Goal: Feedback & Contribution: Submit feedback/report problem

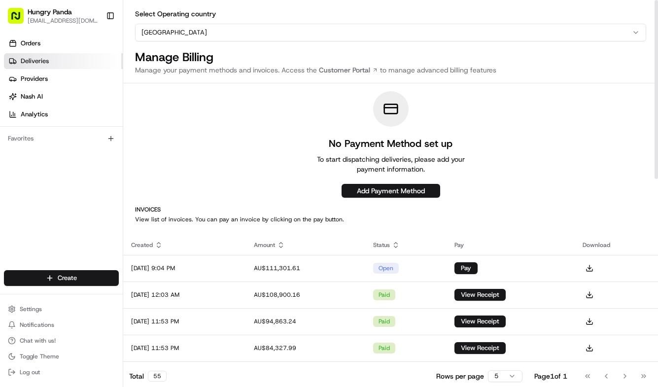
click at [52, 65] on link "Deliveries" at bounding box center [63, 61] width 119 height 16
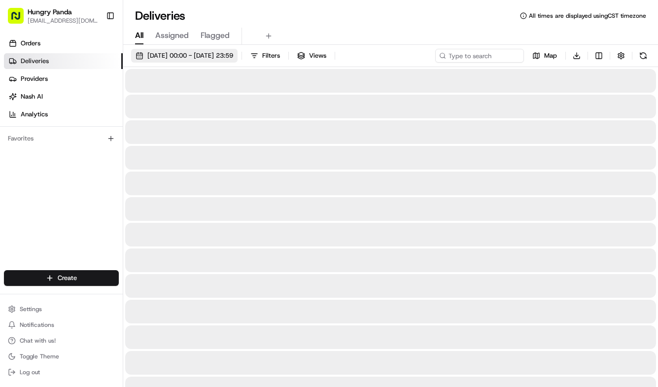
click at [203, 59] on span "18/08/2025 00:00 - 18/08/2025 23:59" at bounding box center [190, 55] width 86 height 9
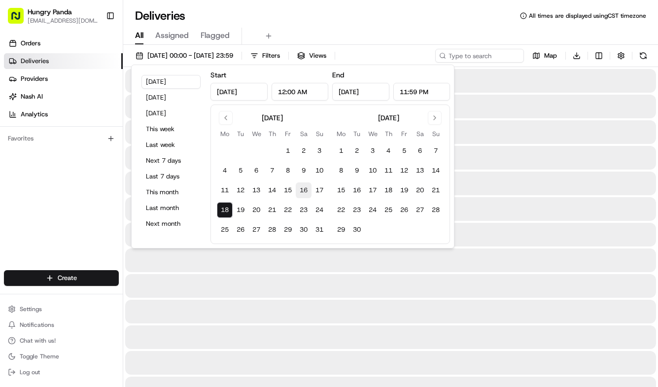
drag, startPoint x: 303, startPoint y: 189, endPoint x: 246, endPoint y: 208, distance: 60.8
click at [303, 189] on button "16" at bounding box center [304, 190] width 16 height 16
type input "Aug 16, 2025"
drag, startPoint x: 222, startPoint y: 209, endPoint x: 282, endPoint y: 150, distance: 84.3
click at [222, 209] on button "18" at bounding box center [225, 210] width 16 height 16
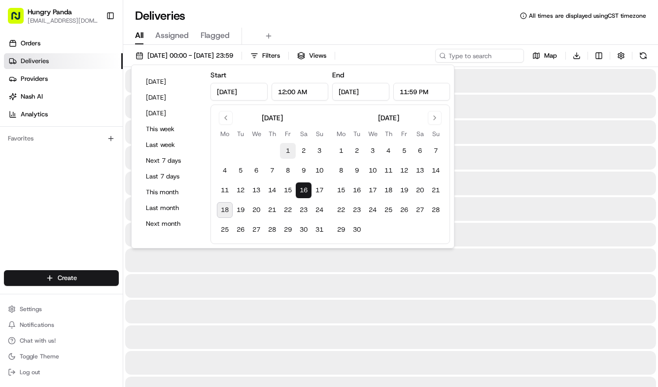
type input "Aug 18, 2025"
click at [421, 19] on div "Deliveries All times are displayed using CST timezone" at bounding box center [390, 16] width 535 height 16
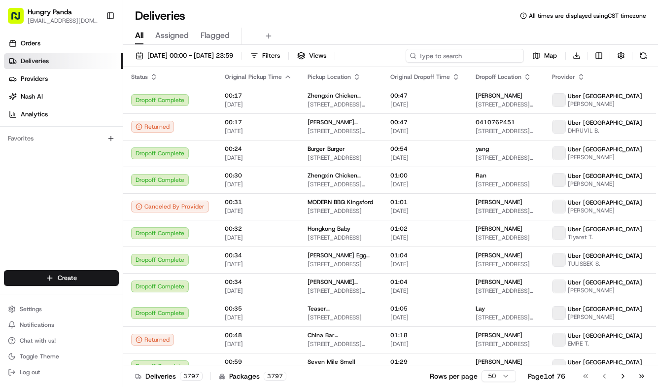
click at [469, 59] on input at bounding box center [464, 56] width 118 height 14
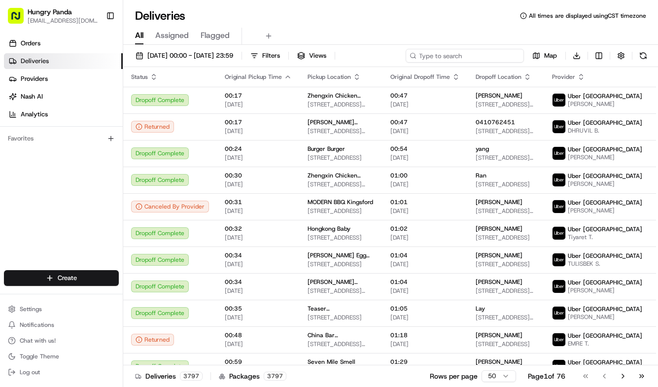
click at [469, 56] on input at bounding box center [464, 56] width 118 height 14
paste input "552334063525175274569"
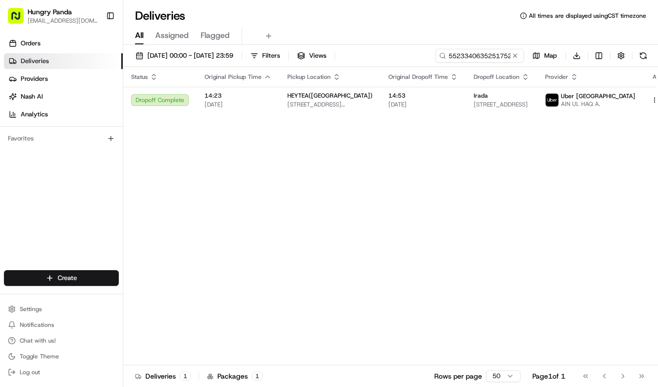
click at [421, 105] on span "[DATE]" at bounding box center [422, 104] width 69 height 8
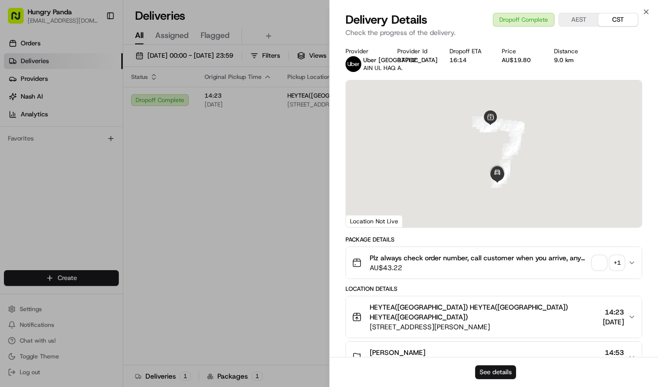
click at [487, 374] on button "See details" at bounding box center [495, 372] width 41 height 14
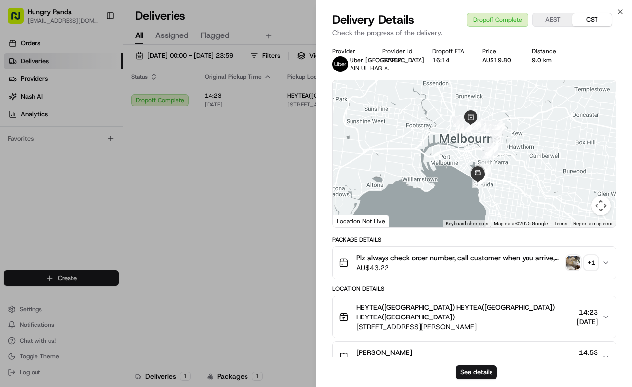
drag, startPoint x: 236, startPoint y: 174, endPoint x: 403, endPoint y: 74, distance: 195.3
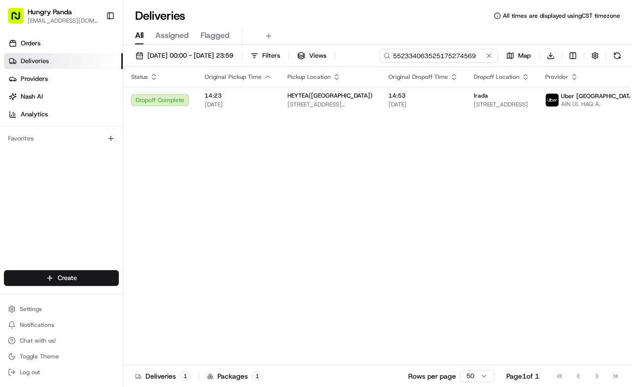
click at [454, 51] on input "552334063525175274569" at bounding box center [438, 56] width 118 height 14
paste input "4828391035355708691056"
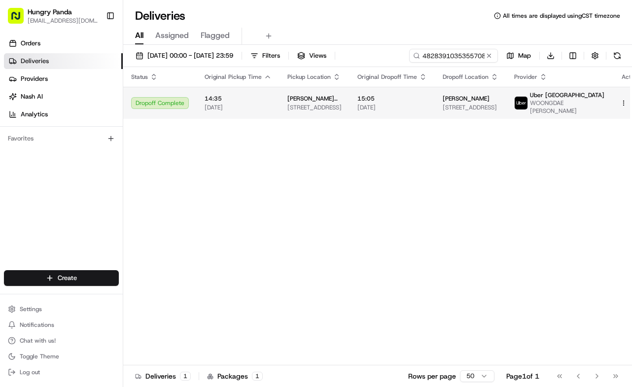
click at [382, 101] on span "15:05" at bounding box center [391, 99] width 69 height 8
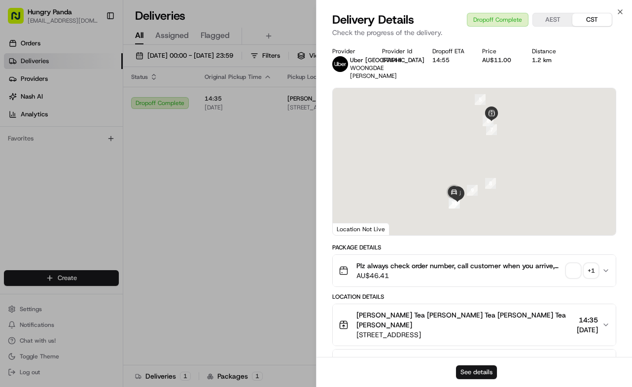
click at [484, 373] on button "See details" at bounding box center [476, 372] width 41 height 14
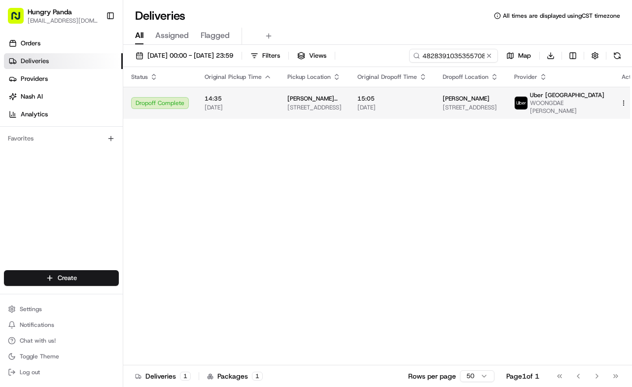
drag, startPoint x: 297, startPoint y: 119, endPoint x: 361, endPoint y: 104, distance: 65.8
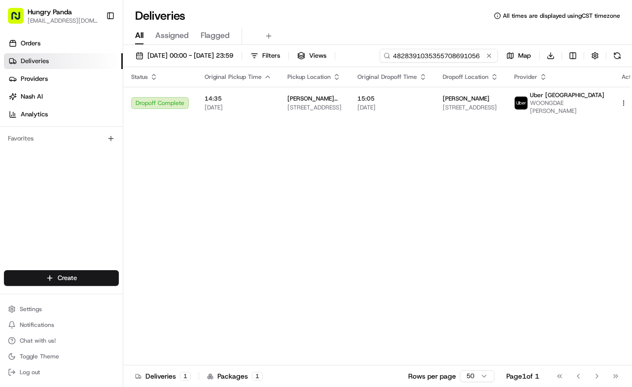
click at [469, 56] on input "4828391035355708691056" at bounding box center [438, 56] width 118 height 14
paste input "3327336755651715651447"
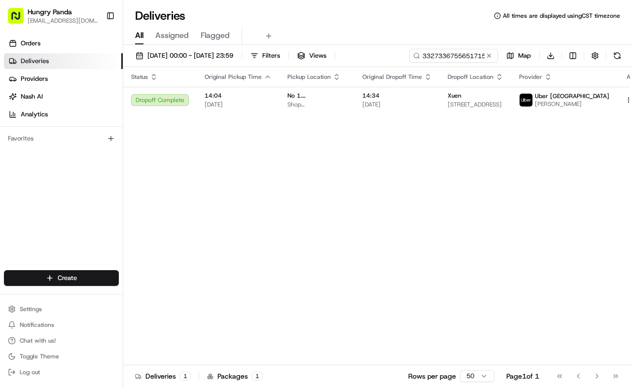
click at [404, 105] on span "[DATE]" at bounding box center [396, 104] width 69 height 8
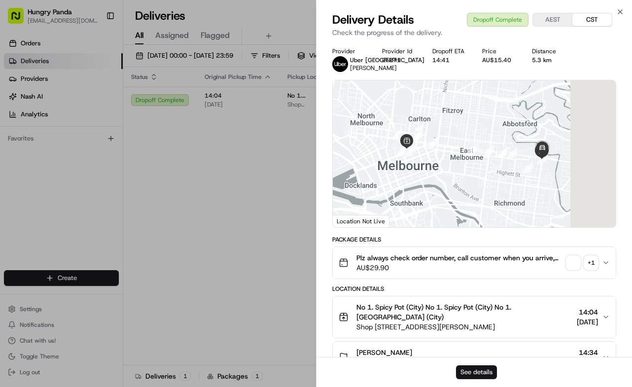
click at [487, 369] on button "See details" at bounding box center [476, 372] width 41 height 14
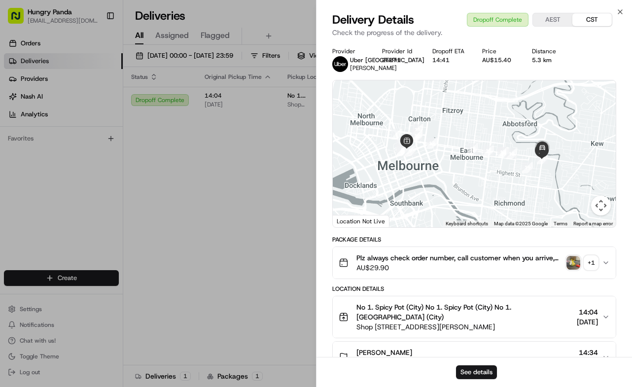
drag, startPoint x: 278, startPoint y: 135, endPoint x: 282, endPoint y: 133, distance: 5.3
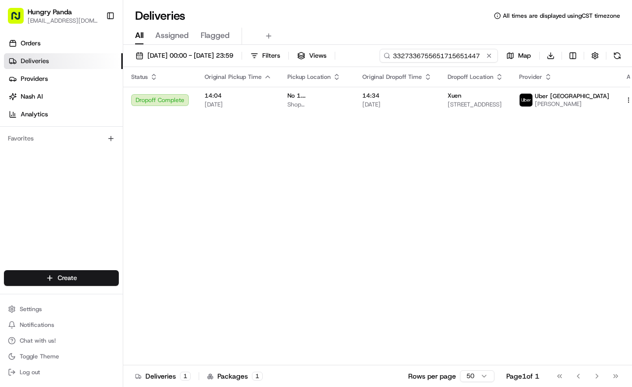
click at [463, 56] on input "3327336755651715651447" at bounding box center [438, 56] width 118 height 14
paste input "273336730585176635415"
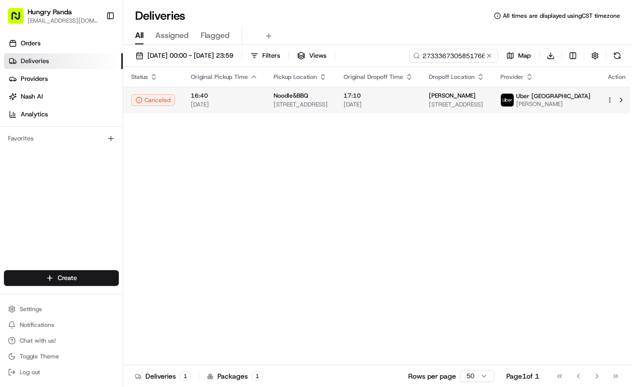
click at [413, 107] on span "[DATE]" at bounding box center [377, 104] width 69 height 8
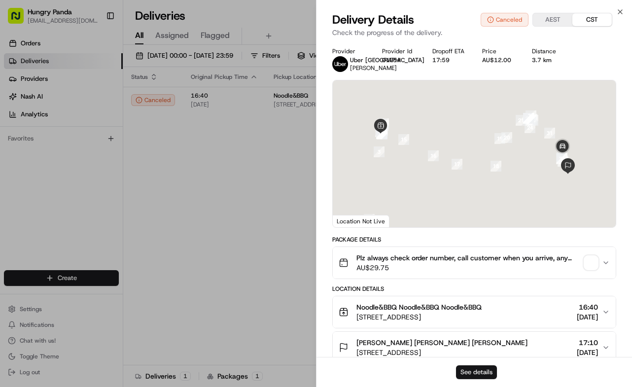
click at [487, 367] on button "See details" at bounding box center [476, 372] width 41 height 14
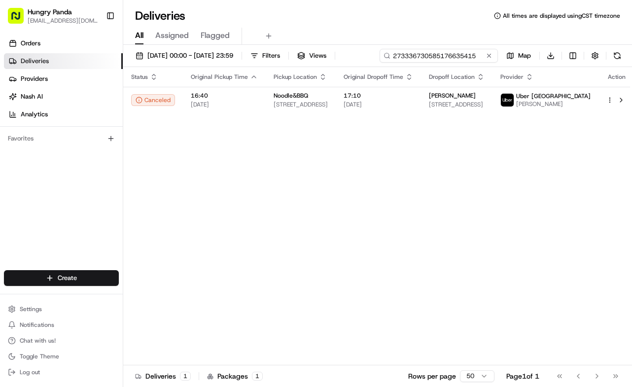
click at [438, 52] on input "273336730585176635415" at bounding box center [438, 56] width 118 height 14
paste input "7106348985256716261924"
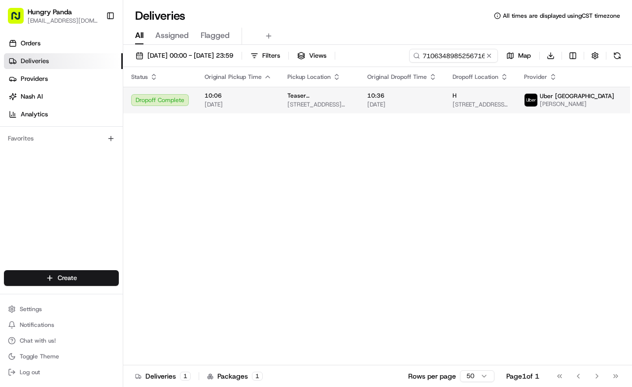
click at [416, 95] on span "10:36" at bounding box center [401, 96] width 69 height 8
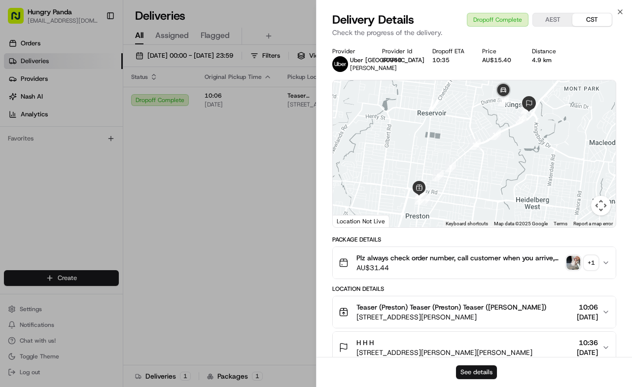
click at [478, 372] on button "See details" at bounding box center [476, 372] width 41 height 14
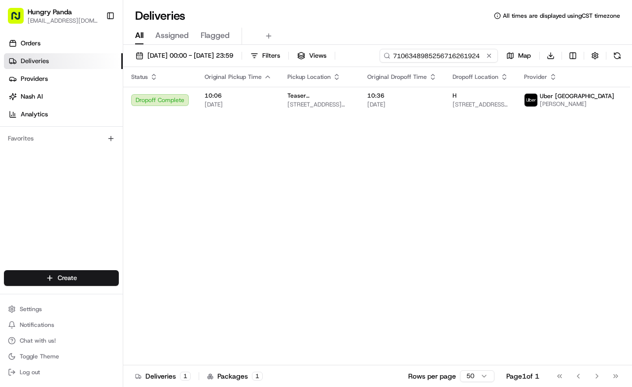
click at [447, 52] on input "7106348985256716261924" at bounding box center [438, 56] width 118 height 14
paste input "953936964555370643912"
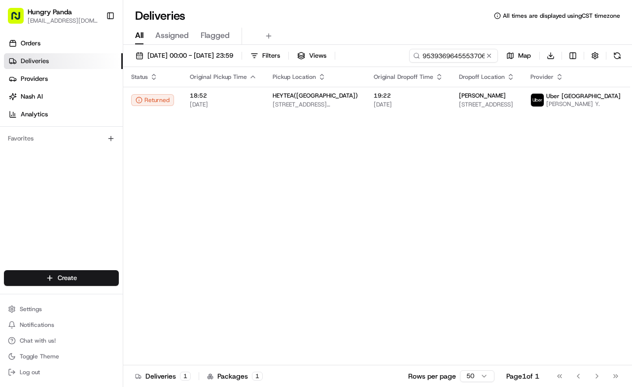
click at [418, 119] on div "Status Original Pickup Time Pickup Location Original Dropoff Time Dropoff Locat…" at bounding box center [393, 216] width 541 height 298
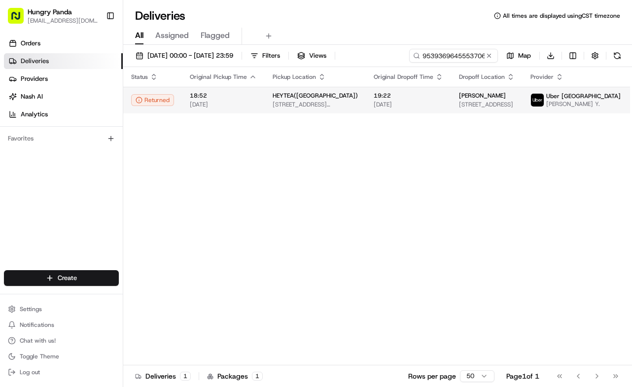
click at [424, 97] on td "19:22 16/08/2025" at bounding box center [408, 100] width 85 height 27
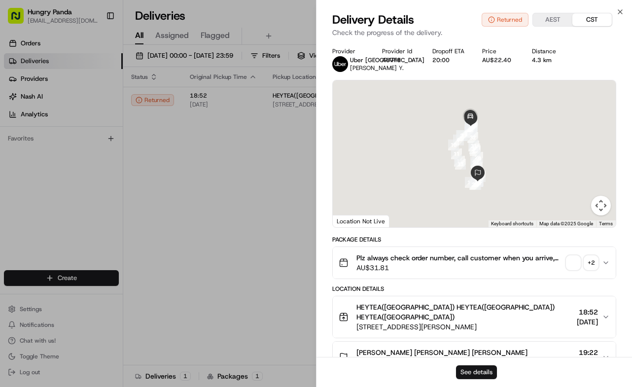
click at [472, 377] on button "See details" at bounding box center [476, 372] width 41 height 14
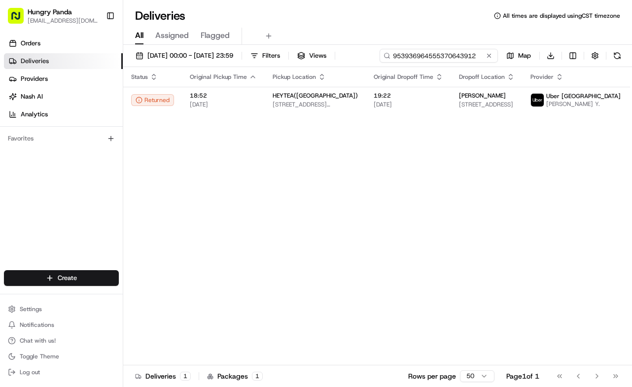
click at [457, 50] on input "953936964555370643912" at bounding box center [438, 56] width 118 height 14
paste input "863437199565979158194"
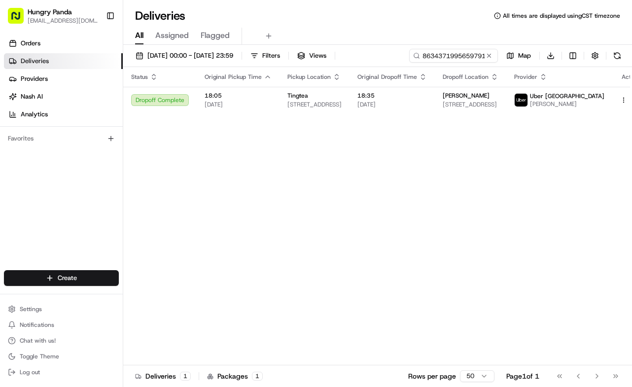
click at [397, 97] on span "18:35" at bounding box center [391, 96] width 69 height 8
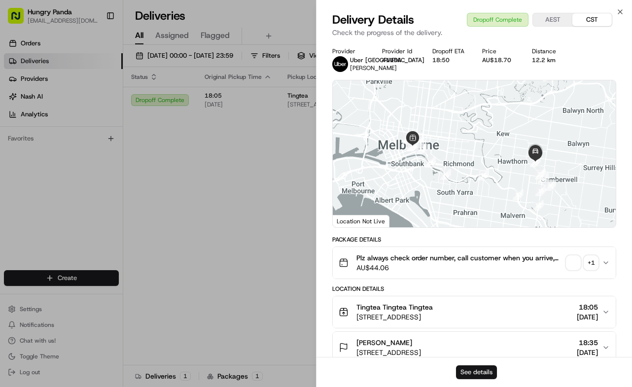
click at [486, 369] on button "See details" at bounding box center [476, 372] width 41 height 14
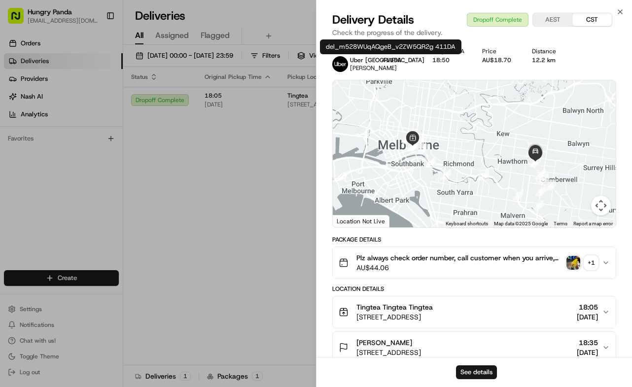
drag, startPoint x: 260, startPoint y: 113, endPoint x: 271, endPoint y: 108, distance: 12.8
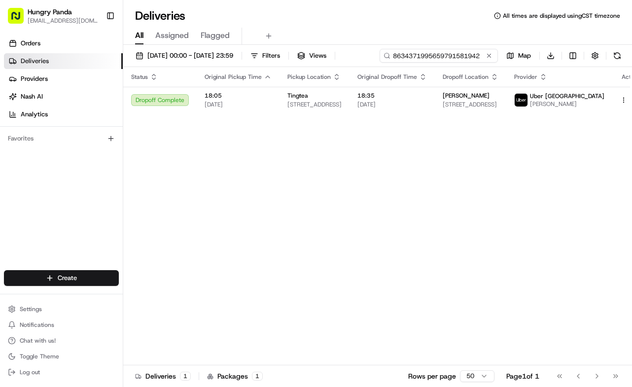
click at [450, 55] on input "8634371995659791581942" at bounding box center [438, 56] width 118 height 14
paste input "5443373495758748751608"
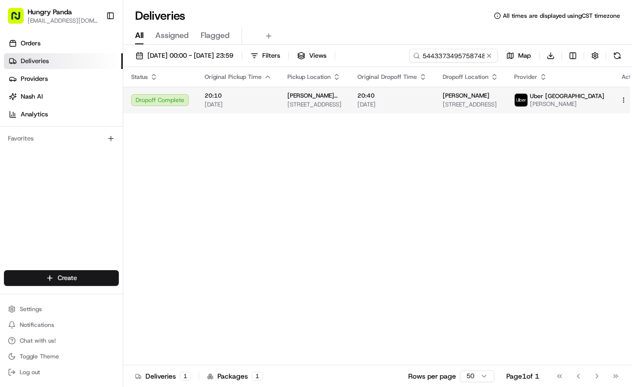
click at [396, 108] on td "20:40 16/08/2025" at bounding box center [391, 100] width 85 height 27
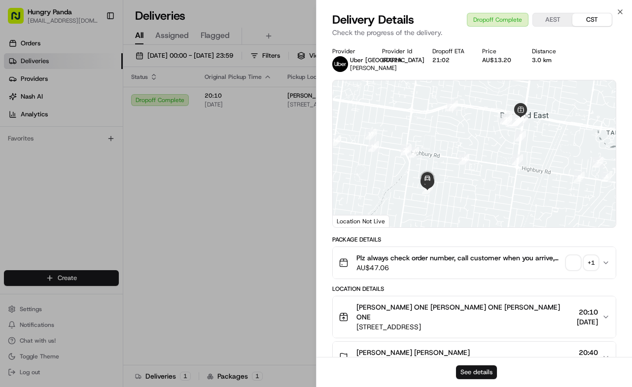
click at [473, 372] on button "See details" at bounding box center [476, 372] width 41 height 14
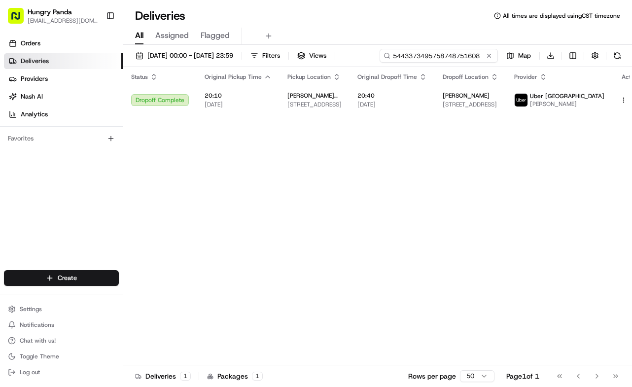
click at [453, 52] on input "5443373495758748751608" at bounding box center [438, 56] width 118 height 14
paste input "45653970656557915898"
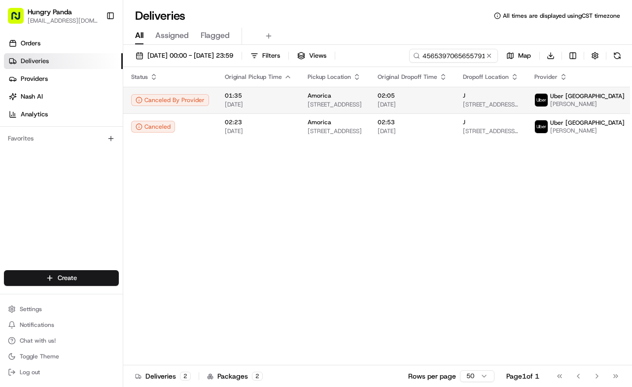
click at [428, 96] on span "02:05" at bounding box center [411, 96] width 69 height 8
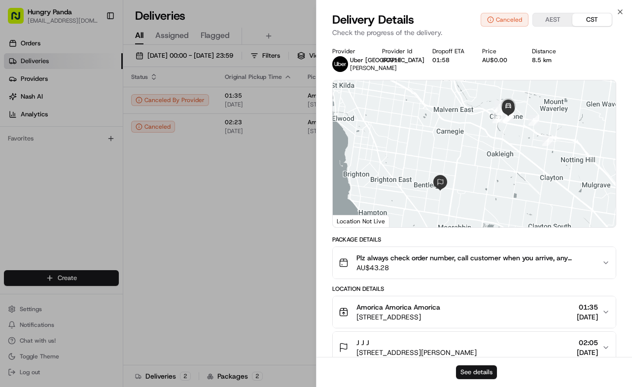
click at [469, 367] on button "See details" at bounding box center [476, 372] width 41 height 14
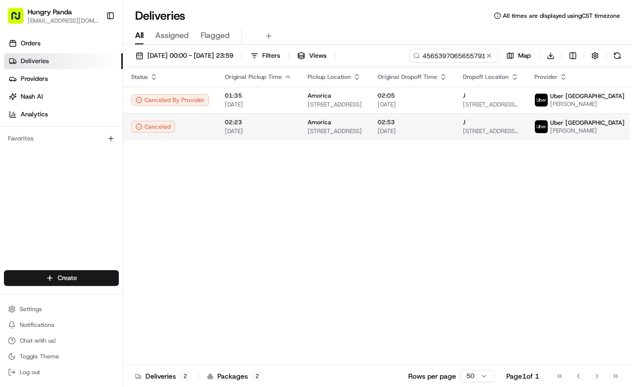
drag, startPoint x: 247, startPoint y: 164, endPoint x: 371, endPoint y: 136, distance: 126.8
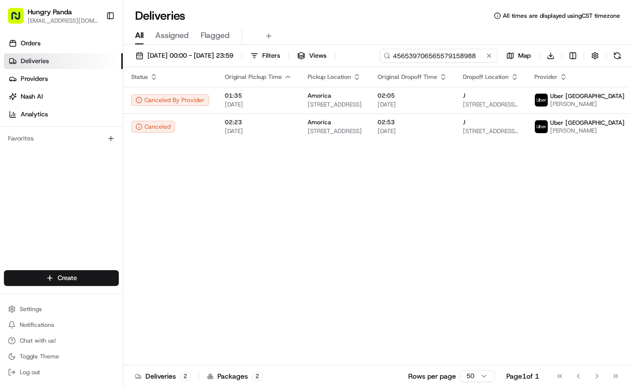
click at [463, 53] on input "456539706565579158988" at bounding box center [438, 56] width 118 height 14
paste input "0654310585554750531494"
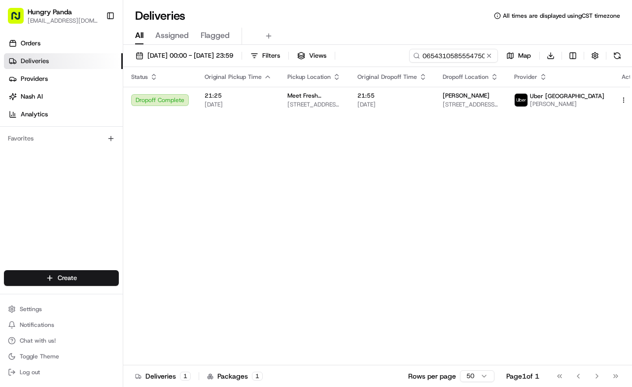
click at [408, 92] on span "21:55" at bounding box center [391, 96] width 69 height 8
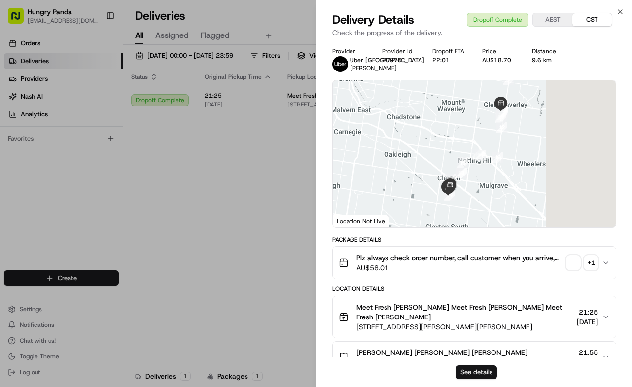
click at [479, 368] on button "See details" at bounding box center [476, 372] width 41 height 14
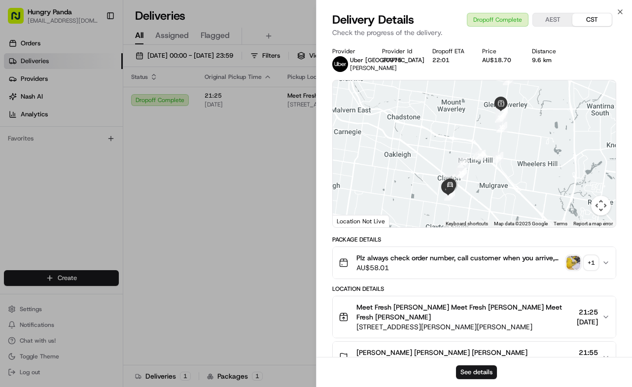
drag, startPoint x: 287, startPoint y: 155, endPoint x: 295, endPoint y: 150, distance: 9.3
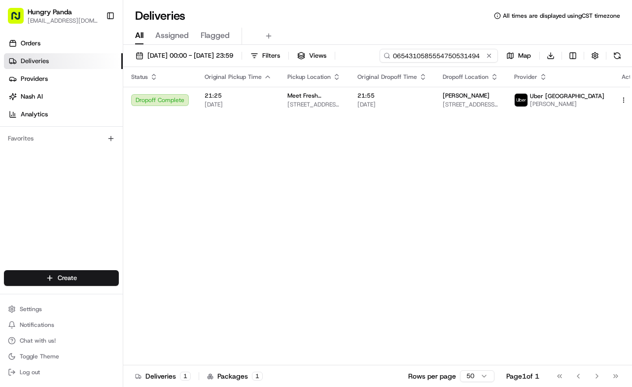
click at [461, 56] on input "0654310585554750531494" at bounding box center [438, 56] width 118 height 14
paste input "169337116595478179890"
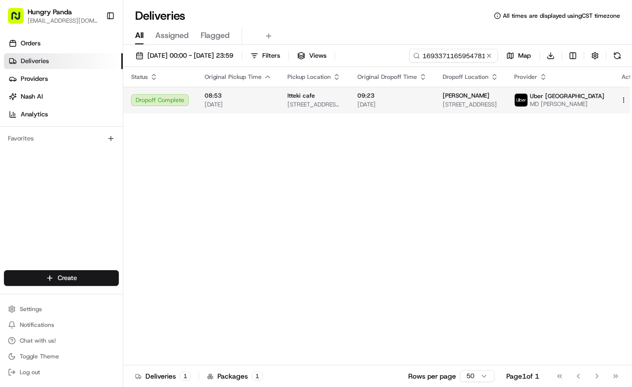
click at [390, 111] on td "09:23 17/08/2025" at bounding box center [391, 100] width 85 height 27
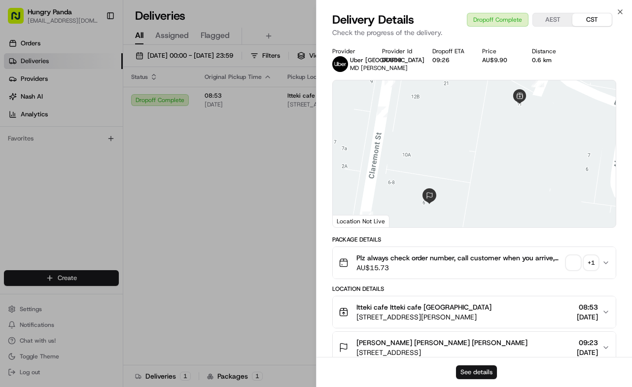
click at [477, 372] on button "See details" at bounding box center [476, 372] width 41 height 14
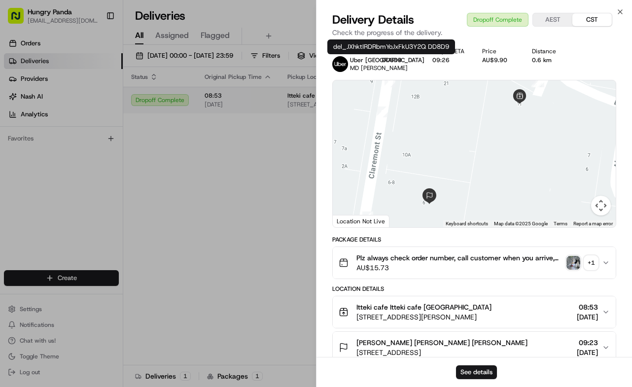
drag, startPoint x: 243, startPoint y: 146, endPoint x: 354, endPoint y: 101, distance: 119.1
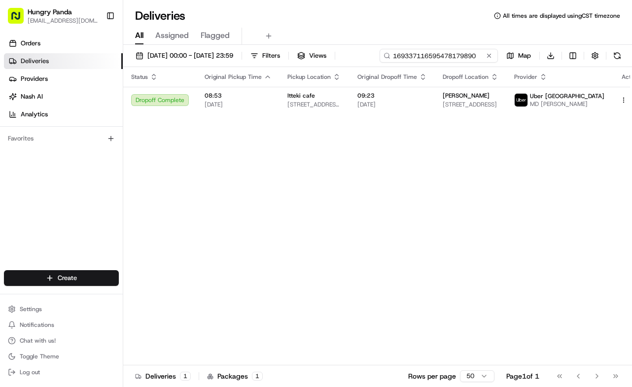
click at [456, 54] on input "169337116595478179890" at bounding box center [438, 56] width 118 height 14
click at [456, 55] on input "169337116595478179890" at bounding box center [438, 56] width 118 height 14
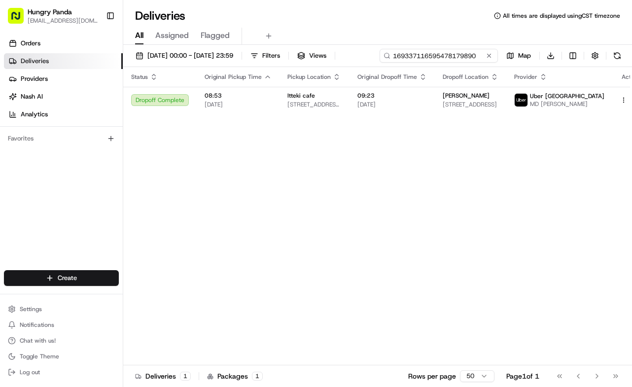
paste input "32943317057567637027"
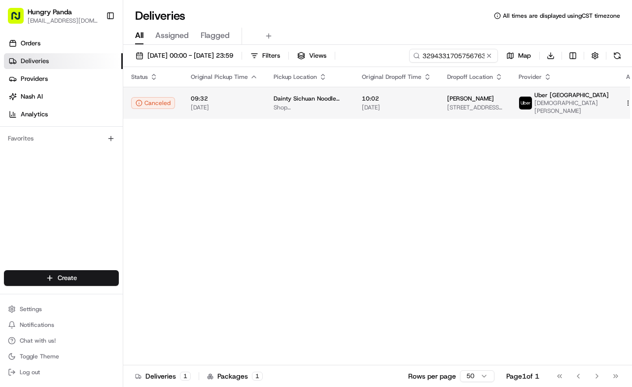
click at [378, 95] on span "10:02" at bounding box center [396, 99] width 69 height 8
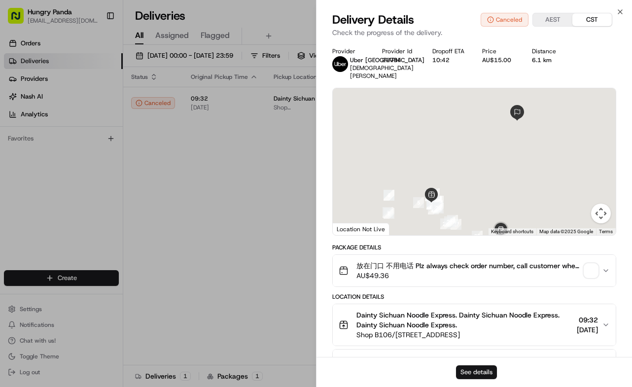
click at [463, 366] on button "See details" at bounding box center [476, 372] width 41 height 14
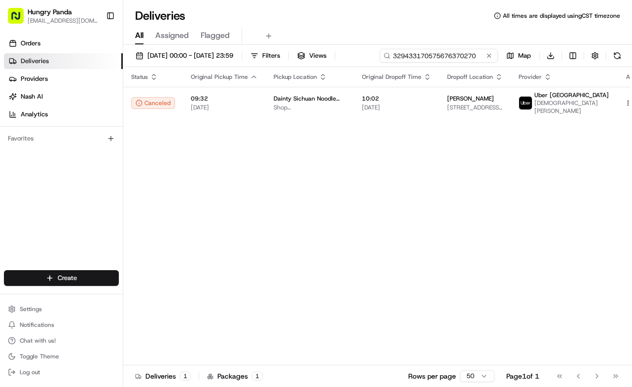
click at [469, 54] on input "329433170575676370270" at bounding box center [438, 56] width 118 height 14
paste input "2890370035551783921734"
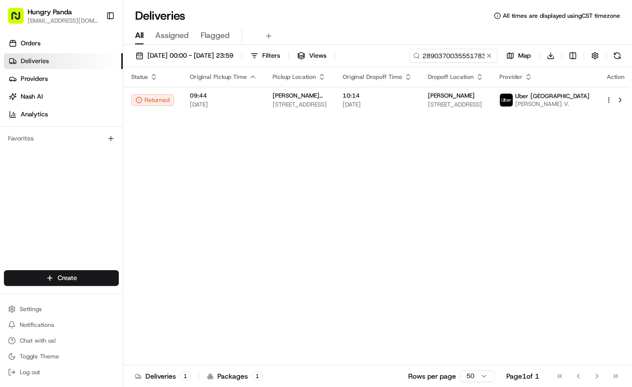
click at [412, 102] on div "10:14 17/08/2025" at bounding box center [376, 100] width 69 height 17
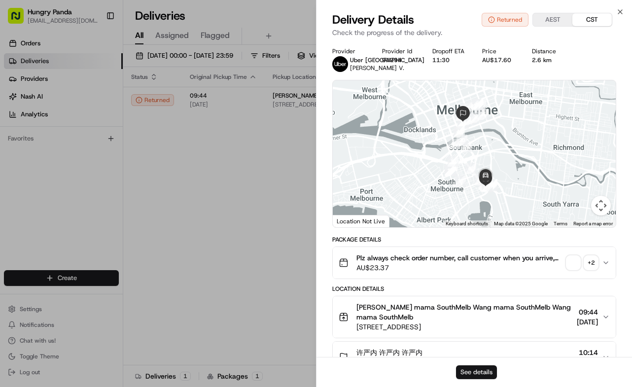
click at [473, 368] on button "See details" at bounding box center [476, 372] width 41 height 14
drag, startPoint x: 258, startPoint y: 156, endPoint x: 401, endPoint y: 88, distance: 157.8
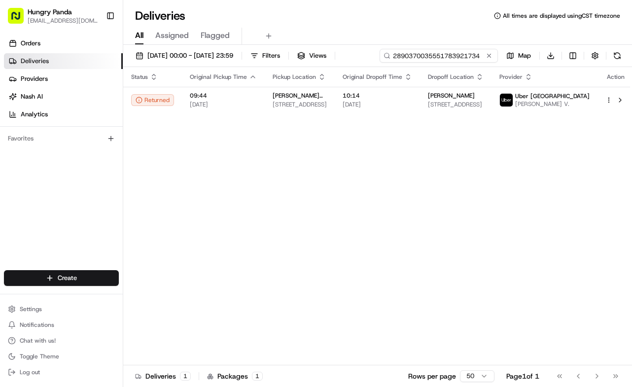
click at [461, 52] on input "2890370035551783921734" at bounding box center [438, 56] width 118 height 14
paste input "5890338125859737166"
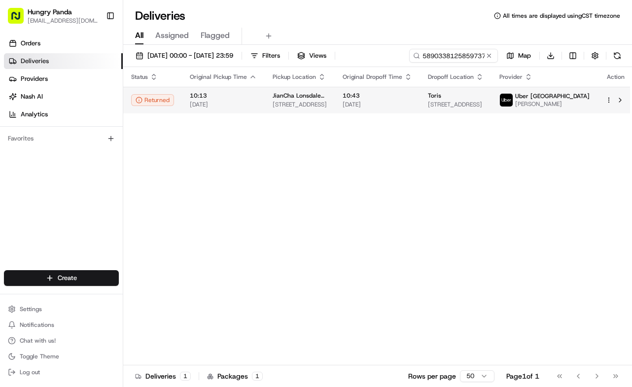
click at [398, 108] on span "[DATE]" at bounding box center [376, 104] width 69 height 8
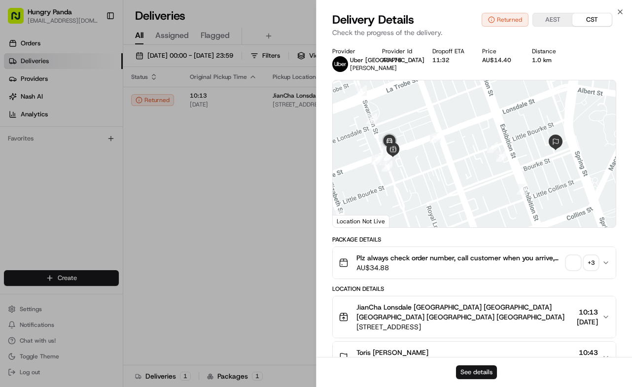
click at [469, 370] on button "See details" at bounding box center [476, 372] width 41 height 14
drag, startPoint x: 249, startPoint y: 172, endPoint x: 289, endPoint y: 147, distance: 47.8
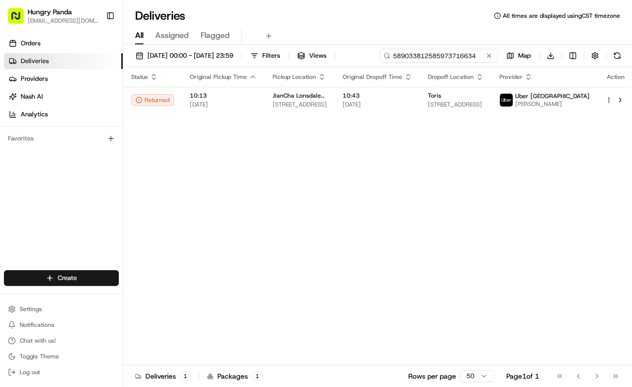
click at [437, 62] on input "589033812585973716634" at bounding box center [438, 56] width 118 height 14
paste input "659032429565077008400"
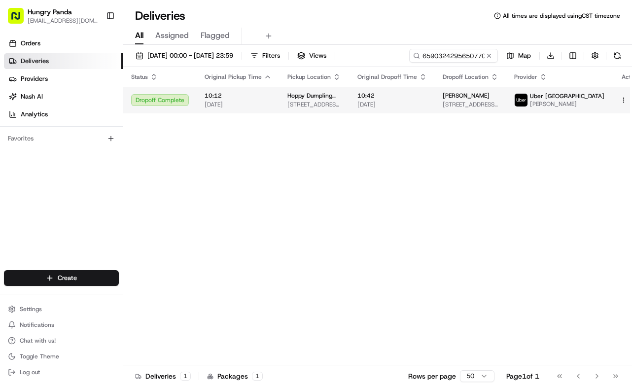
click at [440, 106] on td "Wang 4610/462 Elizabeth St, Melbourne VIC 3000, Australia" at bounding box center [470, 100] width 71 height 27
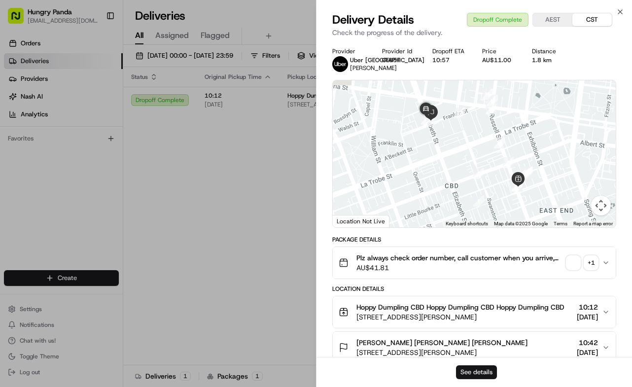
click at [473, 369] on button "See details" at bounding box center [476, 372] width 41 height 14
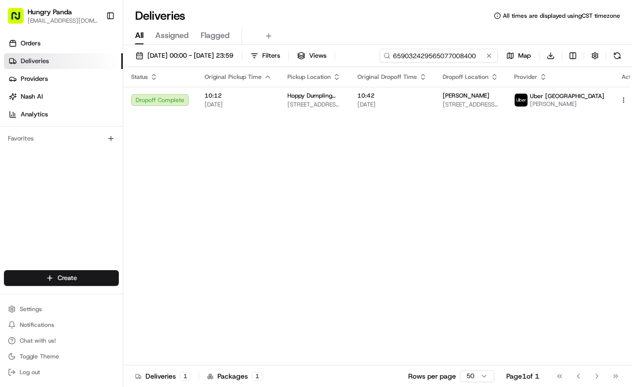
click at [450, 56] on input "659032429565077008400" at bounding box center [438, 56] width 118 height 14
paste input "5499335285153776171067"
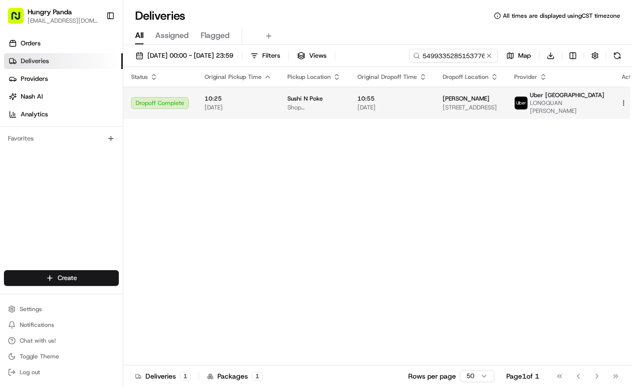
click at [442, 105] on td "Qin ziya 236 La Trobe St, Melbourne VIC 3000, Australia" at bounding box center [470, 103] width 71 height 32
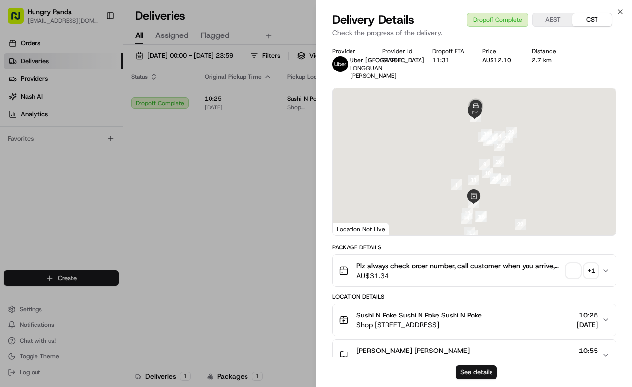
click at [470, 370] on button "See details" at bounding box center [476, 372] width 41 height 14
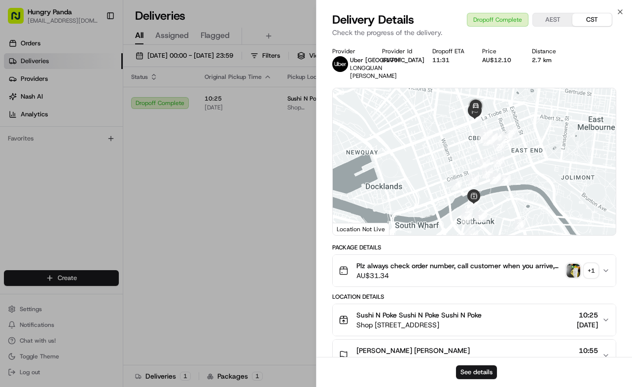
drag, startPoint x: 232, startPoint y: 196, endPoint x: 241, endPoint y: 192, distance: 10.4
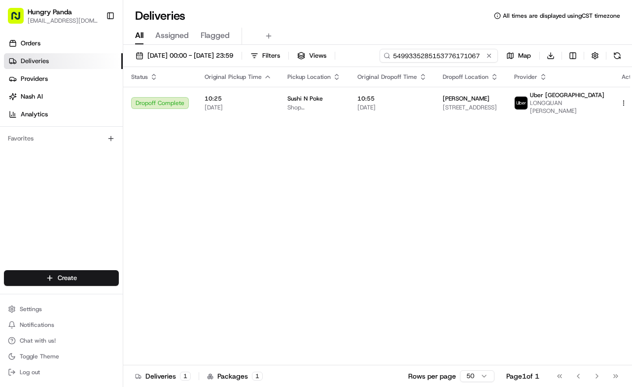
click at [439, 60] on input "5499335285153776171067" at bounding box center [438, 56] width 118 height 14
paste input "303931346585371265145"
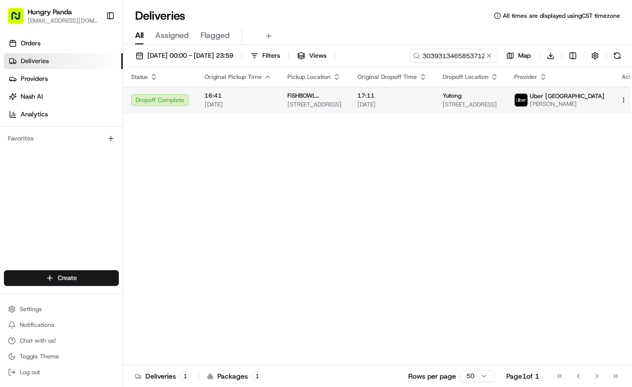
click at [416, 99] on span "17:11" at bounding box center [391, 96] width 69 height 8
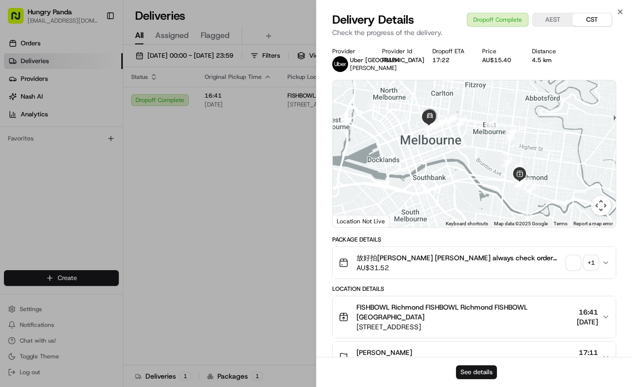
click at [485, 368] on button "See details" at bounding box center [476, 372] width 41 height 14
click at [250, 189] on div "Status Original Pickup Time Pickup Location Original Dropoff Time Dropoff Locat…" at bounding box center [385, 216] width 525 height 298
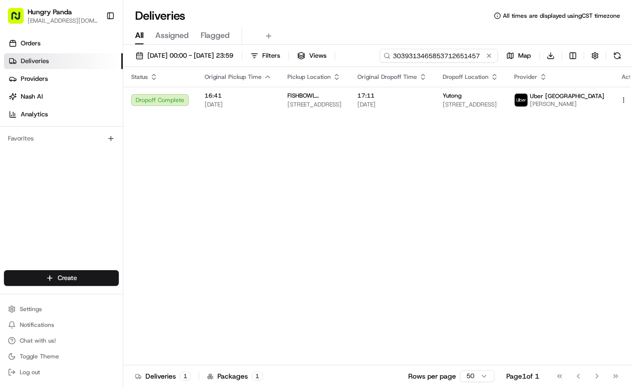
click at [447, 53] on input "3039313465853712651457" at bounding box center [438, 56] width 118 height 14
paste input "957390555954793791218"
click at [431, 113] on td "22:58 16/08/2025" at bounding box center [391, 100] width 85 height 27
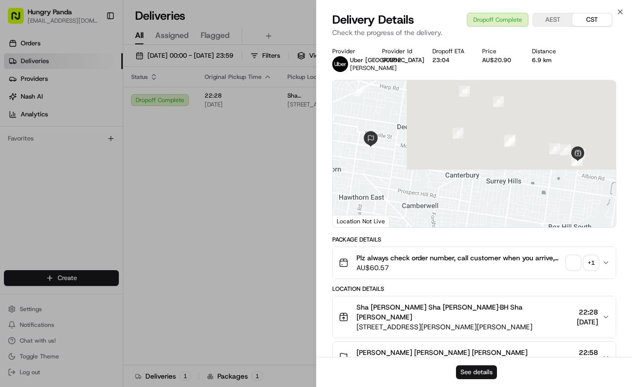
click at [461, 368] on button "See details" at bounding box center [476, 372] width 41 height 14
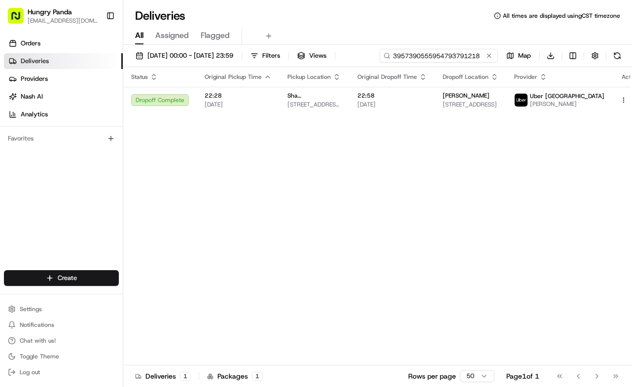
click at [440, 57] on input "3957390555954793791218" at bounding box center [438, 56] width 118 height 14
paste input "9890377415050740492062"
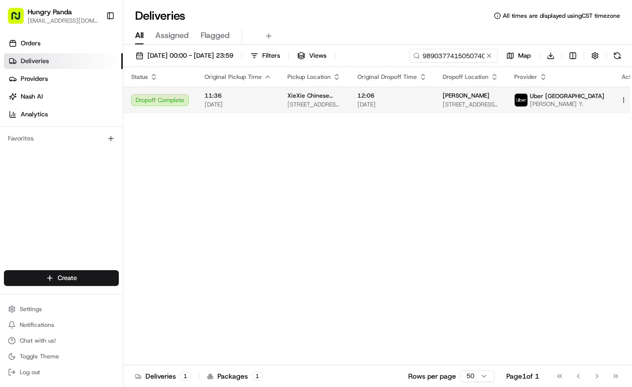
click at [415, 104] on span "[DATE]" at bounding box center [391, 104] width 69 height 8
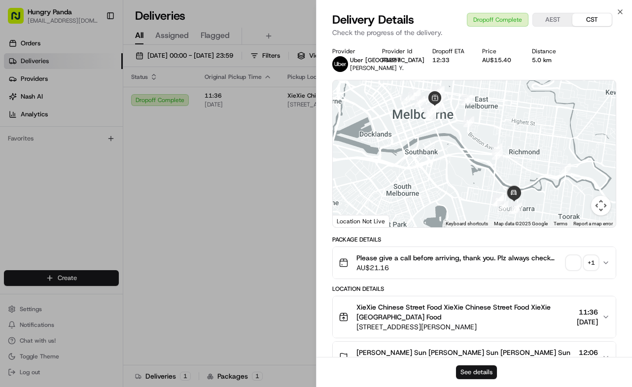
click at [469, 373] on button "See details" at bounding box center [476, 372] width 41 height 14
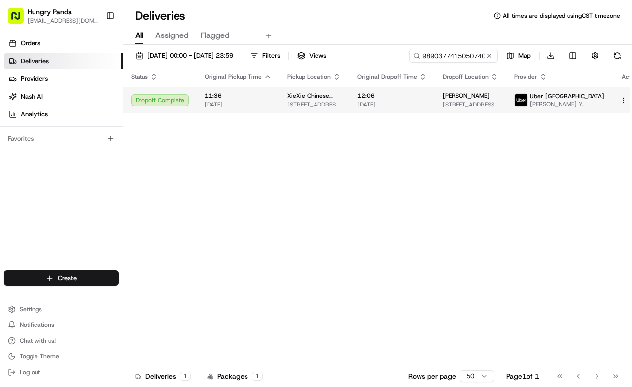
drag, startPoint x: 287, startPoint y: 142, endPoint x: 377, endPoint y: 91, distance: 103.5
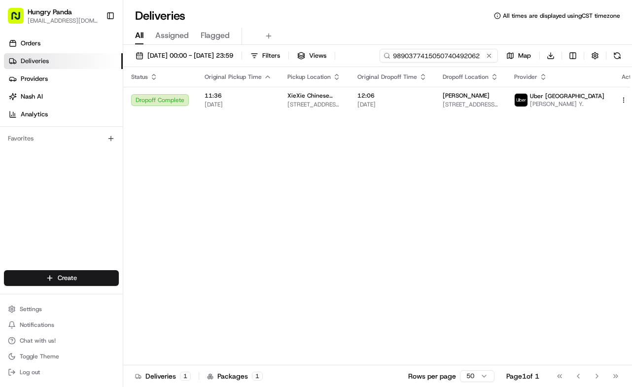
click at [477, 50] on input "9890377415050740492062" at bounding box center [438, 56] width 118 height 14
click at [475, 51] on input "9890377415050740492062" at bounding box center [438, 56] width 118 height 14
click at [469, 57] on input "9890377415050740492062" at bounding box center [438, 56] width 118 height 14
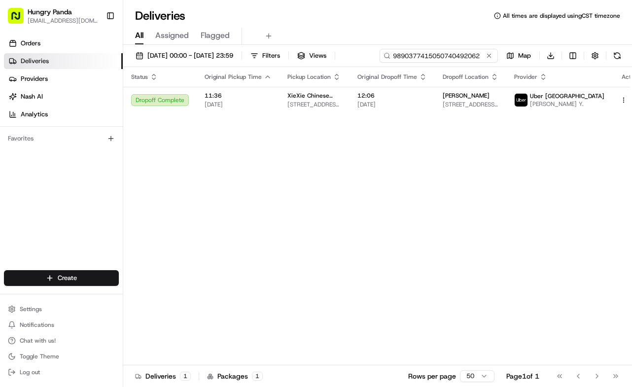
click at [469, 57] on input "9890377415050740492062" at bounding box center [438, 56] width 118 height 14
paste input "6723333775756768661747"
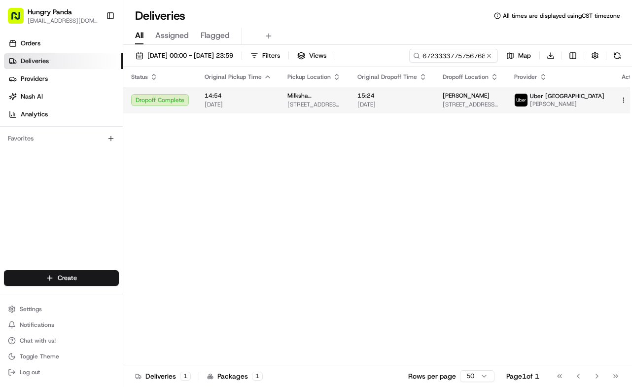
click at [398, 101] on span "16/08/2025" at bounding box center [391, 104] width 69 height 8
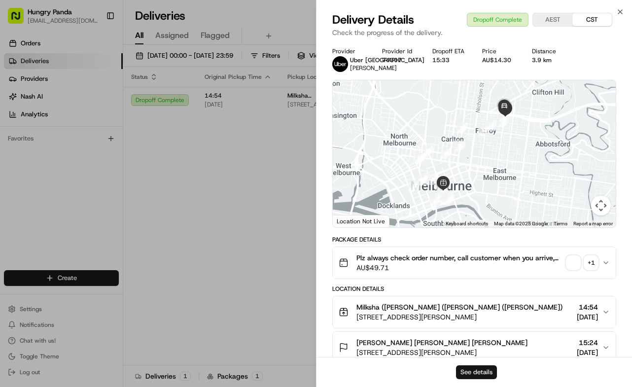
click at [475, 368] on button "See details" at bounding box center [476, 372] width 41 height 14
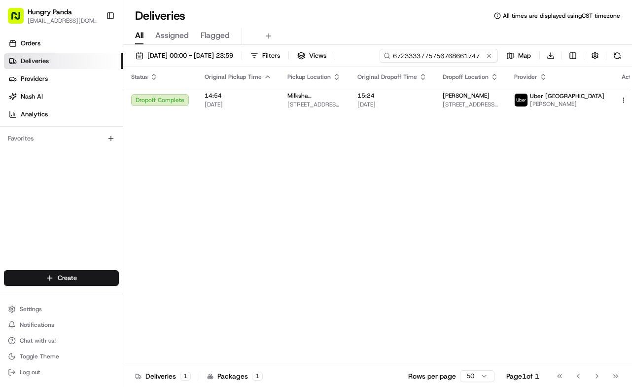
click at [456, 51] on input "6723333775756768661747" at bounding box center [438, 56] width 118 height 14
paste input "09739115565371120198"
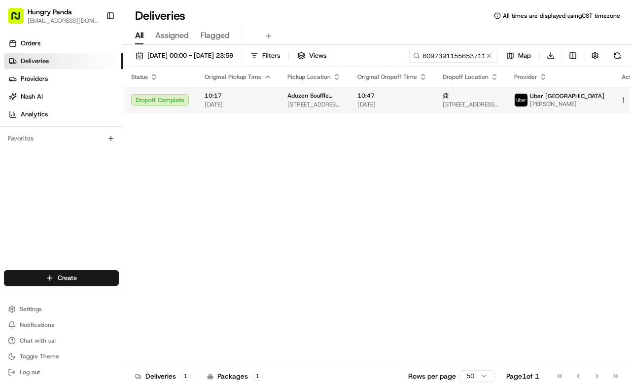
click at [402, 105] on span "[DATE]" at bounding box center [391, 104] width 69 height 8
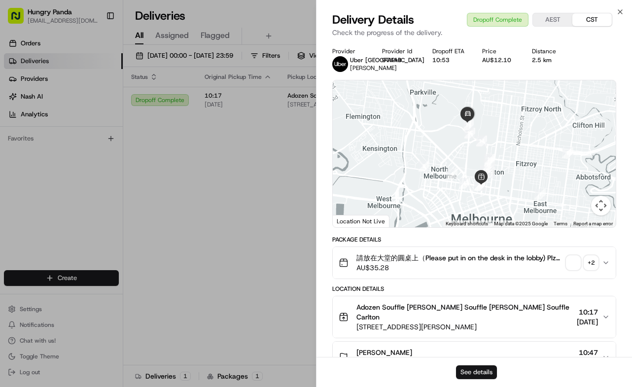
click at [457, 374] on button "See details" at bounding box center [476, 372] width 41 height 14
drag, startPoint x: 265, startPoint y: 151, endPoint x: 347, endPoint y: 103, distance: 94.7
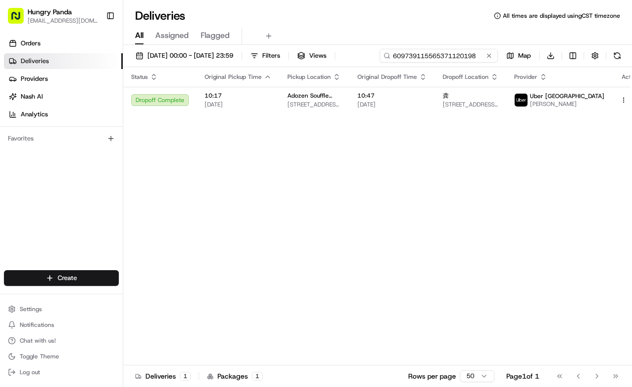
click at [447, 57] on input "609739115565371120198" at bounding box center [438, 56] width 118 height 14
paste input "869732244565970773657"
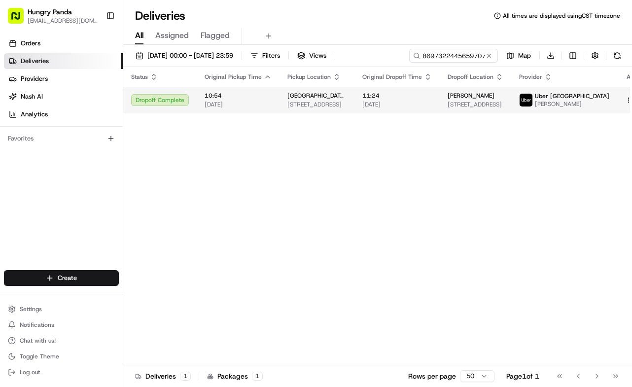
click at [396, 87] on td "11:24 17/08/2025" at bounding box center [396, 100] width 85 height 27
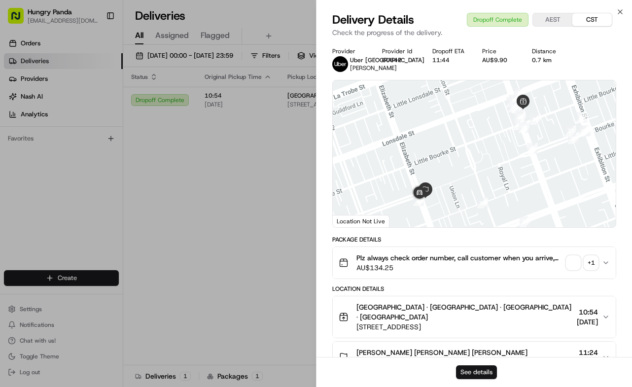
click at [470, 365] on div "See details" at bounding box center [473, 372] width 315 height 30
click at [472, 370] on button "See details" at bounding box center [476, 372] width 41 height 14
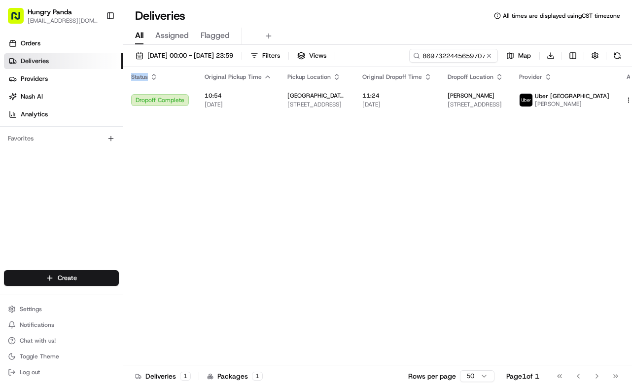
click at [305, 180] on div "Status Original Pickup Time Pickup Location Original Dropoff Time Dropoff Locat…" at bounding box center [388, 216] width 530 height 298
click at [453, 53] on input "869732244565970773657" at bounding box center [438, 56] width 118 height 14
paste input "131836167545973468345"
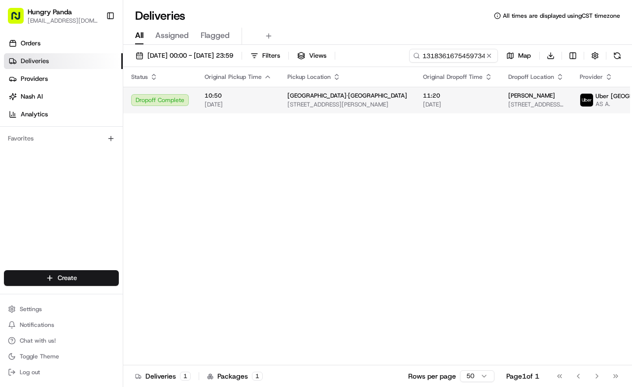
click at [432, 103] on td "11:20 16/08/2025" at bounding box center [457, 100] width 85 height 27
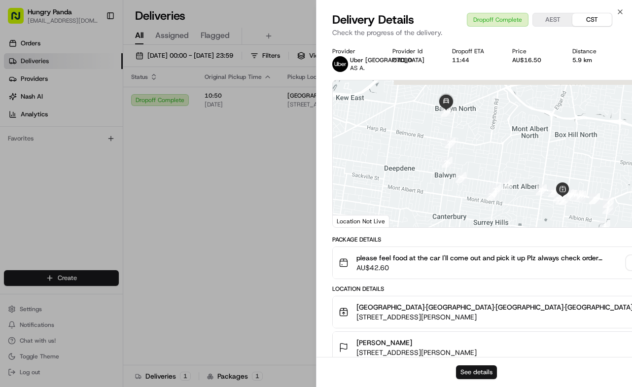
click at [480, 370] on button "See details" at bounding box center [476, 372] width 41 height 14
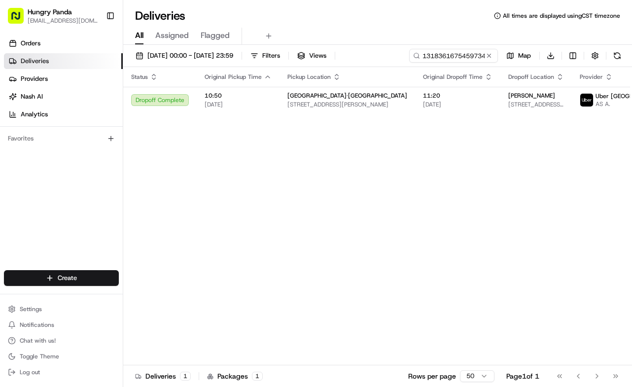
drag, startPoint x: 279, startPoint y: 137, endPoint x: 392, endPoint y: 73, distance: 129.7
click at [438, 60] on input "131836167545973468345" at bounding box center [438, 56] width 118 height 14
paste input "7608483125654746261560"
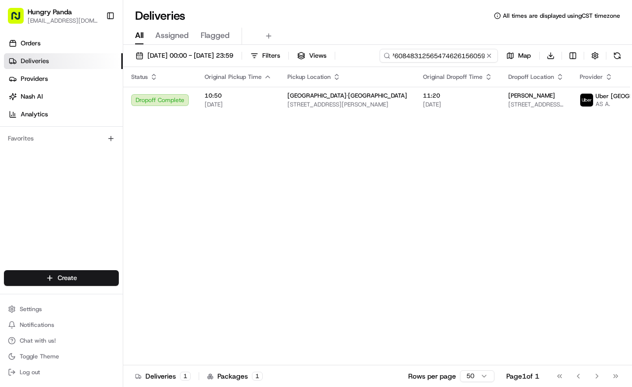
click at [439, 57] on input "1318361675476084831256547462615605973468345" at bounding box center [438, 56] width 118 height 14
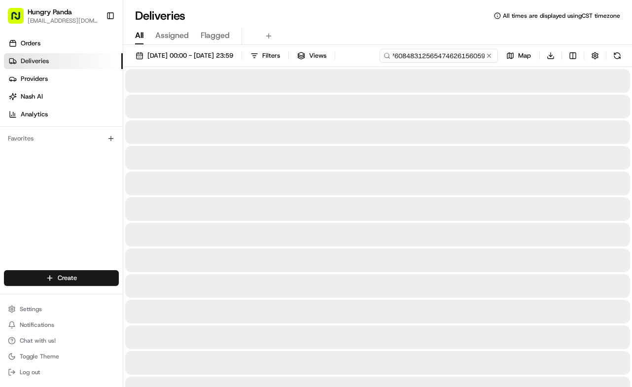
click at [439, 57] on input "1318361675476084831256547462615605973468345" at bounding box center [438, 56] width 118 height 14
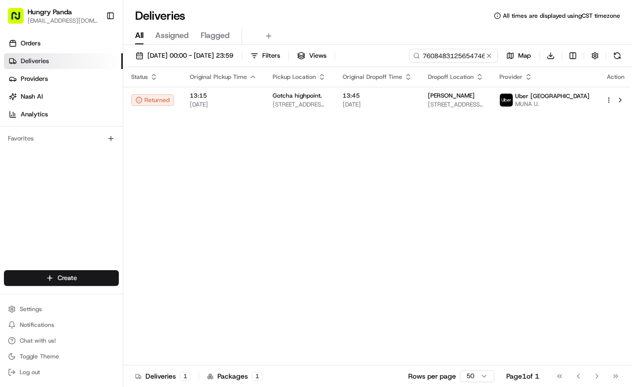
click at [403, 115] on div "Status Original Pickup Time Pickup Location Original Dropoff Time Dropoff Locat…" at bounding box center [378, 216] width 510 height 298
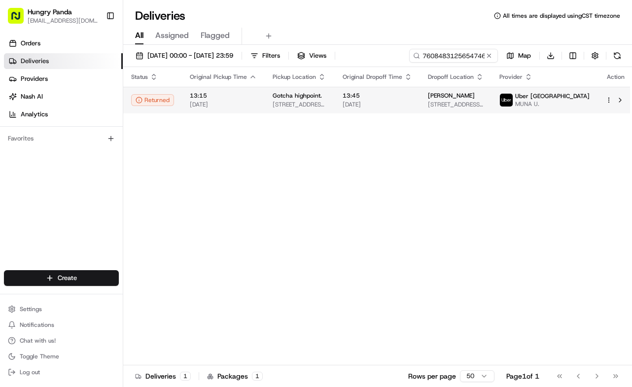
click at [484, 113] on td "Jessica Li 27 McPherson St, Keilor East VIC 3033, Australia" at bounding box center [455, 100] width 71 height 27
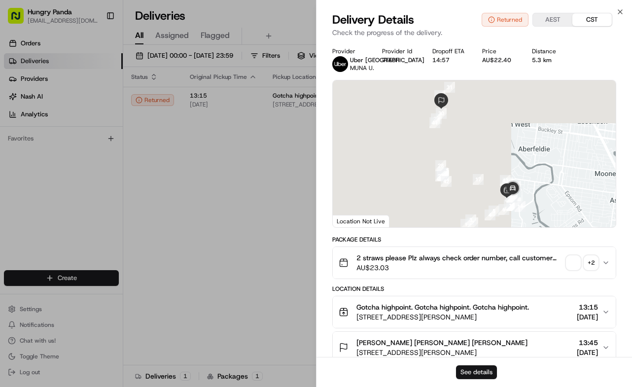
click at [487, 377] on button "See details" at bounding box center [476, 372] width 41 height 14
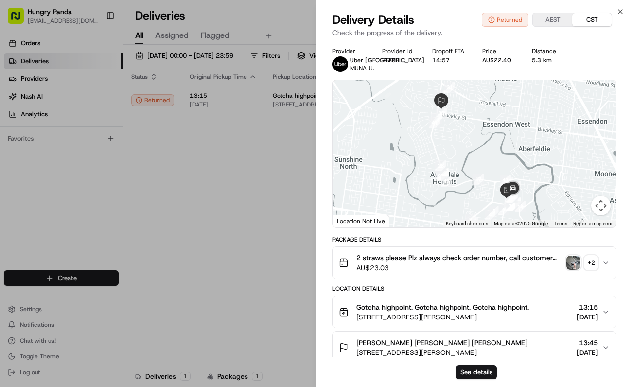
drag, startPoint x: 227, startPoint y: 162, endPoint x: 251, endPoint y: 159, distance: 24.3
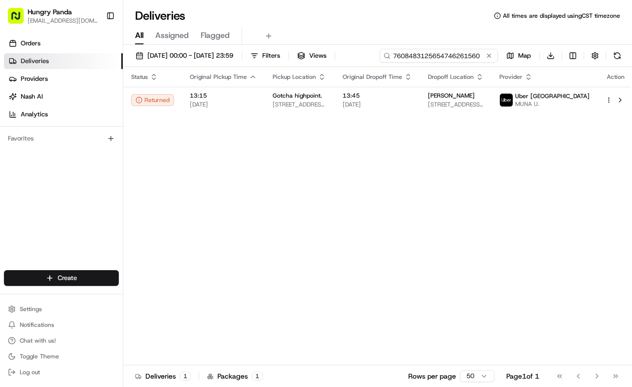
click at [469, 60] on input "7608483125654746261560" at bounding box center [438, 56] width 118 height 14
paste input "2604402235751759791493"
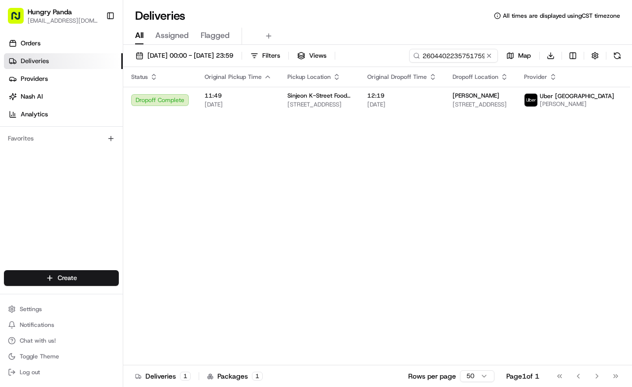
click at [417, 102] on span "[DATE]" at bounding box center [401, 104] width 69 height 8
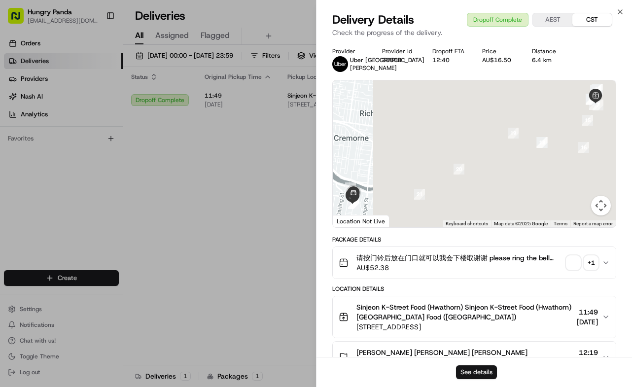
click at [479, 376] on button "See details" at bounding box center [476, 372] width 41 height 14
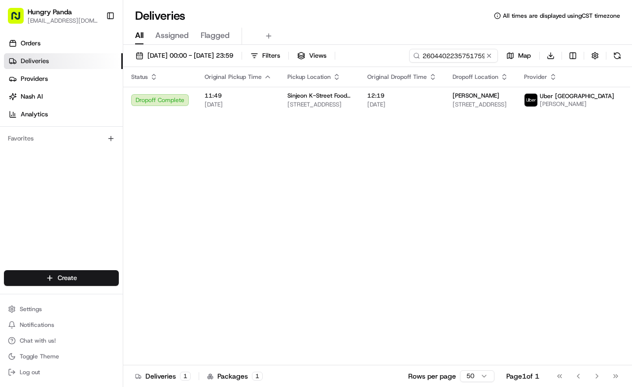
drag, startPoint x: 273, startPoint y: 156, endPoint x: 383, endPoint y: 68, distance: 141.3
click at [454, 58] on input "2604402235751759791493" at bounding box center [438, 56] width 118 height 14
paste input "9609419575752777481130"
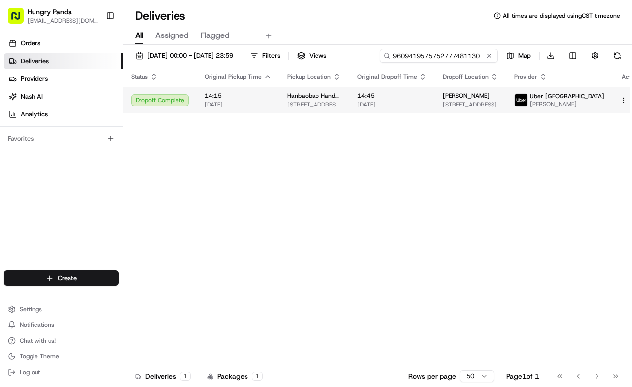
type input "9609419575752777481130"
click at [427, 100] on span "14:45" at bounding box center [391, 96] width 69 height 8
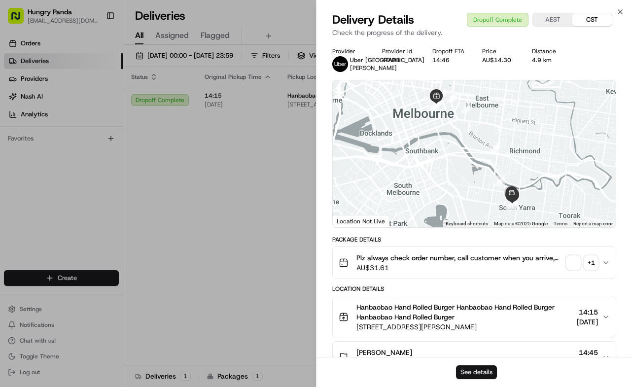
click at [474, 370] on button "See details" at bounding box center [476, 372] width 41 height 14
click at [474, 368] on button "See details" at bounding box center [476, 372] width 41 height 14
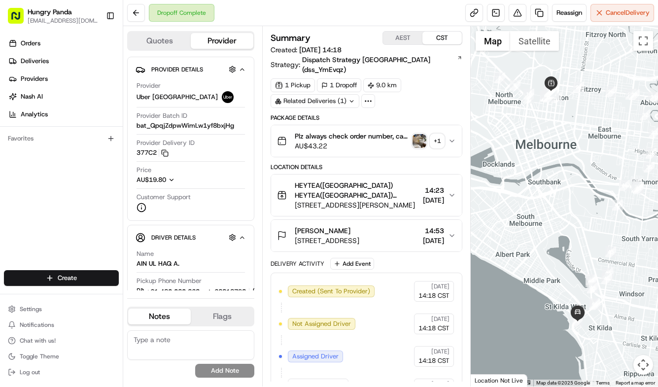
drag, startPoint x: 455, startPoint y: 128, endPoint x: 452, endPoint y: 122, distance: 6.0
click at [455, 137] on icon "button" at bounding box center [452, 141] width 8 height 8
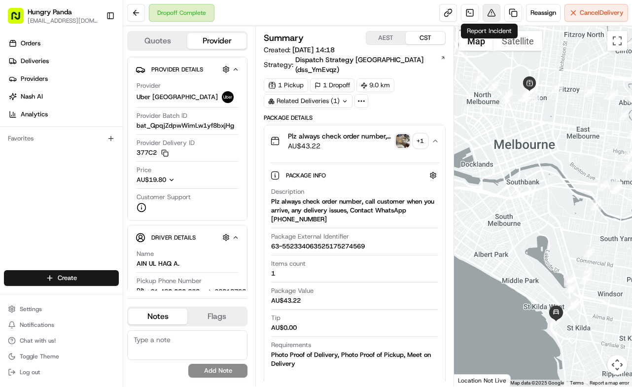
click at [496, 11] on button at bounding box center [491, 13] width 18 height 18
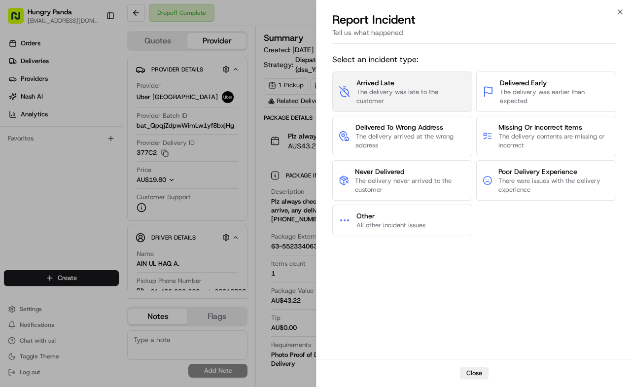
click at [418, 100] on span "The delivery was late to the customer" at bounding box center [410, 97] width 109 height 18
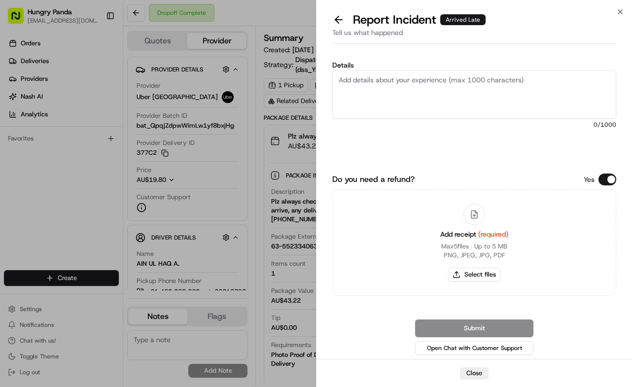
click at [418, 100] on textarea "Details" at bounding box center [474, 94] width 284 height 48
paste textarea "The order delivery was seriously overdue. The order log shows that the merchant…"
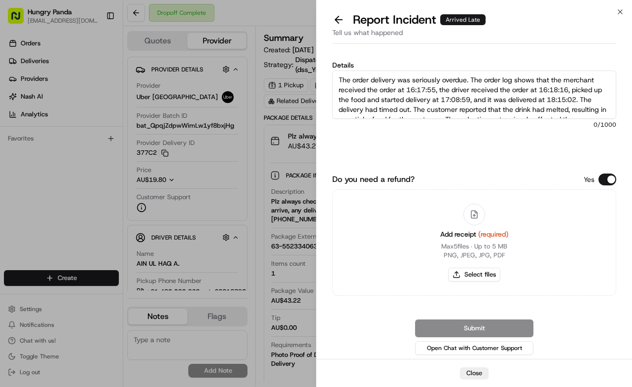
scroll to position [35, 0]
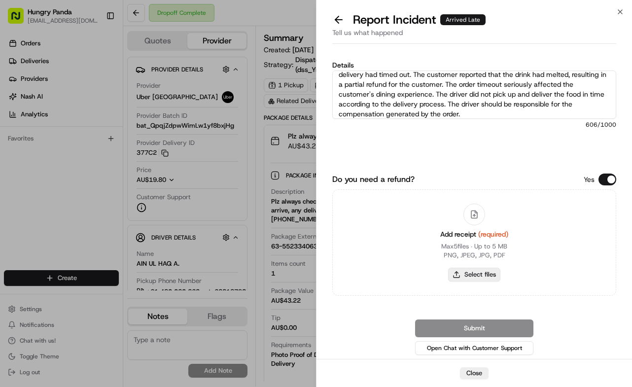
type textarea "The order delivery was seriously overdue. The order log shows that the merchant…"
click at [472, 273] on button "Select files" at bounding box center [474, 275] width 52 height 14
type input "C:\fakepath\1.jpg"
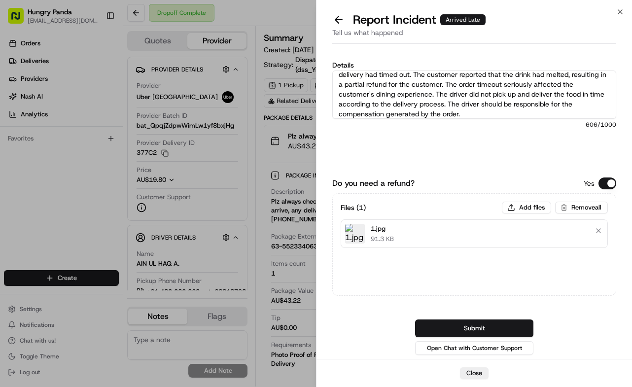
click at [445, 171] on div "Details The order delivery was seriously overdue. The order log shows that the …" at bounding box center [474, 206] width 284 height 301
click at [476, 323] on button "Submit" at bounding box center [474, 328] width 118 height 18
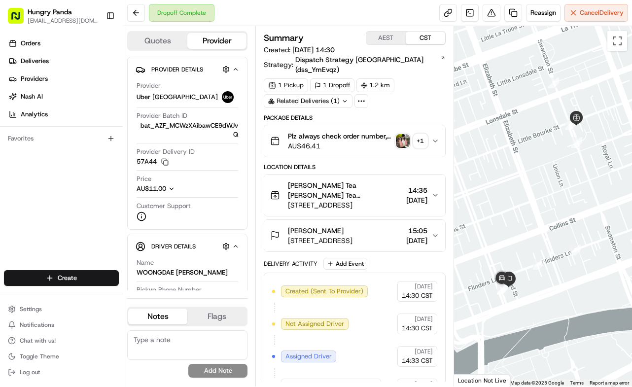
click at [436, 137] on icon "button" at bounding box center [435, 141] width 8 height 8
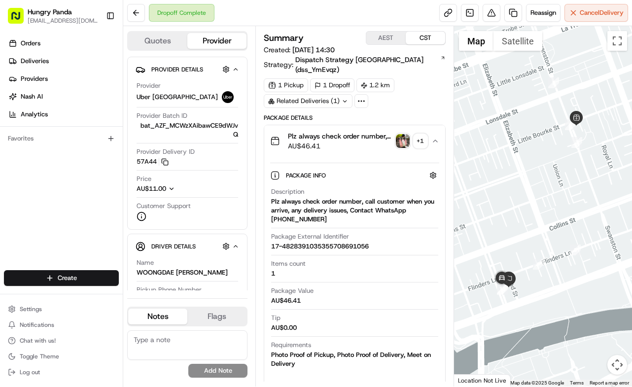
click at [405, 134] on img "button" at bounding box center [403, 141] width 14 height 14
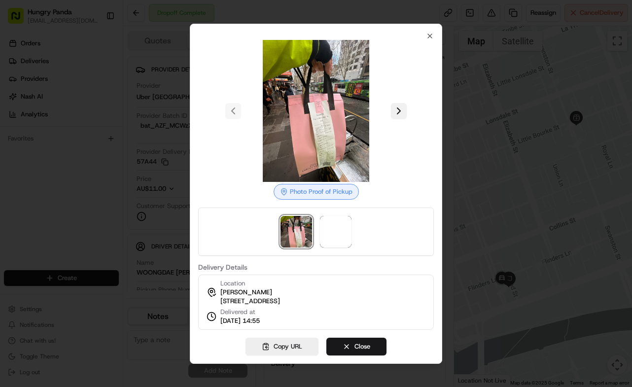
click at [401, 103] on button at bounding box center [399, 111] width 16 height 16
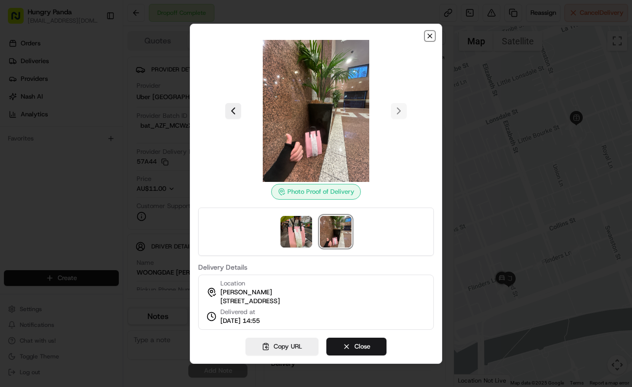
click at [430, 32] on icon "button" at bounding box center [430, 36] width 8 height 8
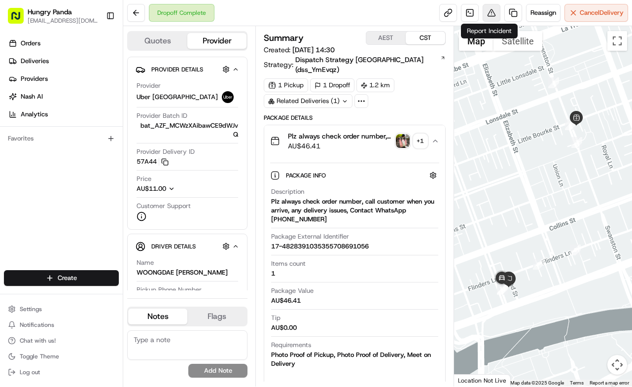
click at [489, 13] on button at bounding box center [491, 13] width 18 height 18
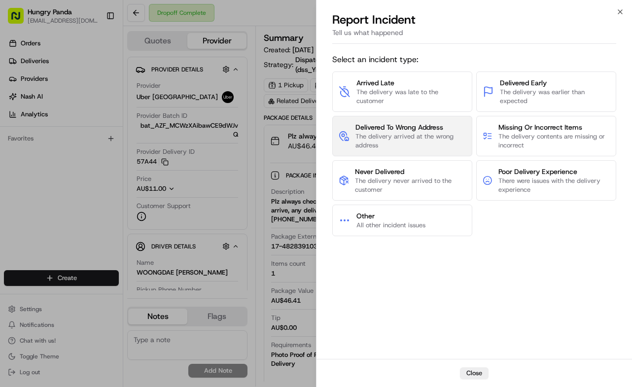
click at [433, 145] on span "The delivery arrived at the wrong address" at bounding box center [410, 141] width 110 height 18
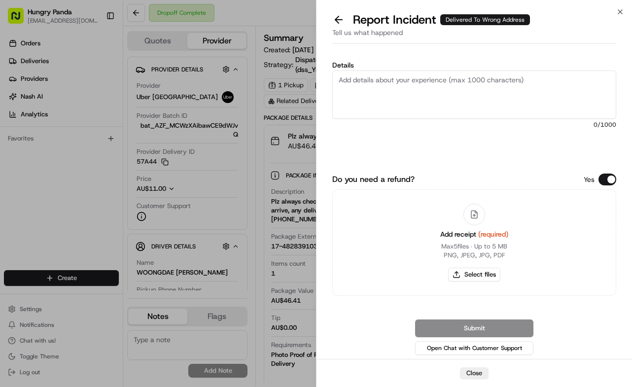
click at [469, 89] on textarea "Details" at bounding box center [474, 94] width 284 height 48
paste textarea "The customer reported that he did not receive the meal. The photos taken by the…"
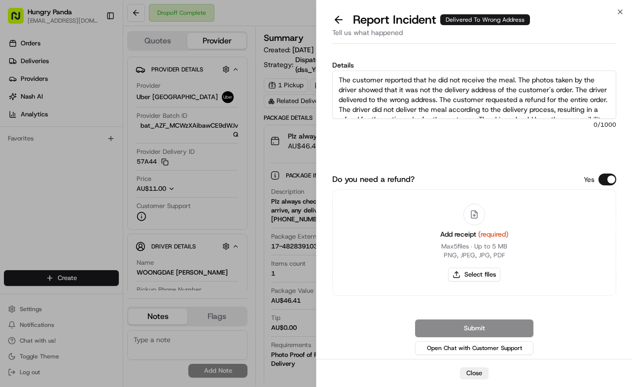
scroll to position [15, 0]
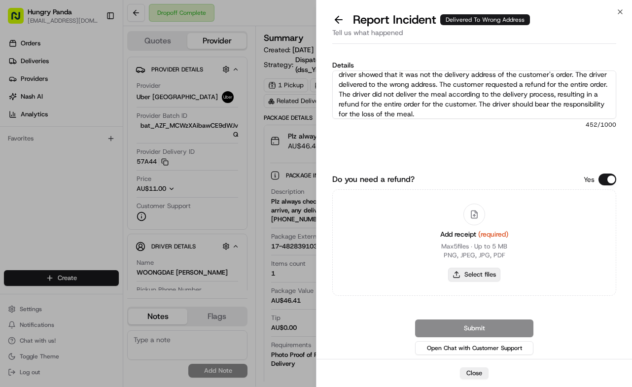
type textarea "The customer reported that he did not receive the meal. The photos taken by the…"
click at [485, 278] on button "Select files" at bounding box center [474, 275] width 52 height 14
type input "C:\fakepath\2.jpg"
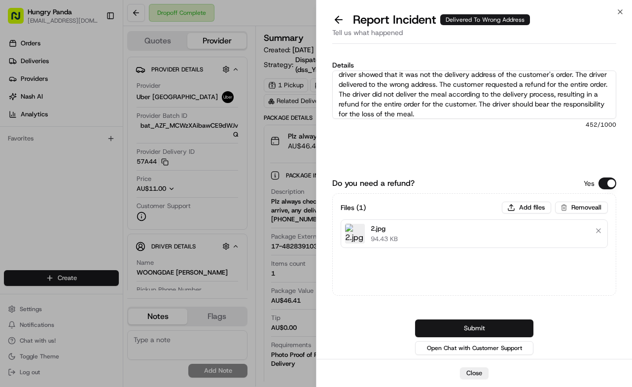
click at [491, 324] on button "Submit" at bounding box center [474, 328] width 118 height 18
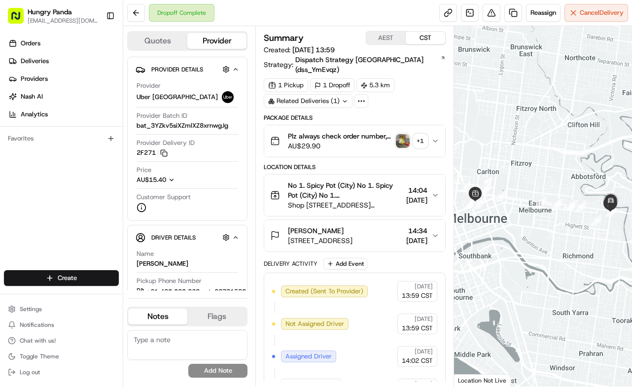
click at [438, 130] on button "Plz always check order number, call customer when you arrive, any delivery issu…" at bounding box center [354, 141] width 181 height 32
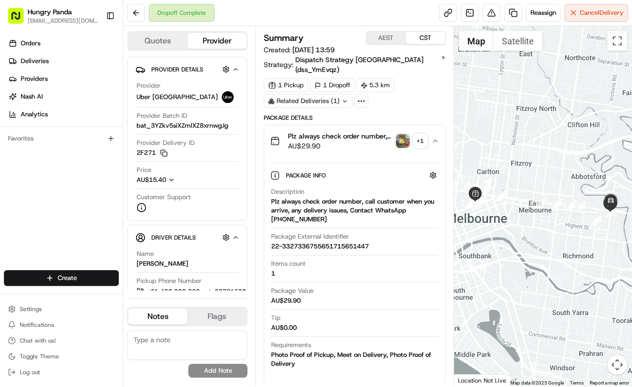
click at [400, 137] on img "button" at bounding box center [403, 141] width 14 height 14
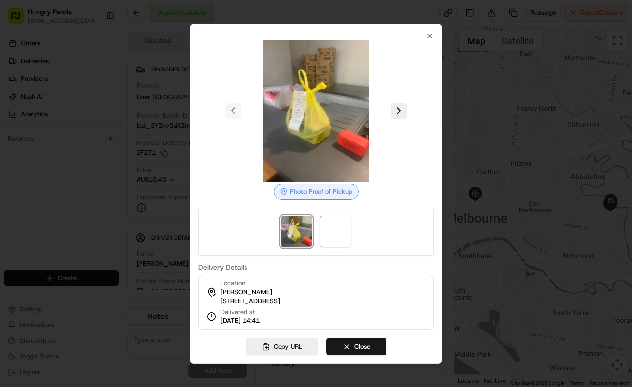
click at [400, 137] on div at bounding box center [315, 111] width 235 height 142
click at [400, 111] on button at bounding box center [399, 111] width 16 height 16
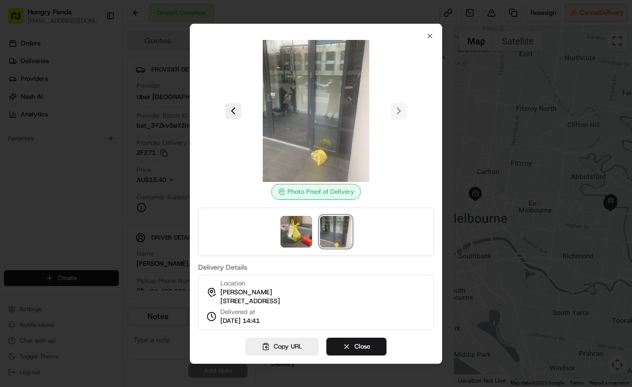
click at [487, 25] on div at bounding box center [316, 193] width 632 height 387
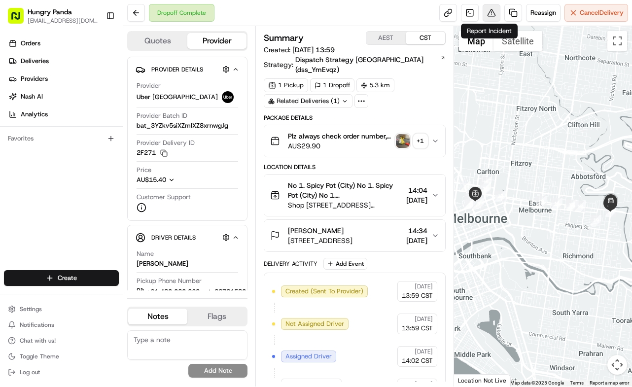
click at [489, 16] on button at bounding box center [491, 13] width 18 height 18
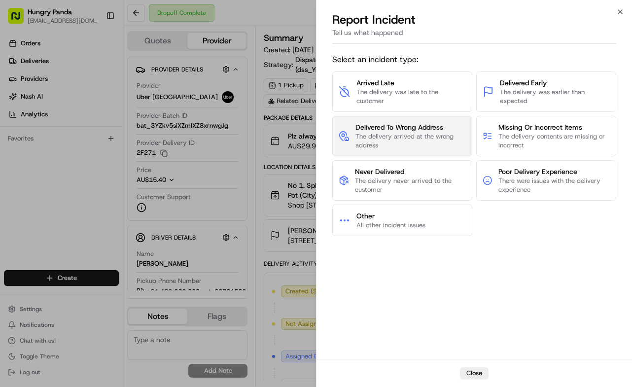
click at [438, 135] on span "The delivery arrived at the wrong address" at bounding box center [410, 141] width 110 height 18
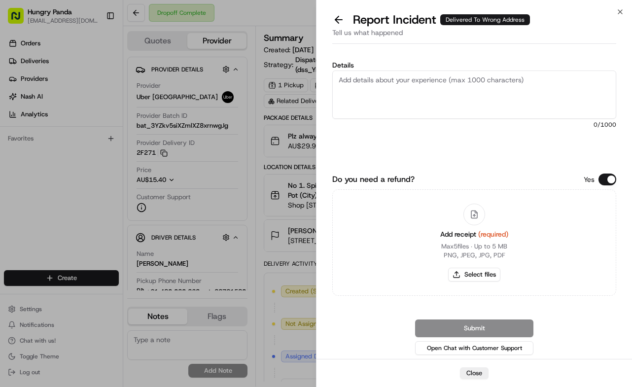
click at [460, 97] on textarea "Details" at bounding box center [474, 94] width 284 height 48
paste textarea "The customer reported that they did not receive the food and it was not deliver…"
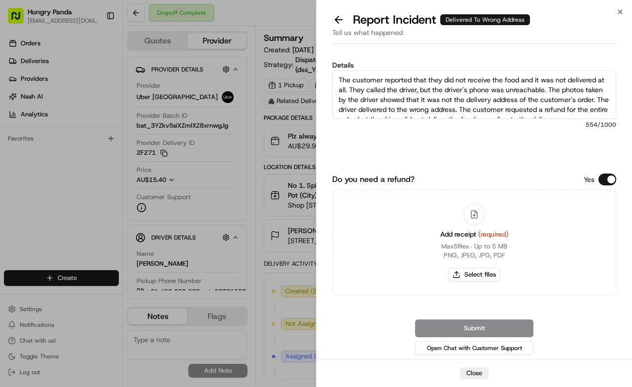
scroll to position [25, 0]
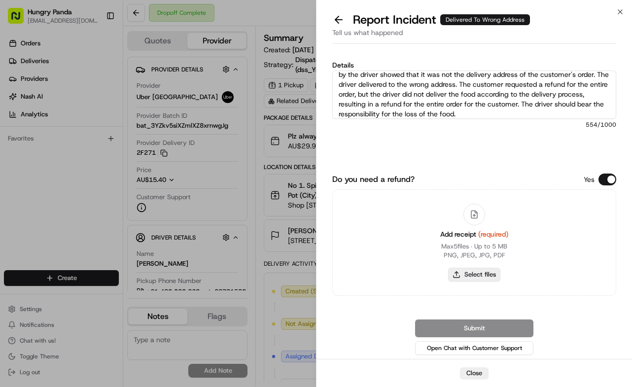
type textarea "The customer reported that they did not receive the food and it was not deliver…"
click at [482, 274] on button "Select files" at bounding box center [474, 275] width 52 height 14
type input "C:\fakepath\3.jpg"
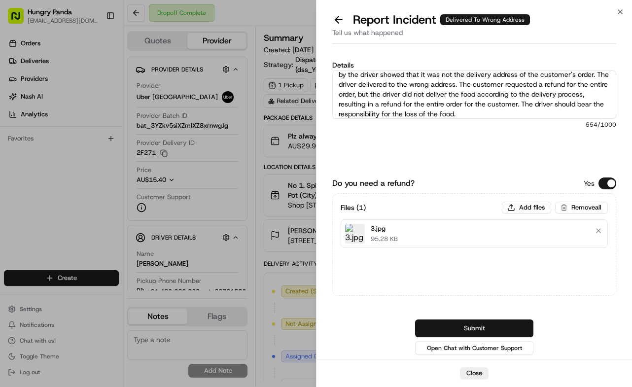
click at [475, 328] on button "Submit" at bounding box center [474, 328] width 118 height 18
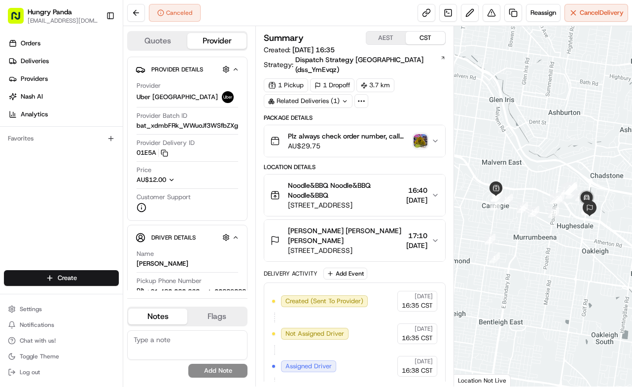
click at [439, 129] on button "Plz always check order number, call customer when you arrive, any delivery issu…" at bounding box center [354, 141] width 181 height 32
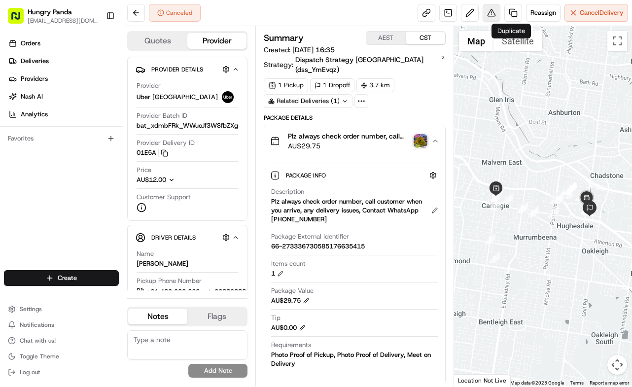
click at [496, 13] on button at bounding box center [491, 13] width 18 height 18
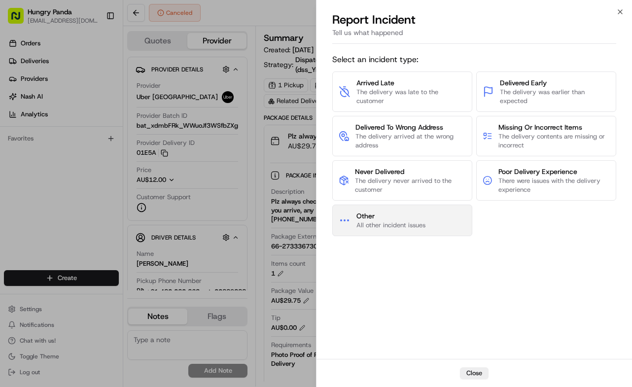
click at [444, 224] on button "Other All other incident issues" at bounding box center [402, 220] width 140 height 32
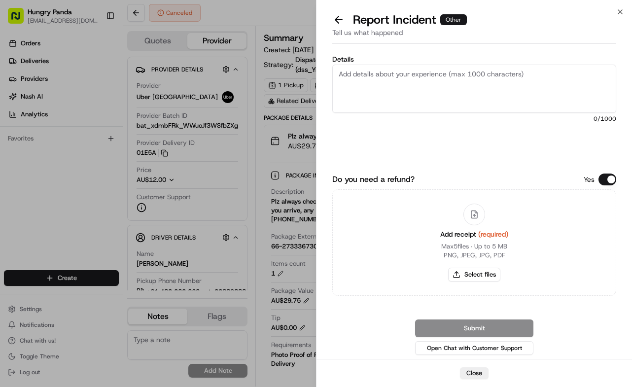
click at [467, 89] on textarea "Details" at bounding box center [474, 89] width 284 height 48
paste textarea "The order delivery was seriously overdue. The order log showed that the merchan…"
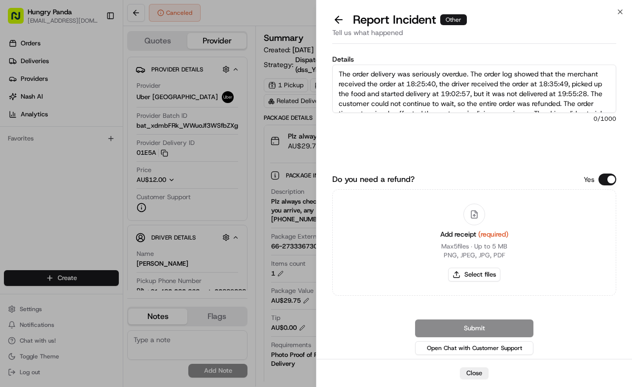
scroll to position [25, 0]
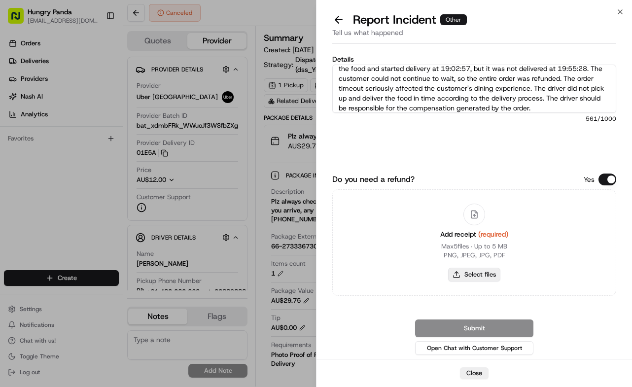
type textarea "The order delivery was seriously overdue. The order log showed that the merchan…"
click at [469, 271] on button "Select files" at bounding box center [474, 275] width 52 height 14
type input "C:\fakepath\4.jpg"
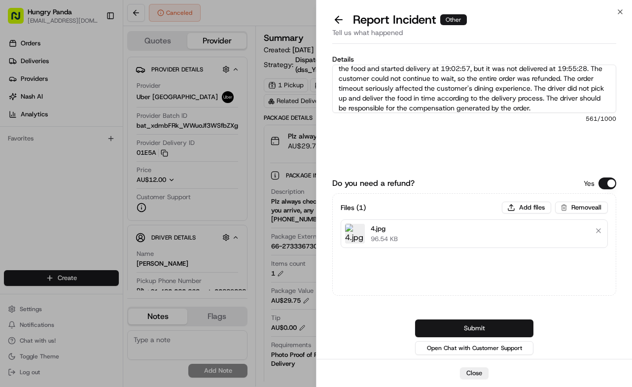
click at [501, 332] on button "Submit" at bounding box center [474, 328] width 118 height 18
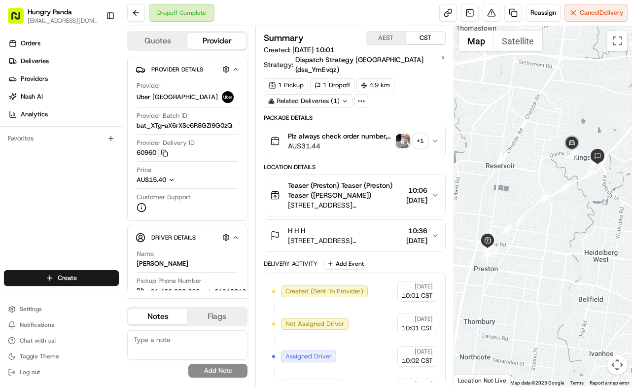
click at [432, 125] on button "Plz always check order number, call customer when you arrive, any delivery issu…" at bounding box center [354, 141] width 181 height 32
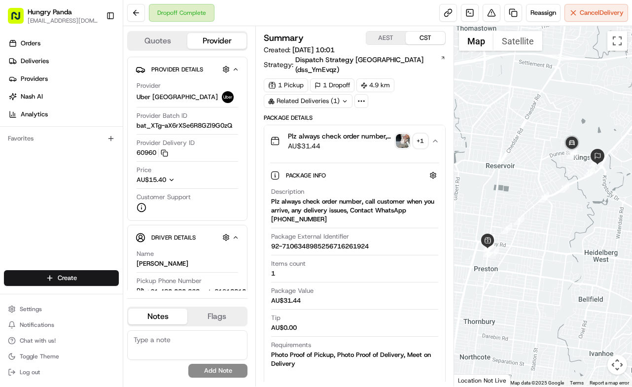
click at [404, 134] on img "button" at bounding box center [403, 141] width 14 height 14
click at [404, 131] on body "Hungry Panda [EMAIL_ADDRESS][DOMAIN_NAME] Toggle Sidebar Orders Deliveries Prov…" at bounding box center [316, 193] width 632 height 387
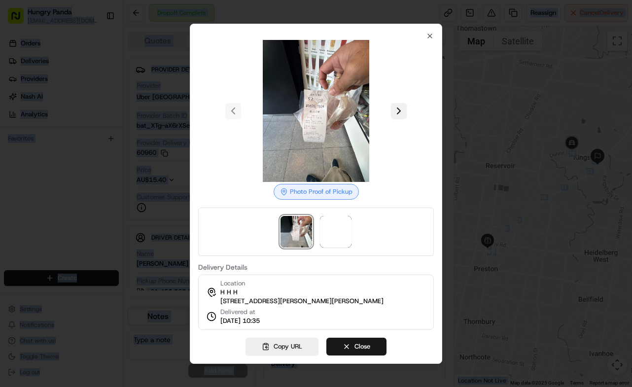
click at [399, 108] on button at bounding box center [399, 111] width 16 height 16
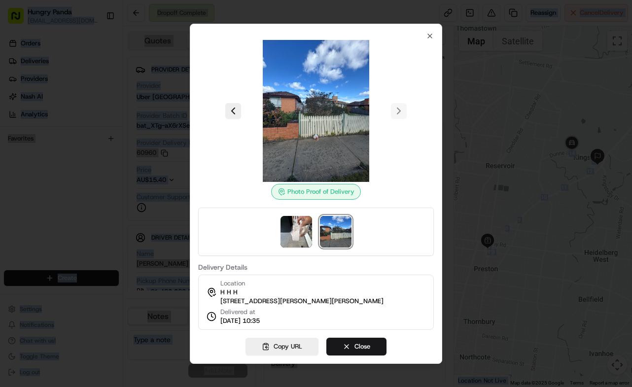
click at [459, 102] on div at bounding box center [316, 193] width 632 height 387
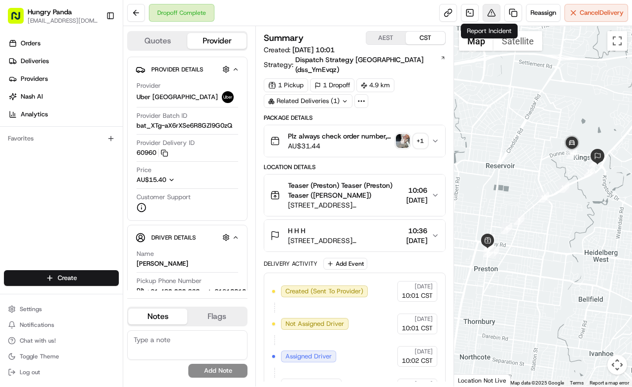
click at [490, 14] on button at bounding box center [491, 13] width 18 height 18
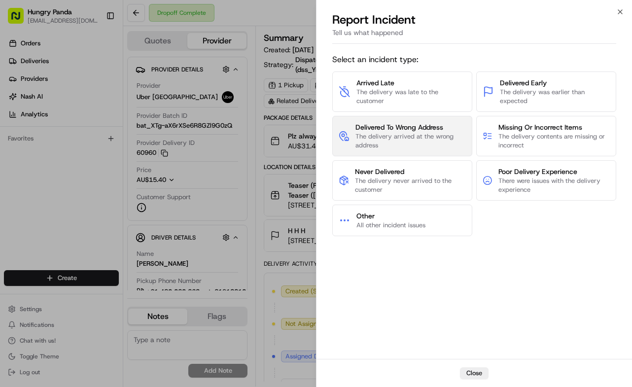
click at [409, 139] on span "The delivery arrived at the wrong address" at bounding box center [410, 141] width 110 height 18
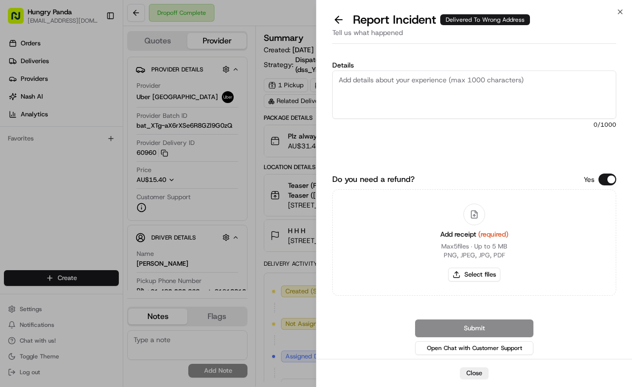
click at [449, 100] on textarea "Details" at bounding box center [474, 94] width 284 height 48
paste textarea "The customer reported that he did not receive the meal. The photos taken by the…"
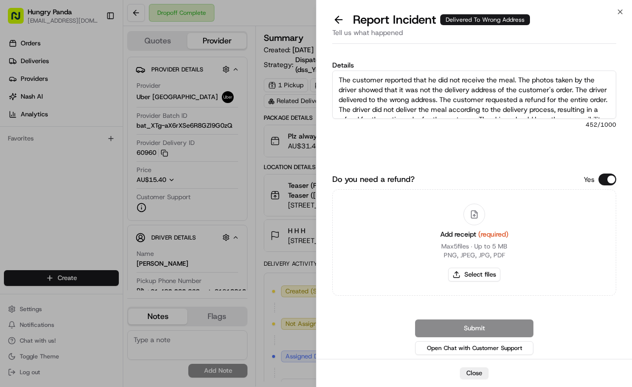
scroll to position [15, 0]
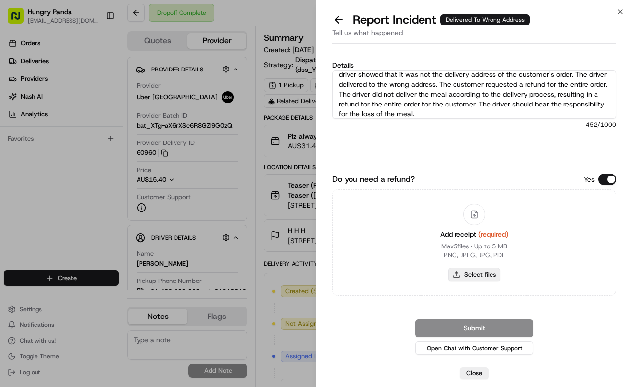
type textarea "The customer reported that he did not receive the meal. The photos taken by the…"
click at [482, 277] on button "Select files" at bounding box center [474, 275] width 52 height 14
type input "C:\fakepath\5.jpg"
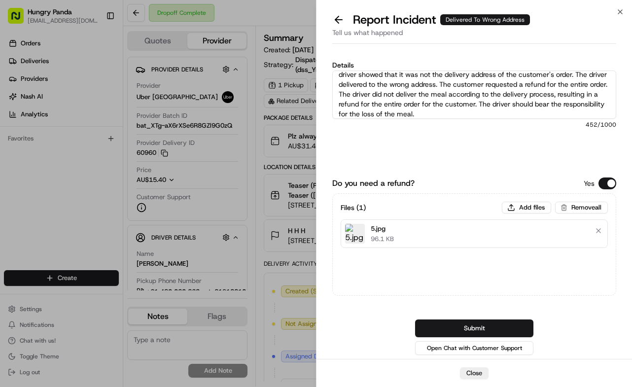
click at [522, 322] on button "Submit" at bounding box center [474, 328] width 118 height 18
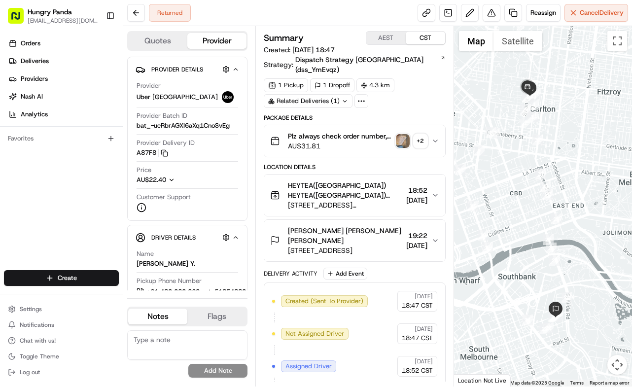
drag, startPoint x: 439, startPoint y: 125, endPoint x: 629, endPoint y: 103, distance: 190.4
click at [439, 126] on button "Plz always check order number, call customer when you arrive, any delivery issu…" at bounding box center [354, 141] width 181 height 32
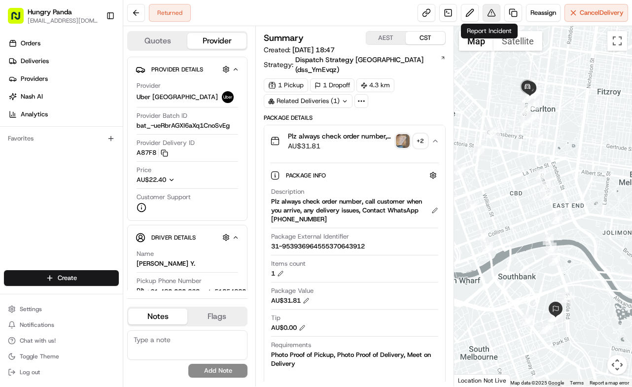
click at [489, 13] on button at bounding box center [491, 13] width 18 height 18
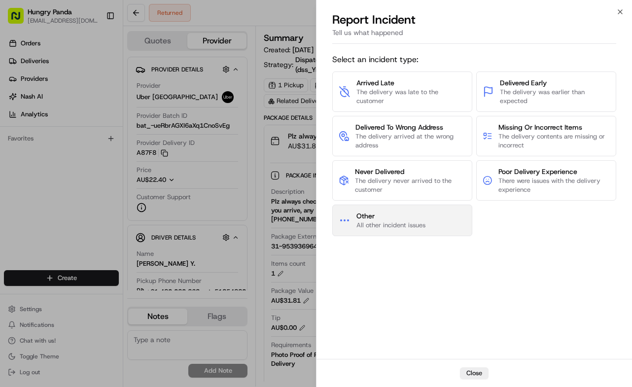
click at [418, 212] on span "Other" at bounding box center [390, 216] width 69 height 10
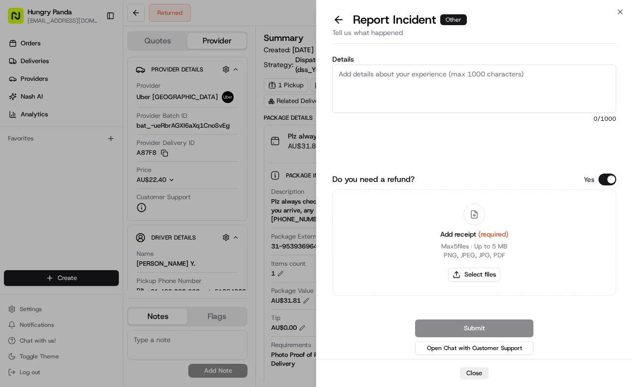
click at [446, 98] on textarea "Details" at bounding box center [474, 89] width 284 height 48
paste textarea "The order delivery was seriously overdue. The order log showed that the driver …"
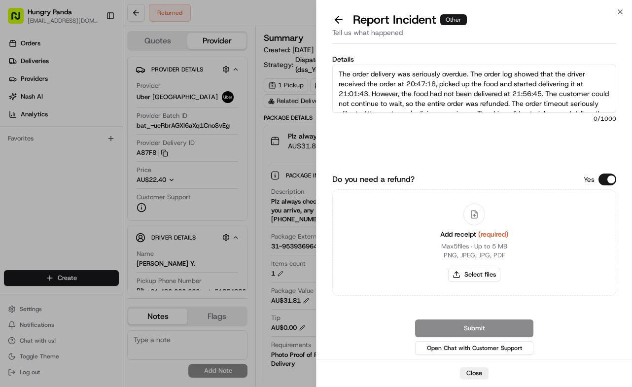
scroll to position [25, 0]
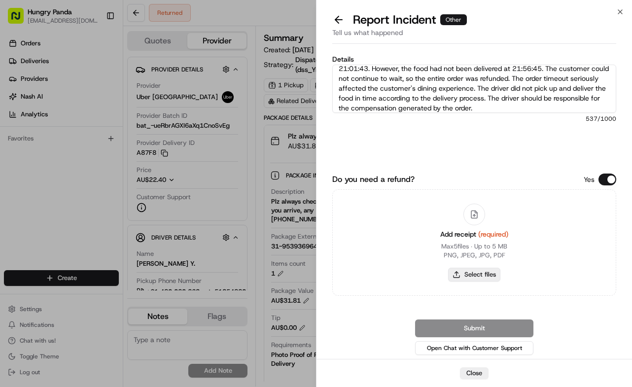
type textarea "The order delivery was seriously overdue. The order log showed that the driver …"
click at [481, 277] on button "Select files" at bounding box center [474, 275] width 52 height 14
type input "C:\fakepath\6.jpg"
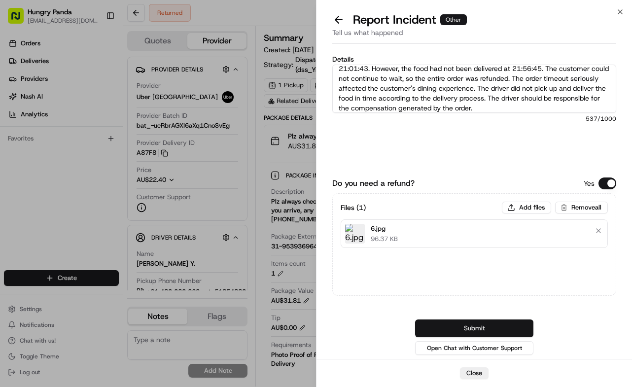
click at [516, 324] on button "Submit" at bounding box center [474, 328] width 118 height 18
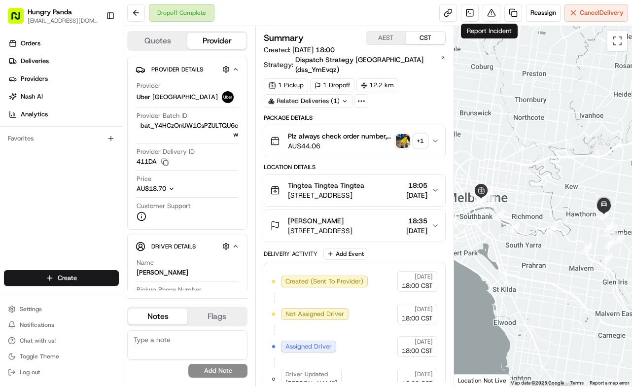
click at [433, 137] on icon "button" at bounding box center [435, 141] width 8 height 8
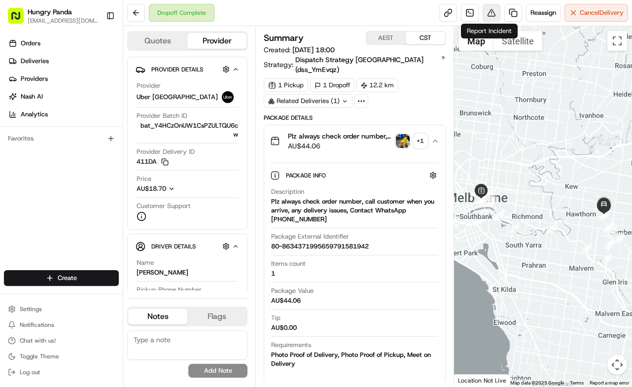
click at [490, 12] on button at bounding box center [491, 13] width 18 height 18
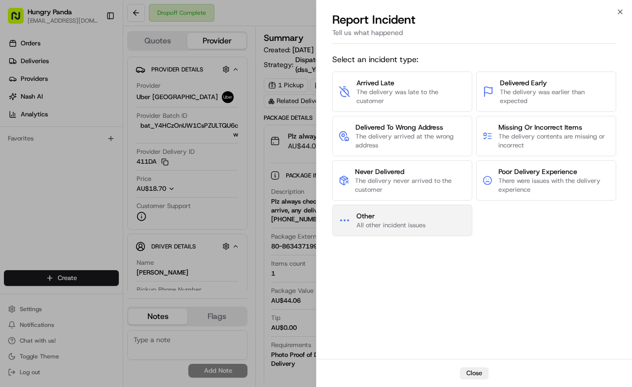
click at [383, 209] on button "Other All other incident issues" at bounding box center [402, 220] width 140 height 32
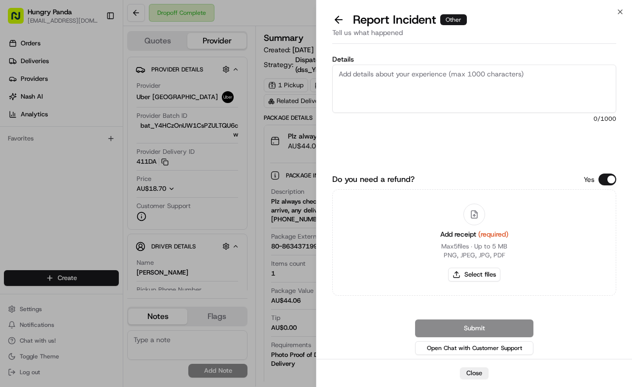
click at [468, 52] on div "Details 0 /1000 Do you need a refund? Yes Add receipt (required) Max 5 files ∙ …" at bounding box center [474, 203] width 284 height 307
click at [470, 87] on textarea "Details" at bounding box center [474, 89] width 284 height 48
paste textarea "The customer reported that the food in their order was seriously spilled. As sh…"
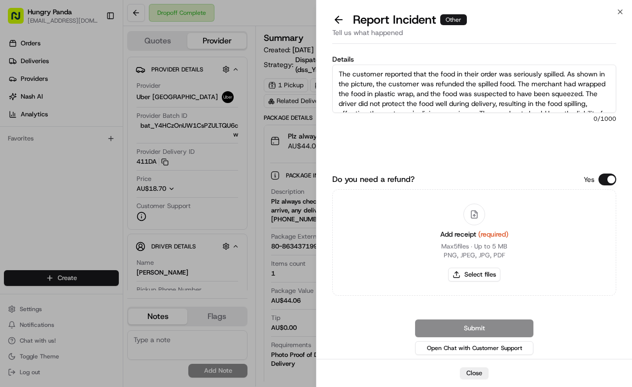
scroll to position [15, 0]
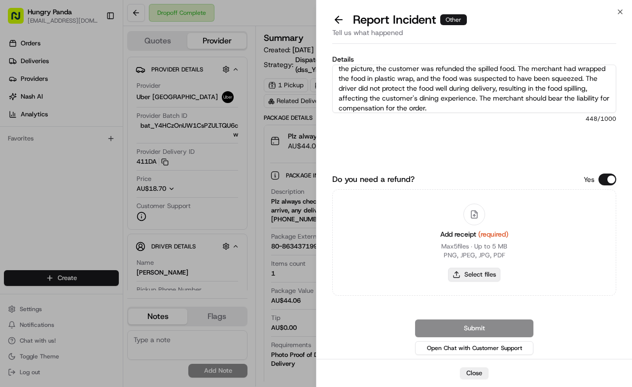
type textarea "The customer reported that the food in their order was seriously spilled. As sh…"
click at [477, 276] on button "Select files" at bounding box center [474, 275] width 52 height 14
type input "C:\fakepath\撒餐.jpg"
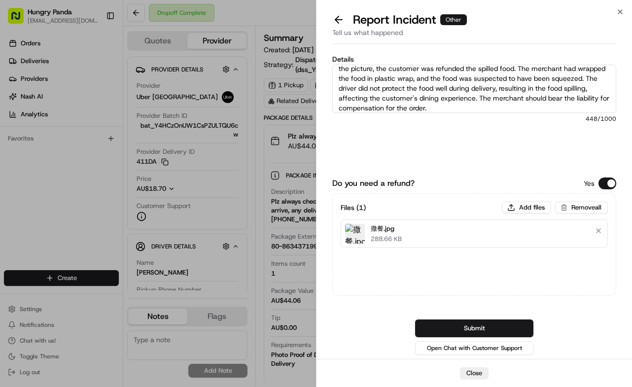
drag, startPoint x: 503, startPoint y: 327, endPoint x: 539, endPoint y: 285, distance: 54.9
click at [503, 327] on button "Submit" at bounding box center [474, 328] width 118 height 18
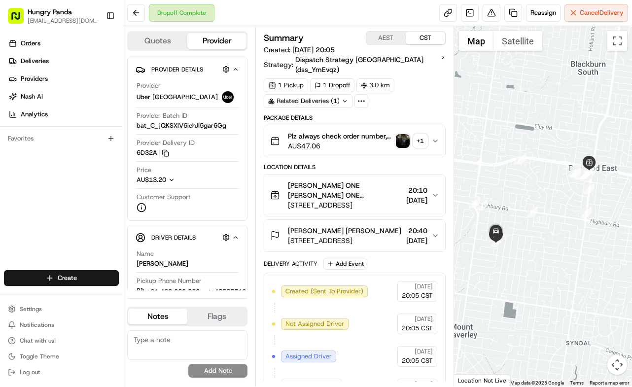
click at [439, 125] on button "Plz always check order number, call customer when you arrive, any delivery issu…" at bounding box center [354, 141] width 181 height 32
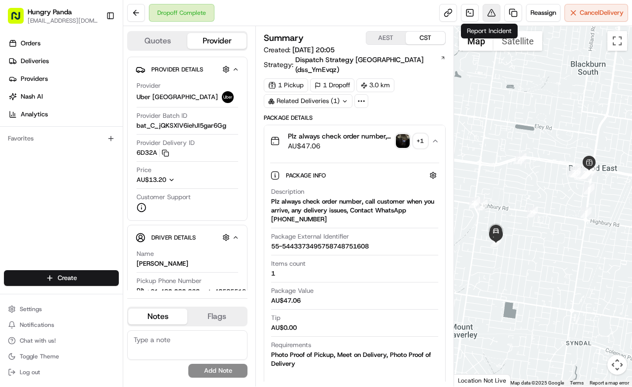
click at [484, 12] on button at bounding box center [491, 13] width 18 height 18
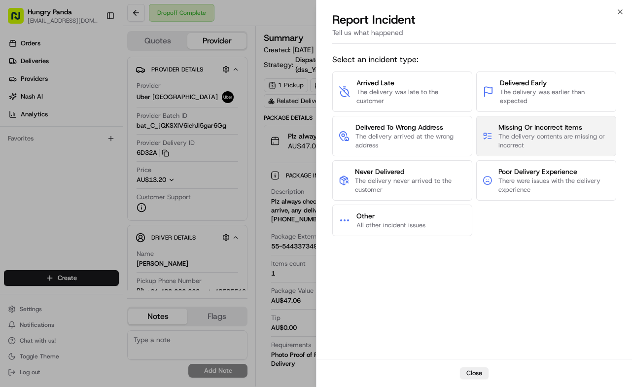
click at [526, 141] on span "The delivery contents are missing or incorrect" at bounding box center [553, 141] width 111 height 18
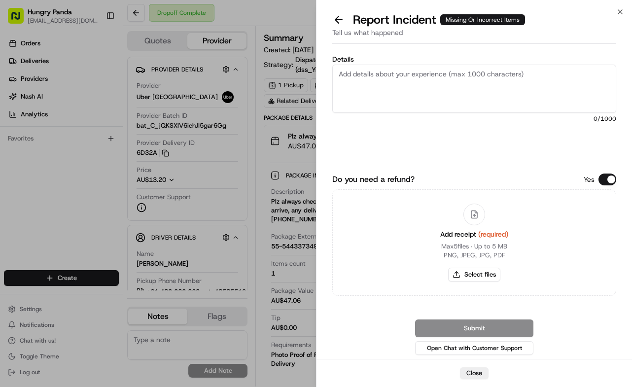
click at [469, 81] on textarea "Details" at bounding box center [474, 89] width 284 height 48
paste textarea "The customer reported that the order was incorrect. As shown in the picture, th…"
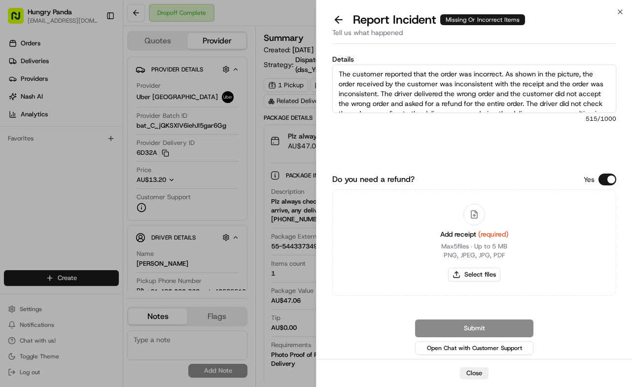
scroll to position [25, 0]
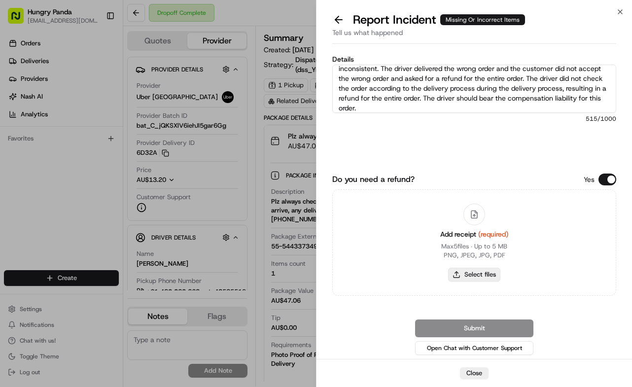
type textarea "The customer reported that the order was incorrect. As shown in the picture, th…"
click at [491, 277] on button "Select files" at bounding box center [474, 275] width 52 height 14
type input "C:\fakepath\错餐.jpg"
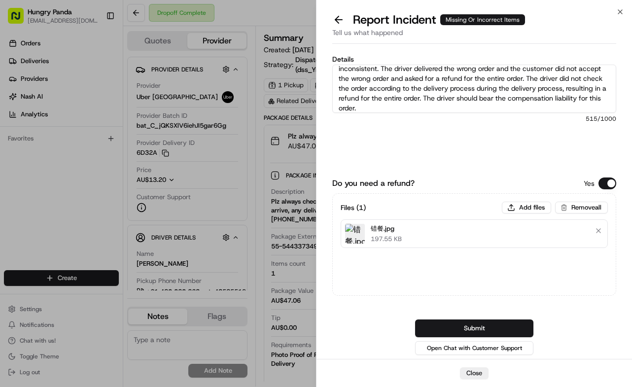
drag, startPoint x: 523, startPoint y: 326, endPoint x: 555, endPoint y: 303, distance: 39.2
click at [523, 325] on button "Submit" at bounding box center [474, 328] width 118 height 18
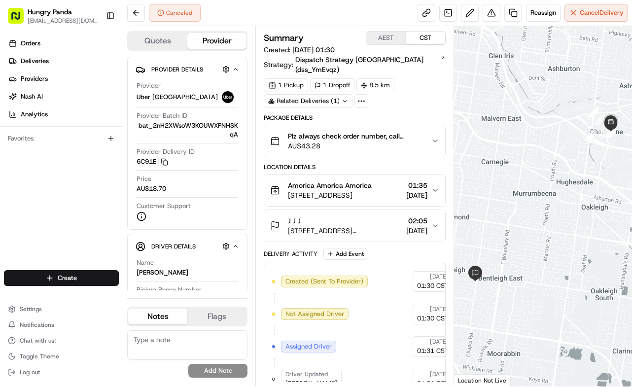
click at [440, 133] on button "Plz always check order number, call customer when you arrive, any delivery issu…" at bounding box center [354, 141] width 181 height 32
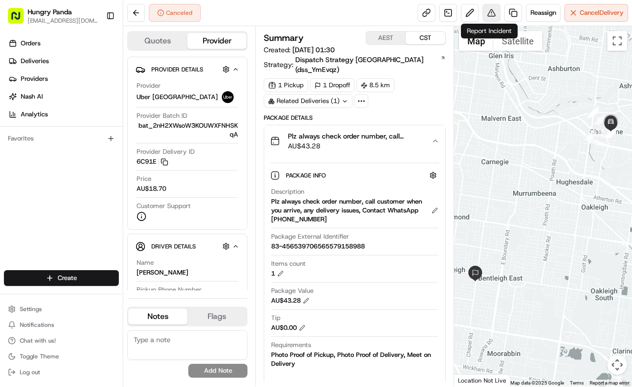
click at [493, 16] on button at bounding box center [491, 13] width 18 height 18
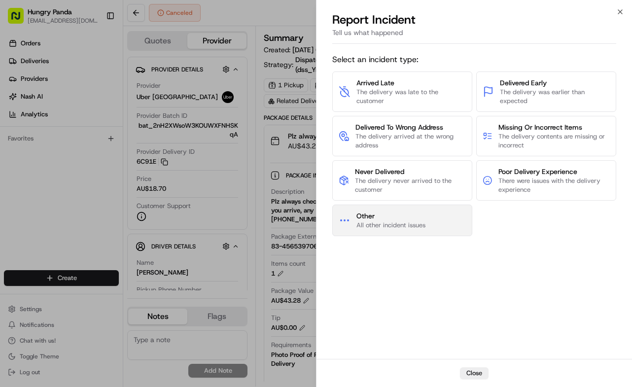
click at [400, 227] on span "All other incident issues" at bounding box center [390, 225] width 69 height 9
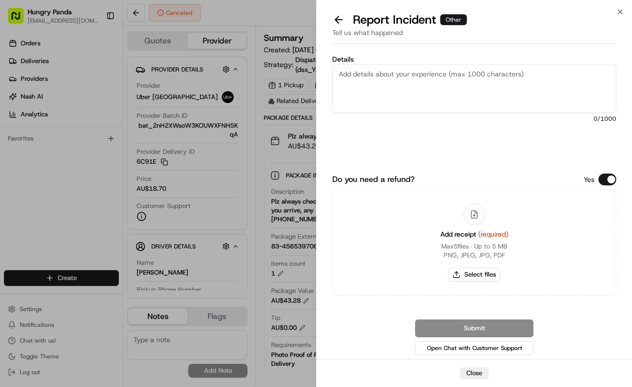
click at [488, 93] on textarea "Details" at bounding box center [474, 89] width 284 height 48
paste textarea "The order delivery was seriously overdue. The order log showed that the driver …"
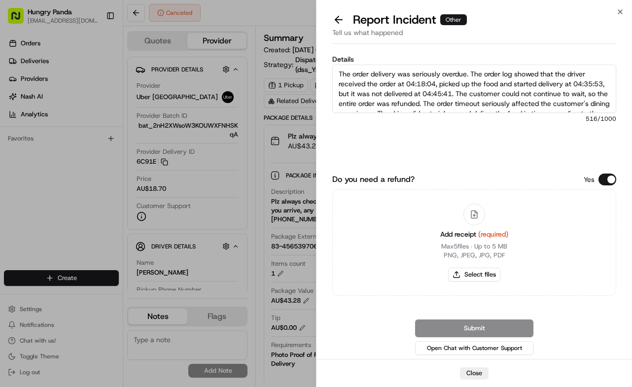
scroll to position [25, 0]
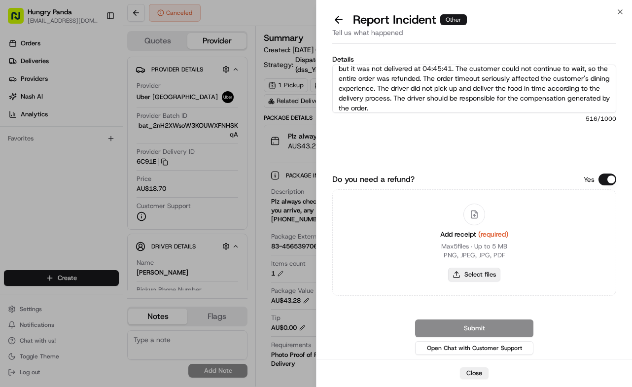
type textarea "The order delivery was seriously overdue. The order log showed that the driver …"
click at [486, 274] on button "Select files" at bounding box center [474, 275] width 52 height 14
type input "C:\fakepath\9.jpg"
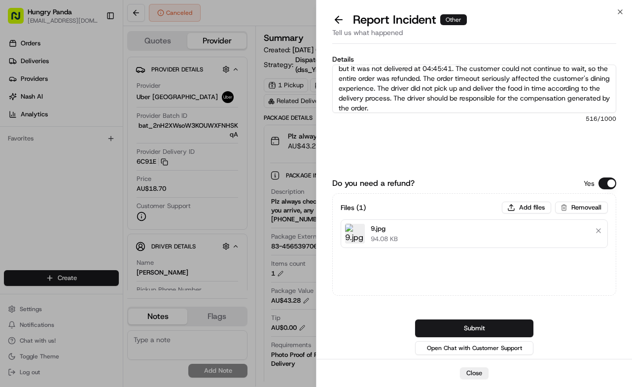
drag, startPoint x: 509, startPoint y: 323, endPoint x: 629, endPoint y: 200, distance: 171.8
click at [509, 322] on button "Submit" at bounding box center [474, 328] width 118 height 18
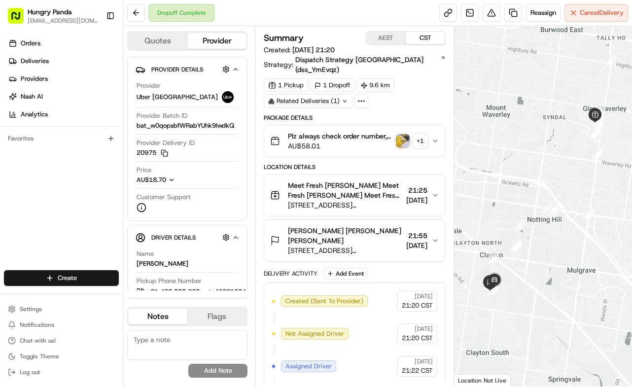
drag, startPoint x: 438, startPoint y: 129, endPoint x: 366, endPoint y: 125, distance: 72.5
click at [438, 137] on icon "button" at bounding box center [435, 141] width 8 height 8
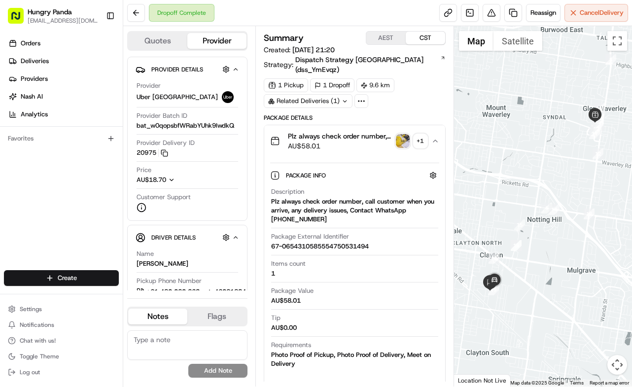
click at [402, 134] on img "button" at bounding box center [403, 141] width 14 height 14
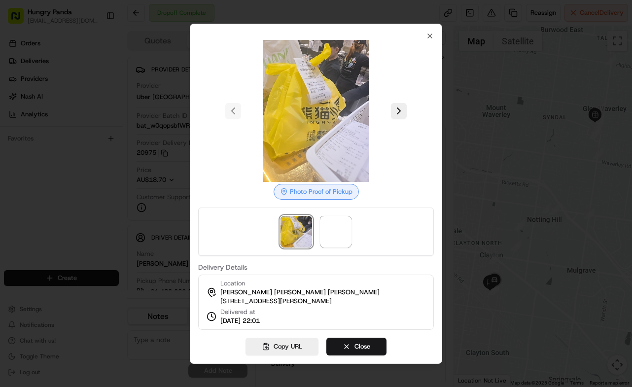
click at [398, 110] on button at bounding box center [399, 111] width 16 height 16
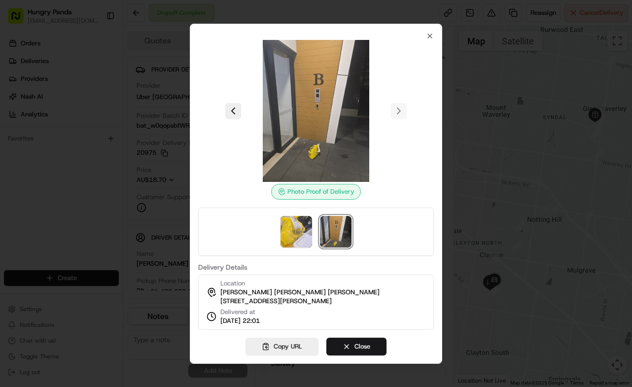
click at [495, 41] on div at bounding box center [316, 193] width 632 height 387
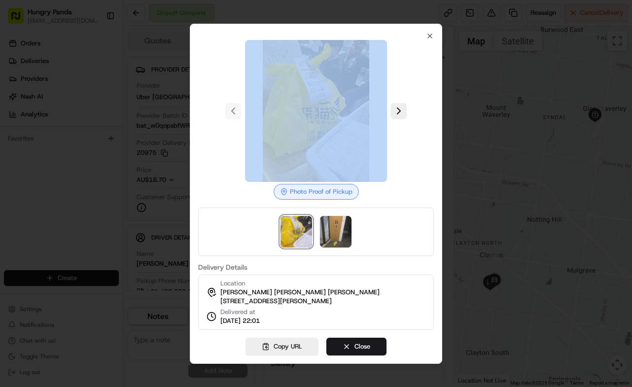
click at [495, 41] on div at bounding box center [316, 193] width 632 height 387
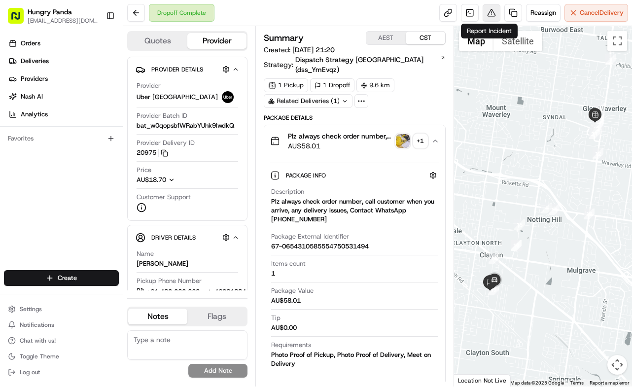
click at [488, 12] on button at bounding box center [491, 13] width 18 height 18
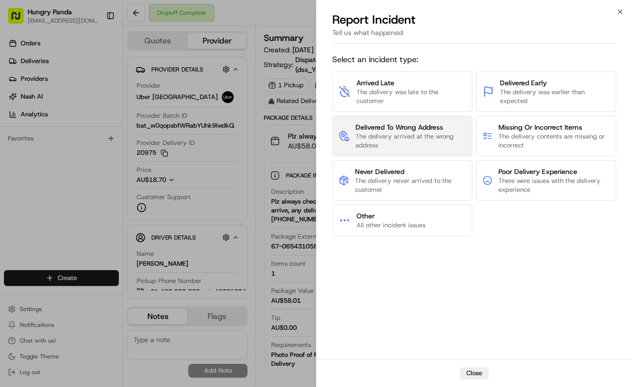
click at [408, 147] on span "The delivery arrived at the wrong address" at bounding box center [410, 141] width 110 height 18
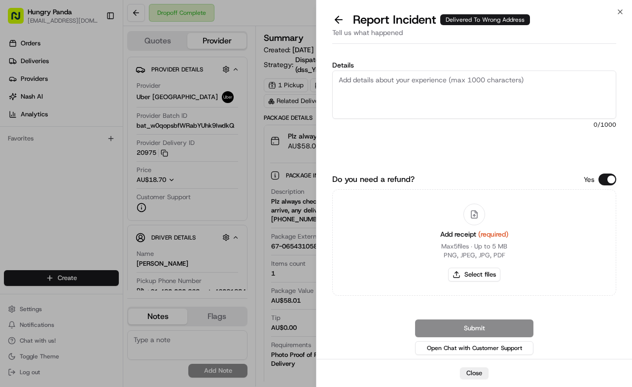
drag, startPoint x: 331, startPoint y: 16, endPoint x: 348, endPoint y: 36, distance: 26.6
click at [331, 16] on button at bounding box center [338, 20] width 21 height 14
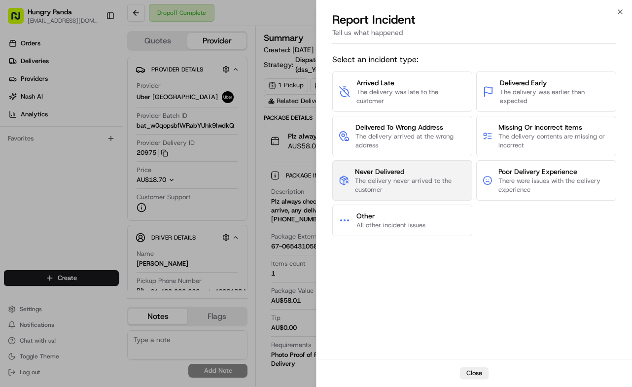
drag, startPoint x: 423, startPoint y: 186, endPoint x: 424, endPoint y: 179, distance: 6.4
click at [424, 179] on span "The delivery never arrived to the customer" at bounding box center [410, 185] width 111 height 18
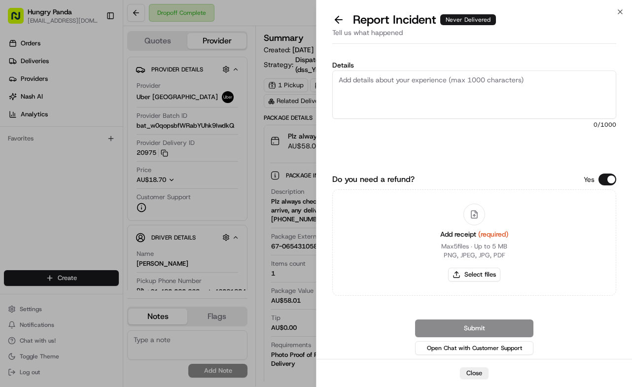
click at [464, 78] on textarea "Details" at bounding box center [474, 94] width 284 height 48
paste textarea "In this order, the customer reported that they did not receive the food. The dr…"
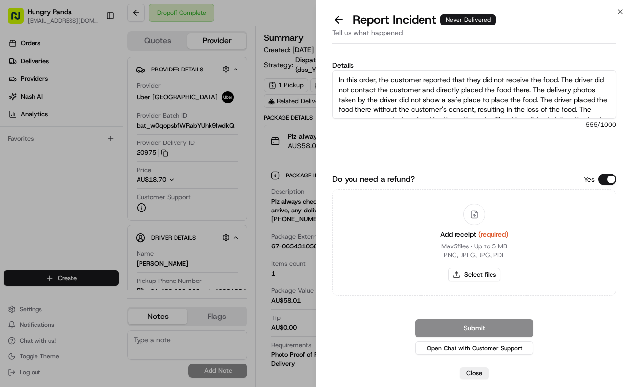
scroll to position [25, 0]
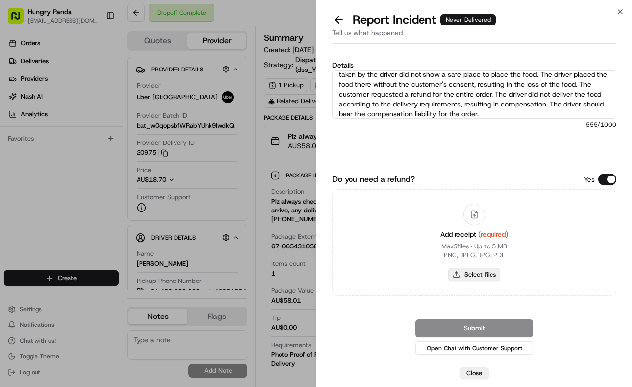
type textarea "In this order, the customer reported that they did not receive the food. The dr…"
click at [486, 274] on button "Select files" at bounding box center [474, 275] width 52 height 14
type input "C:\fakepath\10.jpg"
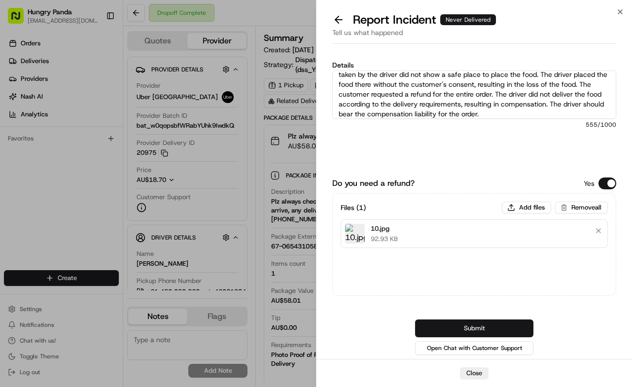
click at [500, 325] on button "Submit" at bounding box center [474, 328] width 118 height 18
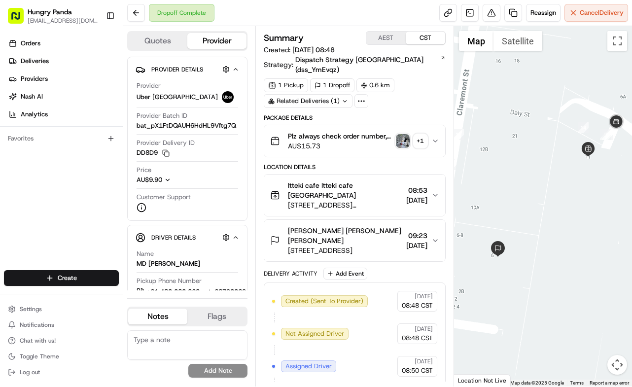
click at [438, 137] on icon "button" at bounding box center [435, 141] width 8 height 8
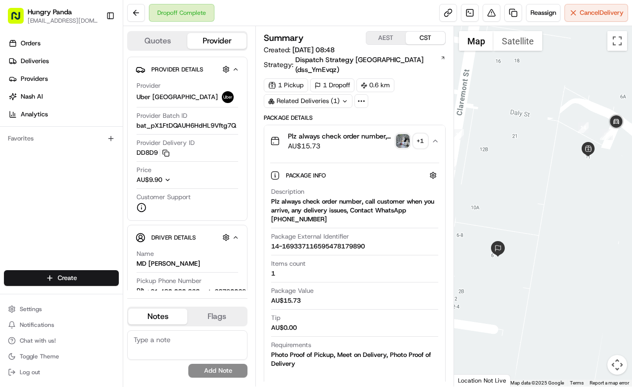
click at [407, 134] on img "button" at bounding box center [403, 141] width 14 height 14
click at [407, 132] on body "Hungry Panda liurui0731@hungrypandagroup.com Toggle Sidebar Orders Deliveries P…" at bounding box center [316, 193] width 632 height 387
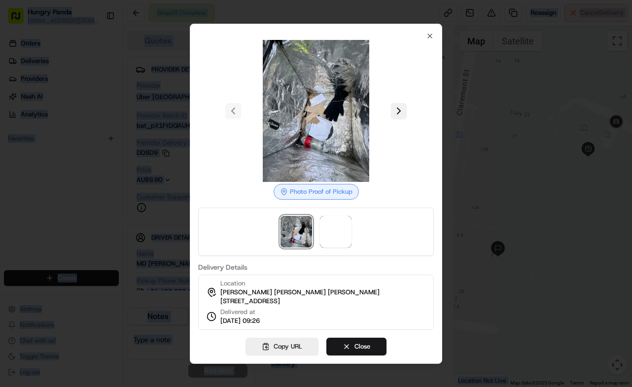
click at [397, 110] on button at bounding box center [399, 111] width 16 height 16
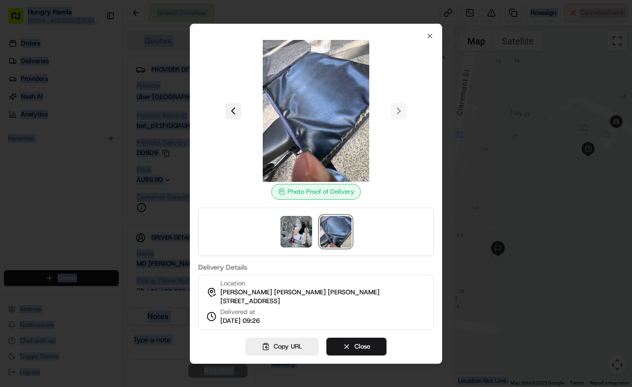
click at [230, 107] on button at bounding box center [233, 111] width 16 height 16
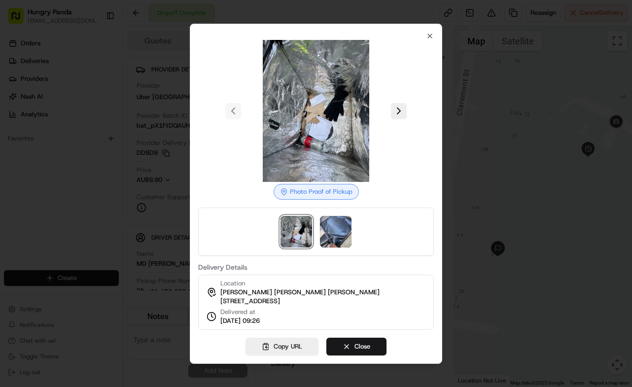
drag, startPoint x: 418, startPoint y: 106, endPoint x: 388, endPoint y: 78, distance: 41.2
click at [418, 106] on div at bounding box center [315, 111] width 235 height 142
click at [434, 31] on div "Photo Proof of Pickup Delivery Details Location Amy Amy Amy 8 Claremont St, Sou…" at bounding box center [316, 194] width 252 height 340
click at [431, 34] on icon "button" at bounding box center [430, 36] width 4 height 4
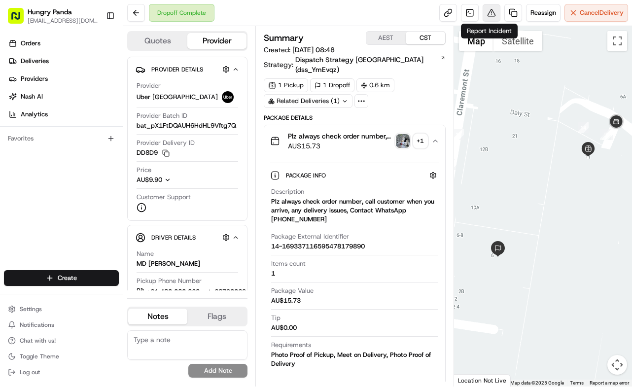
click at [489, 18] on button at bounding box center [491, 13] width 18 height 18
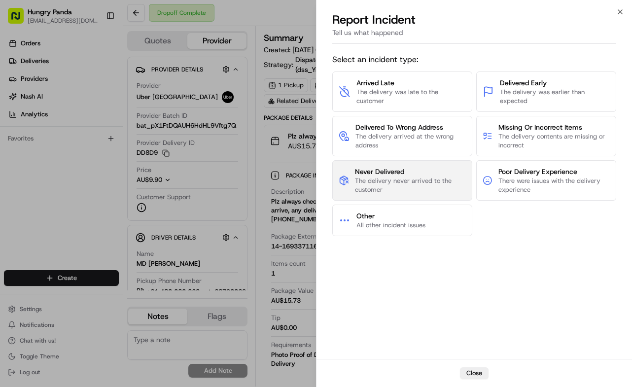
click at [428, 184] on span "The delivery never arrived to the customer" at bounding box center [410, 185] width 111 height 18
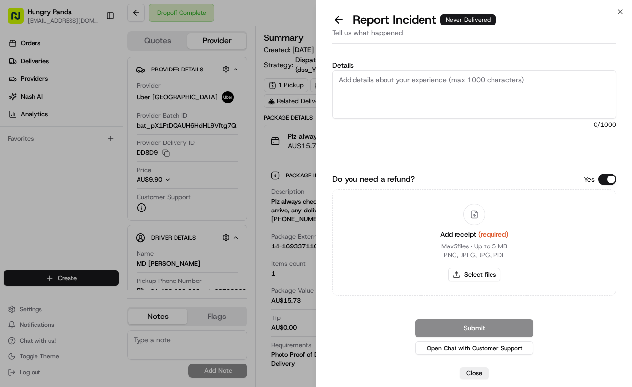
click at [469, 93] on textarea "Details" at bounding box center [474, 94] width 284 height 48
paste textarea "The customer reported that they did not receive the meal. After checking the sy…"
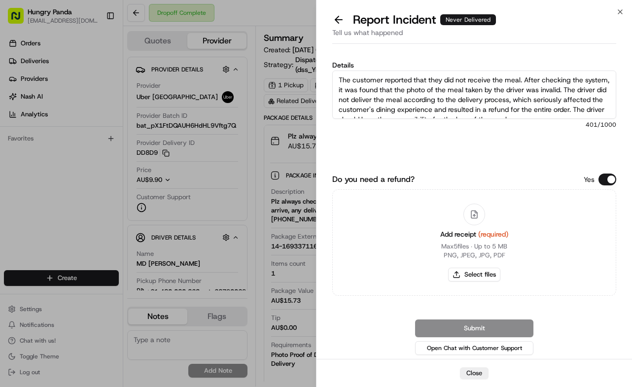
scroll to position [5, 0]
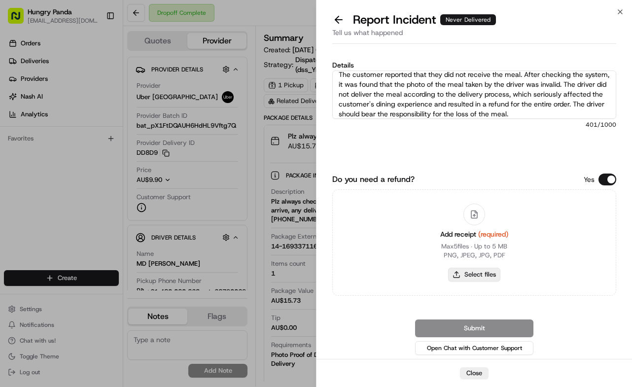
type textarea "The customer reported that they did not receive the meal. After checking the sy…"
click at [483, 279] on button "Select files" at bounding box center [474, 275] width 52 height 14
type input "C:\fakepath\11.jpg"
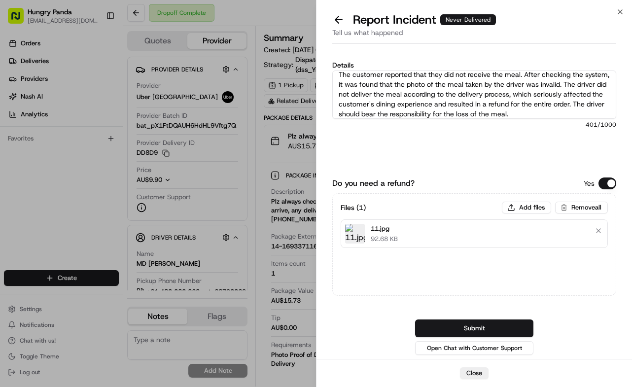
drag, startPoint x: 497, startPoint y: 330, endPoint x: 629, endPoint y: 299, distance: 135.5
click at [498, 329] on button "Submit" at bounding box center [474, 328] width 118 height 18
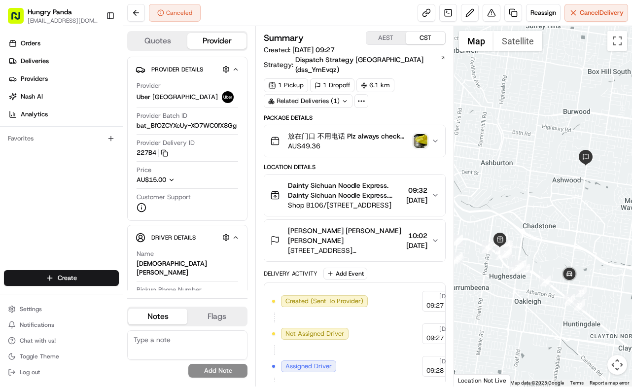
click at [438, 126] on button "放在门口 不用电话 Plz always check order number, call customer when you arrive, any del…" at bounding box center [354, 141] width 181 height 32
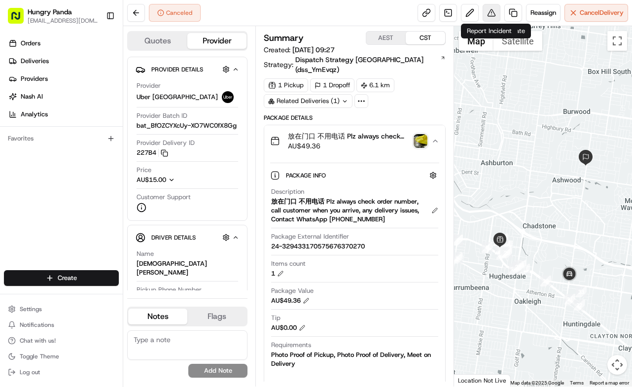
click at [488, 9] on button at bounding box center [491, 13] width 18 height 18
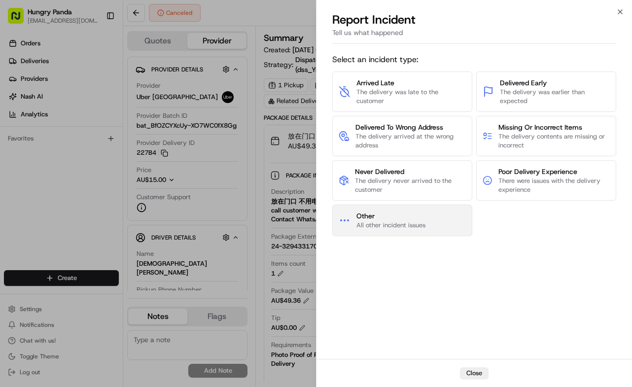
drag, startPoint x: 430, startPoint y: 233, endPoint x: 432, endPoint y: 227, distance: 5.8
click at [432, 227] on button "Other All other incident issues" at bounding box center [402, 220] width 140 height 32
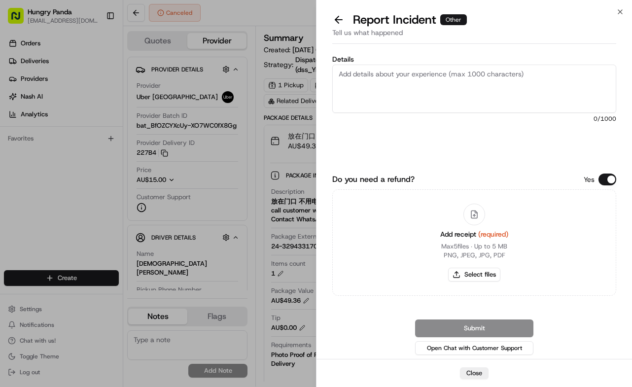
click at [472, 99] on textarea "Details" at bounding box center [474, 89] width 284 height 48
paste textarea "The order delivery was seriously overdue. The order log showed that the merchan…"
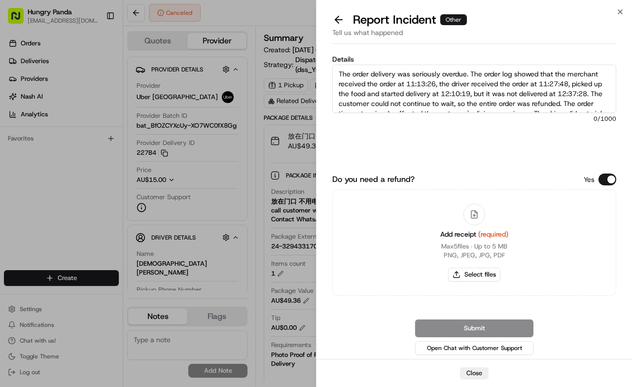
scroll to position [25, 0]
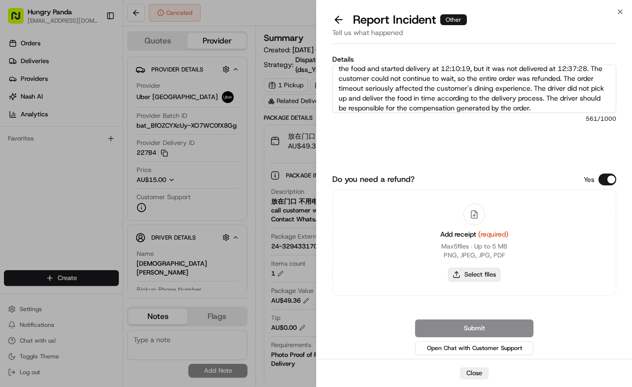
type textarea "The order delivery was seriously overdue. The order log showed that the merchan…"
click at [475, 276] on button "Select files" at bounding box center [474, 275] width 52 height 14
type input "C:\fakepath\12.jpg"
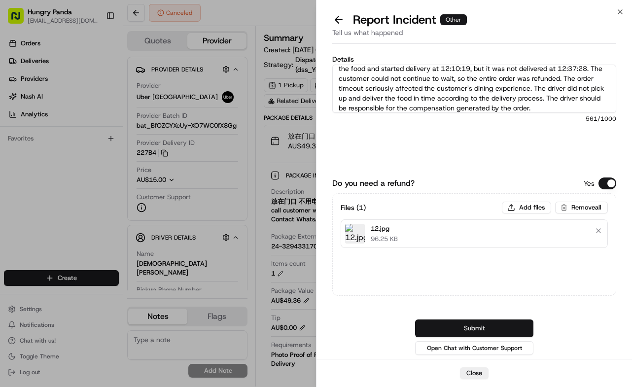
click at [518, 327] on button "Submit" at bounding box center [474, 328] width 118 height 18
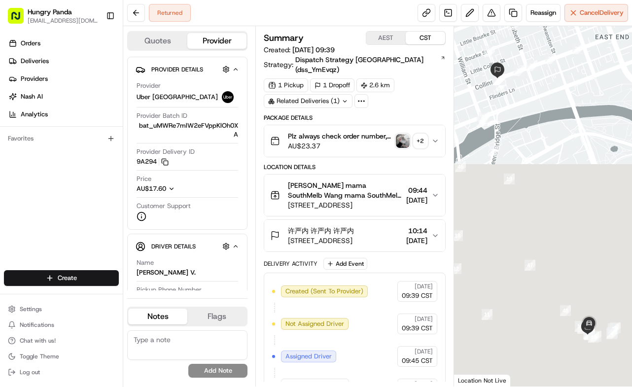
click at [442, 125] on button "Plz always check order number, call customer when you arrive, any delivery issu…" at bounding box center [354, 141] width 181 height 32
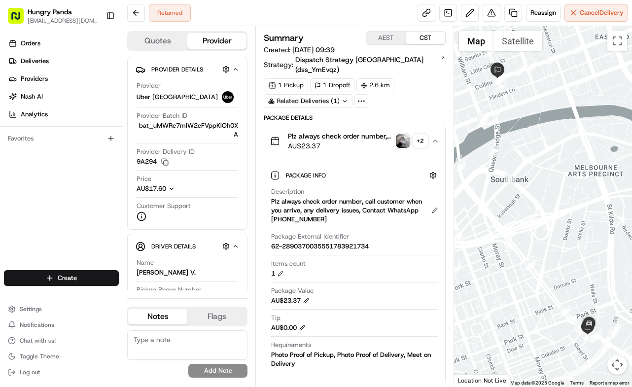
click at [401, 134] on img "button" at bounding box center [403, 141] width 14 height 14
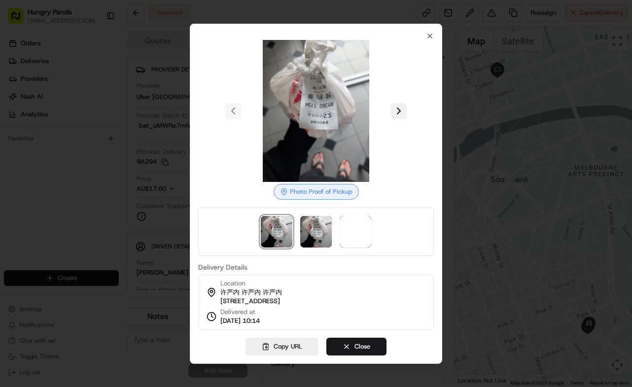
click at [392, 109] on button at bounding box center [399, 111] width 16 height 16
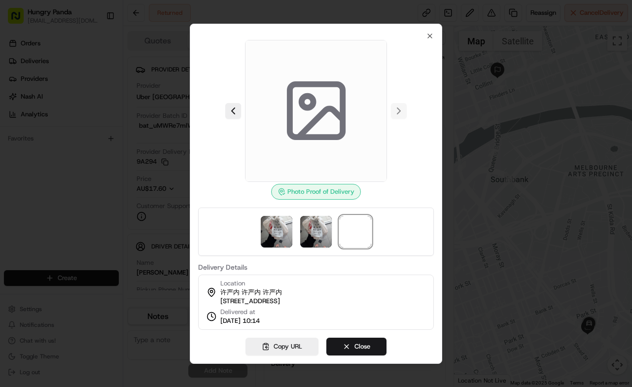
click at [488, 109] on div at bounding box center [316, 193] width 632 height 387
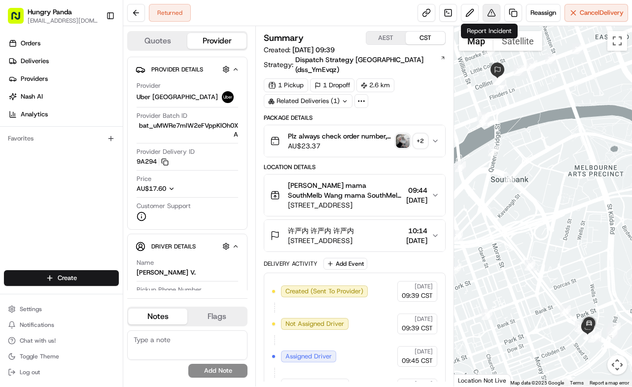
click at [482, 12] on button at bounding box center [491, 13] width 18 height 18
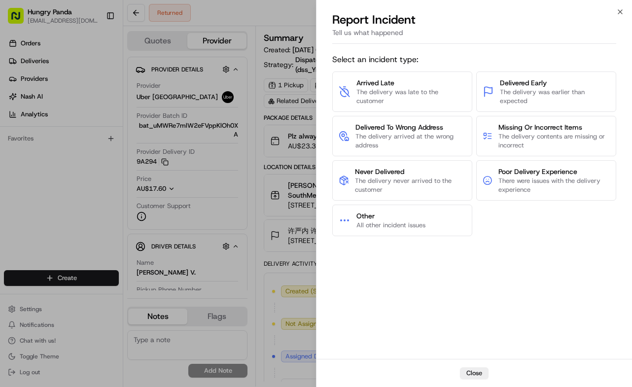
click at [420, 202] on div "Arrived Late The delivery was late to the customer Delivered Early The delivery…" at bounding box center [474, 153] width 284 height 165
click at [418, 215] on span "Other" at bounding box center [390, 216] width 69 height 10
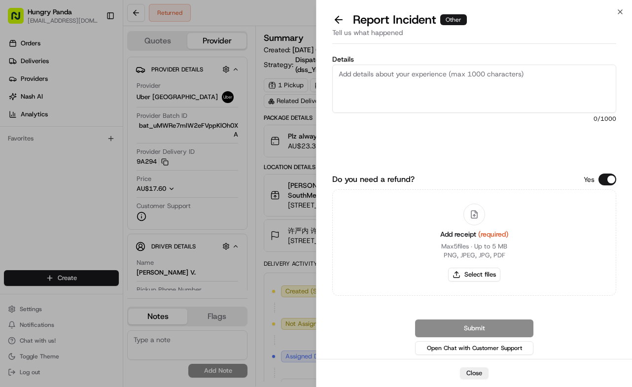
click at [479, 78] on textarea "Details" at bounding box center [474, 89] width 284 height 48
paste textarea "The order delivery was seriously overdue. The order log showed that the driver …"
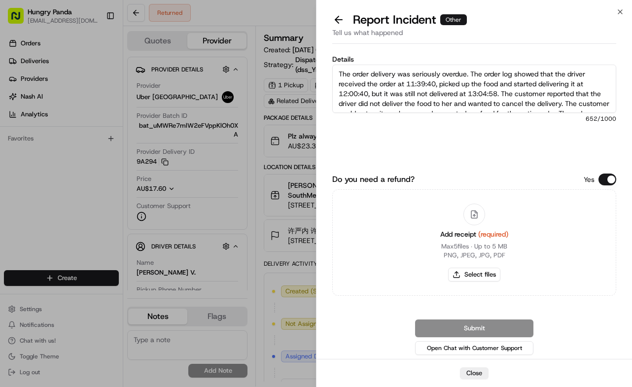
scroll to position [45, 0]
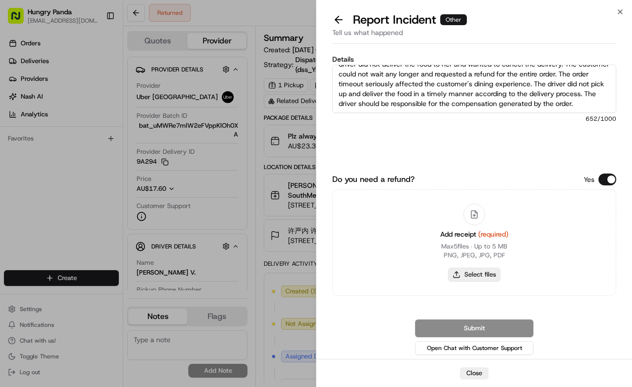
type textarea "The order delivery was seriously overdue. The order log showed that the driver …"
click at [485, 276] on button "Select files" at bounding box center [474, 275] width 52 height 14
type input "C:\fakepath\13.jpg"
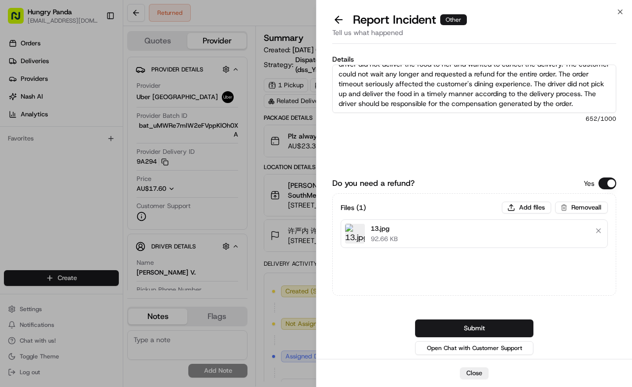
drag, startPoint x: 514, startPoint y: 327, endPoint x: 524, endPoint y: 325, distance: 10.6
click at [514, 327] on button "Submit" at bounding box center [474, 328] width 118 height 18
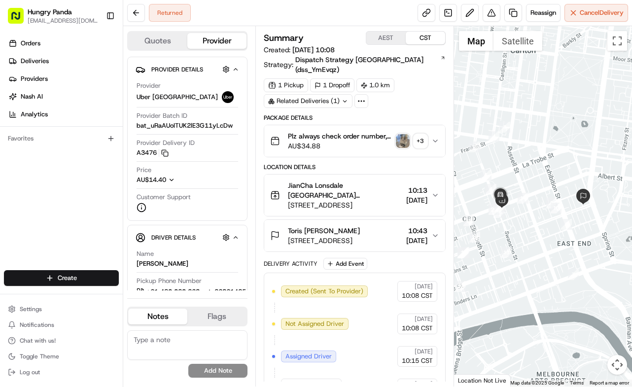
click at [440, 134] on button "Plz always check order number, call customer when you arrive, any delivery issu…" at bounding box center [354, 141] width 181 height 32
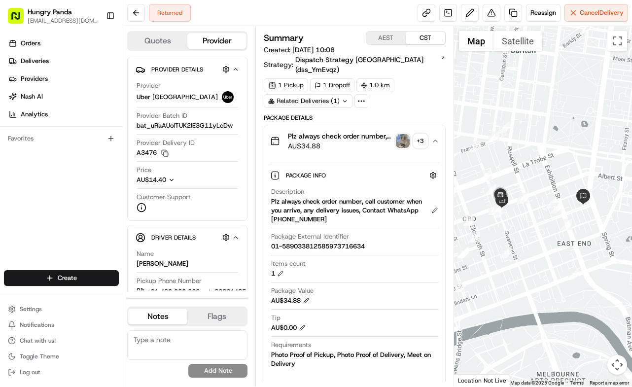
click at [401, 134] on img "button" at bounding box center [403, 141] width 14 height 14
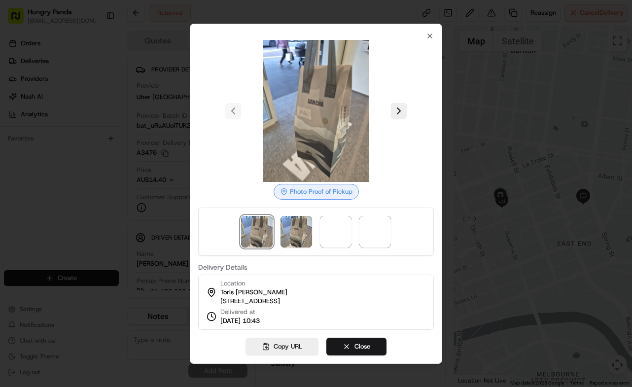
click at [456, 88] on div at bounding box center [316, 193] width 632 height 387
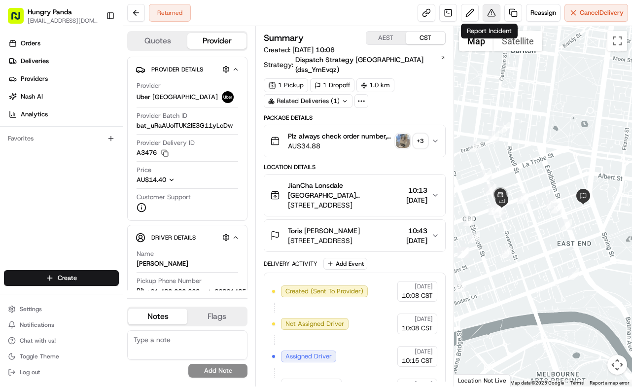
click at [494, 6] on button at bounding box center [491, 13] width 18 height 18
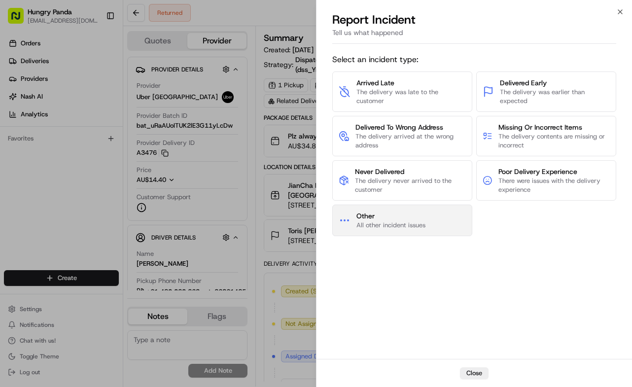
click at [397, 214] on span "Other" at bounding box center [390, 216] width 69 height 10
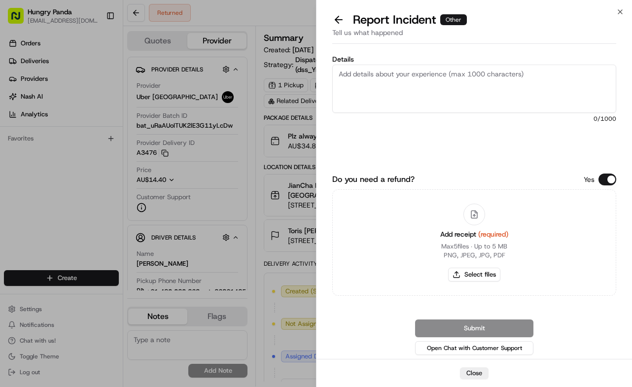
click at [457, 100] on textarea "Details" at bounding box center [474, 89] width 284 height 48
paste textarea "The order delivery was seriously overdue. The order log showed that the merchan…"
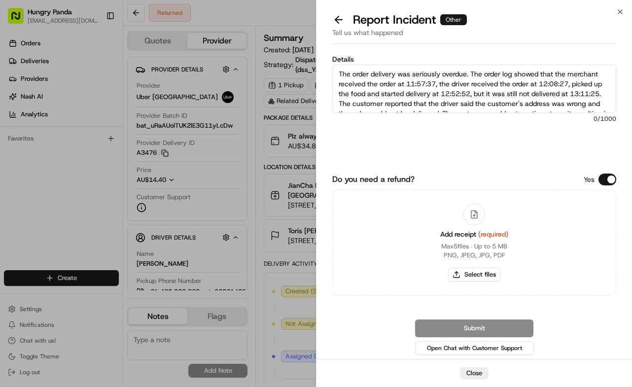
scroll to position [45, 0]
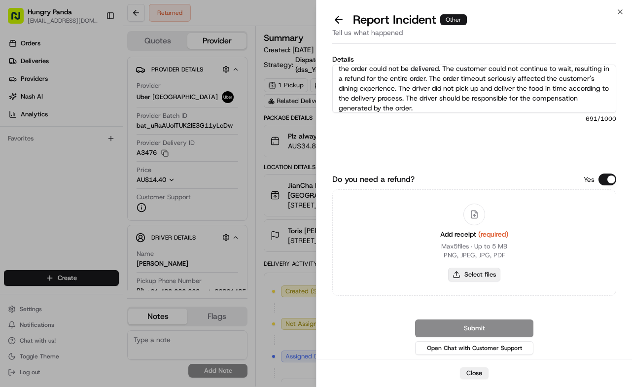
type textarea "The order delivery was seriously overdue. The order log showed that the merchan…"
click at [486, 277] on button "Select files" at bounding box center [474, 275] width 52 height 14
type input "C:\fakepath\14.jpg"
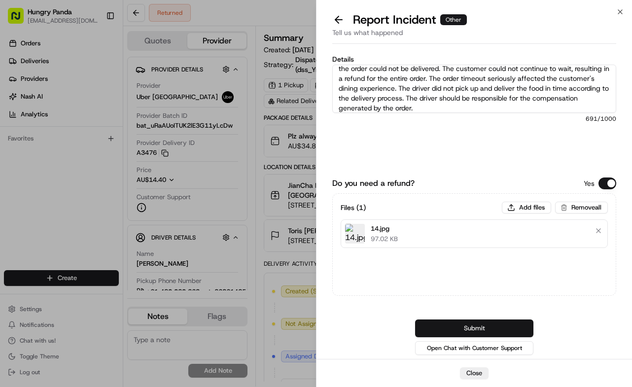
click at [520, 330] on button "Submit" at bounding box center [474, 328] width 118 height 18
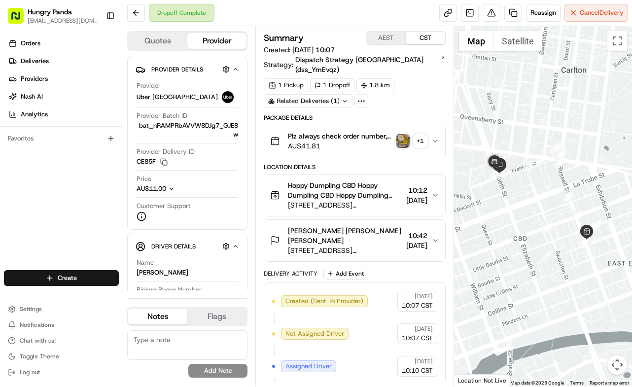
click at [404, 134] on img "button" at bounding box center [403, 141] width 14 height 14
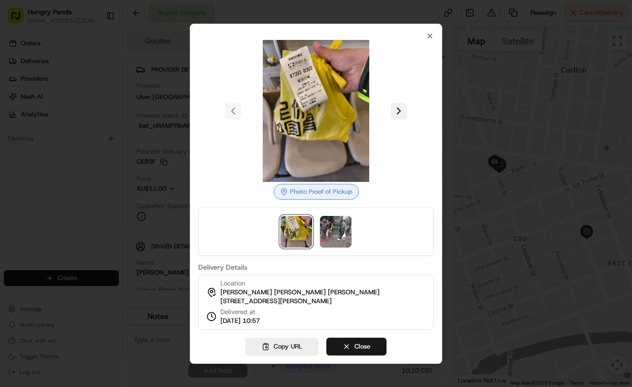
click at [398, 107] on button at bounding box center [399, 111] width 16 height 16
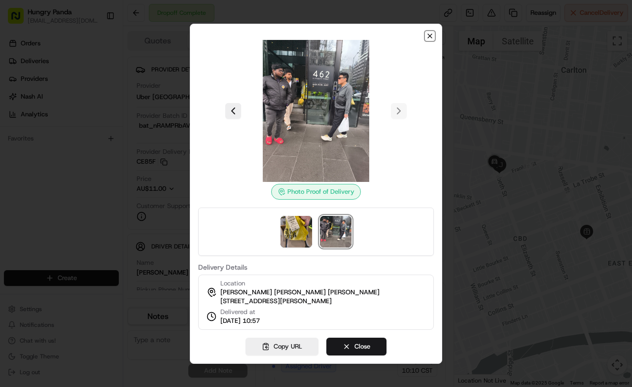
click at [430, 32] on icon "button" at bounding box center [430, 36] width 8 height 8
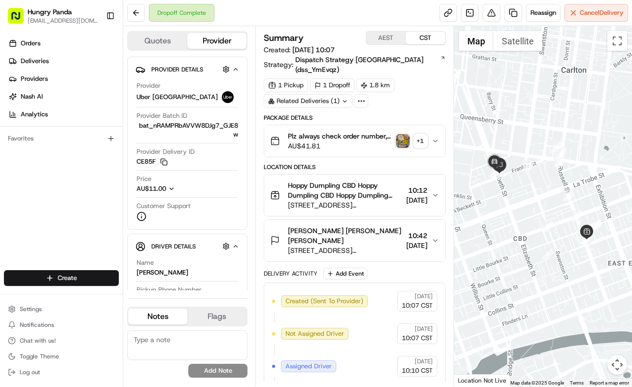
drag, startPoint x: 437, startPoint y: 133, endPoint x: 449, endPoint y: 133, distance: 11.8
click at [438, 137] on icon "button" at bounding box center [435, 141] width 8 height 8
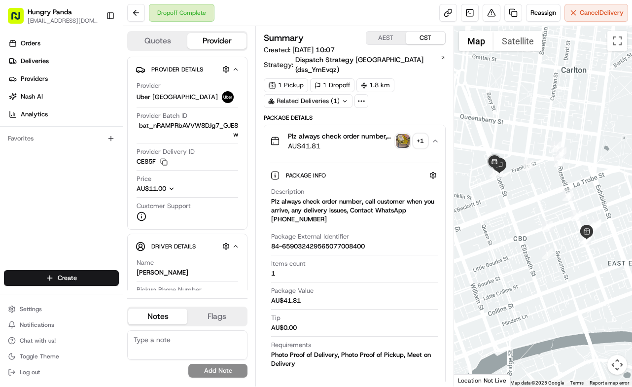
click at [405, 134] on img "button" at bounding box center [403, 141] width 14 height 14
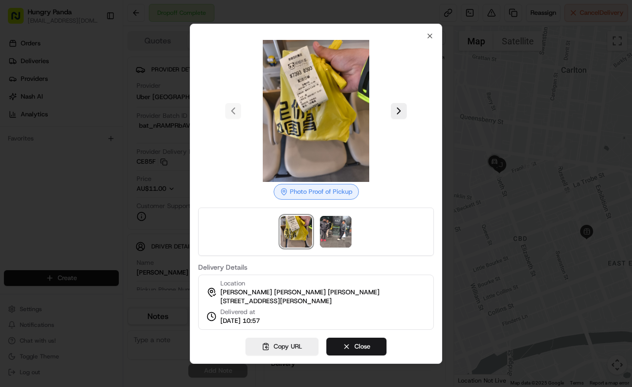
click at [495, 46] on div at bounding box center [316, 193] width 632 height 387
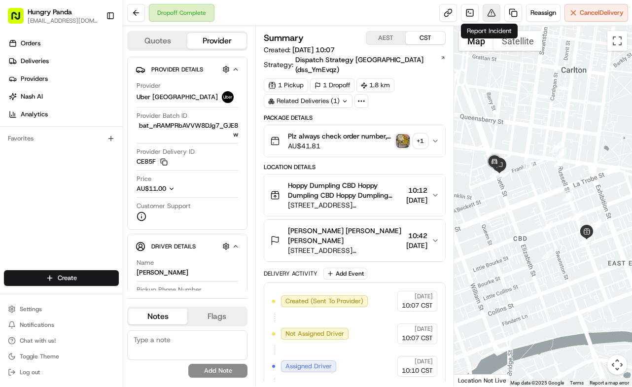
click at [489, 7] on button at bounding box center [491, 13] width 18 height 18
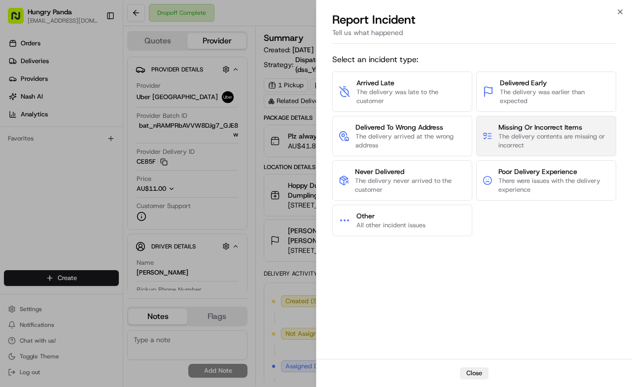
click at [574, 137] on span "The delivery contents are missing or incorrect" at bounding box center [553, 141] width 111 height 18
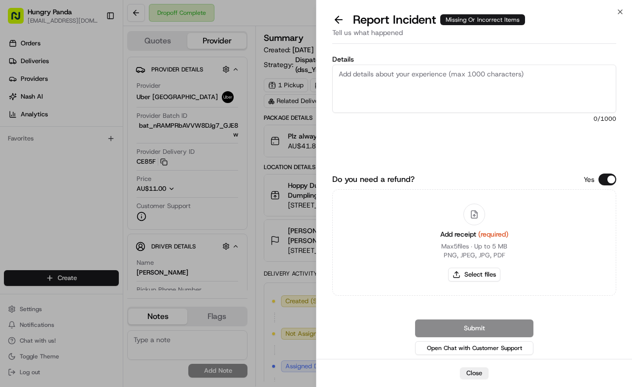
click at [560, 97] on textarea "Details" at bounding box center [474, 89] width 284 height 48
paste textarea "The driver picked up the wrong order. The correct order number was 77008400, bu…"
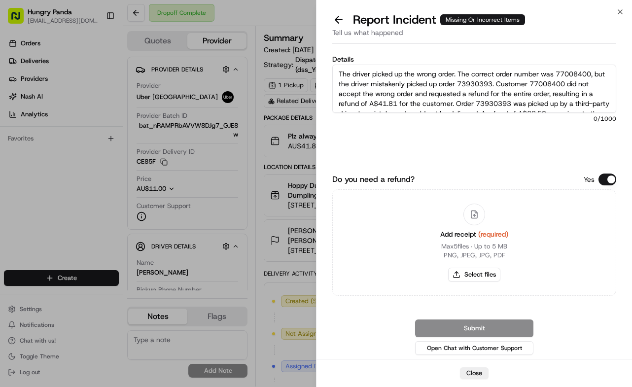
scroll to position [45, 0]
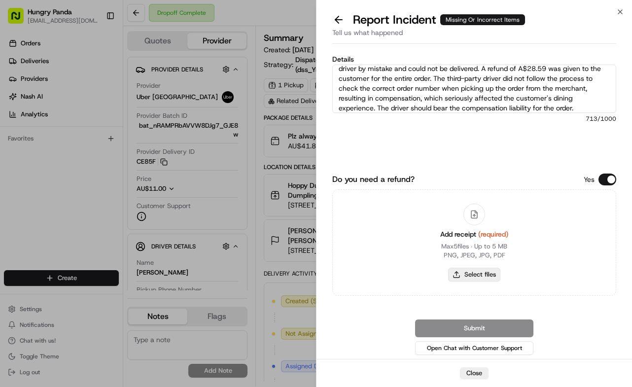
type textarea "The driver picked up the wrong order. The correct order number was 77008400, bu…"
click at [477, 277] on button "Select files" at bounding box center [474, 275] width 52 height 14
type input "C:\fakepath\错餐1.jpg"
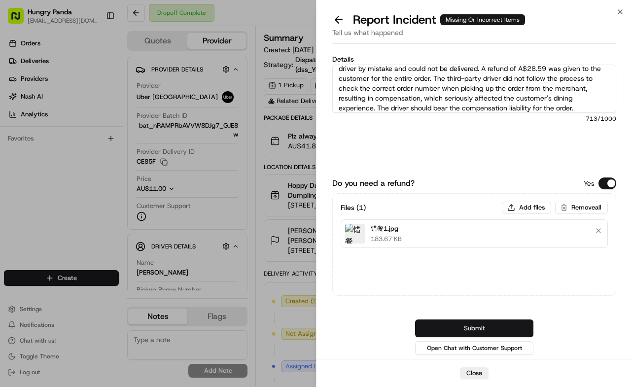
click at [519, 324] on button "Submit" at bounding box center [474, 328] width 118 height 18
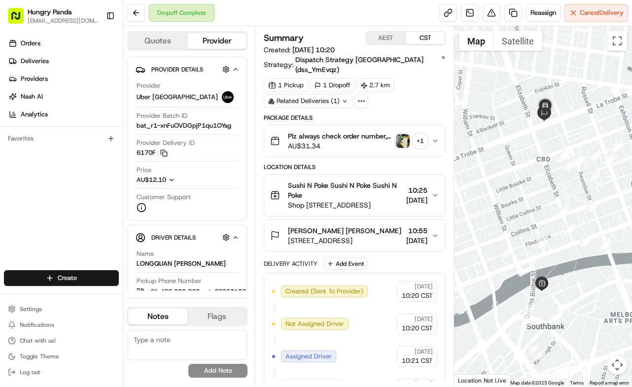
drag, startPoint x: 437, startPoint y: 129, endPoint x: 532, endPoint y: 109, distance: 96.6
click at [437, 137] on icon "button" at bounding box center [435, 141] width 8 height 8
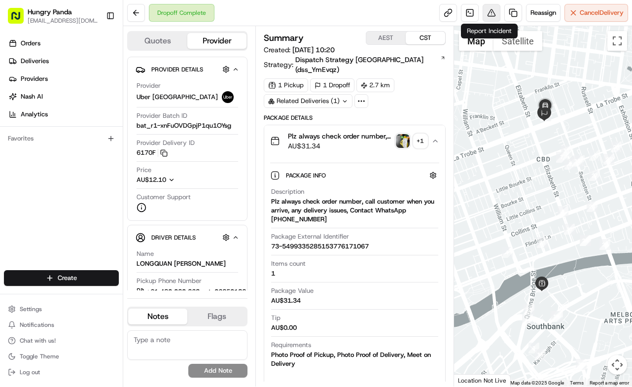
click at [488, 17] on button at bounding box center [491, 13] width 18 height 18
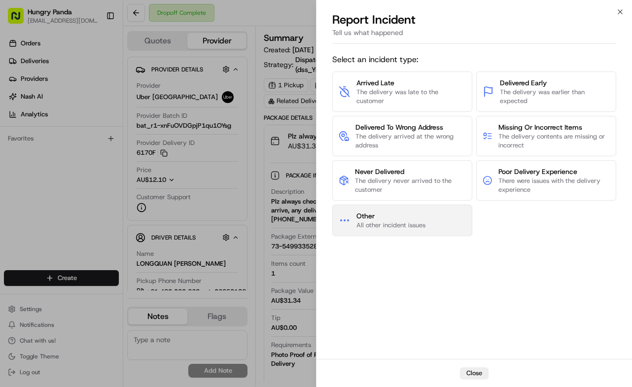
click at [393, 230] on button "Other All other incident issues" at bounding box center [402, 220] width 140 height 32
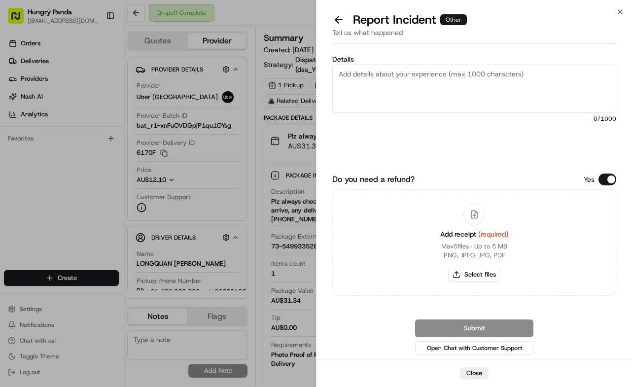
click at [477, 87] on textarea "Details" at bounding box center [474, 89] width 284 height 48
paste textarea "The order delivery was seriously overdue. The order log showed that the driver …"
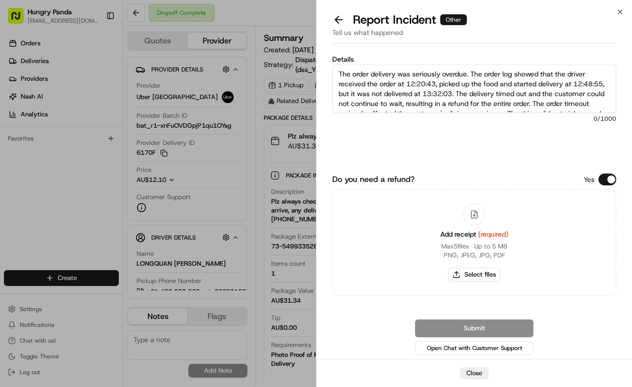
scroll to position [25, 0]
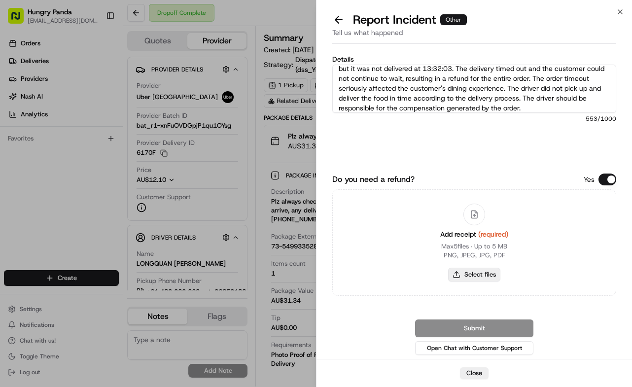
type textarea "The order delivery was seriously overdue. The order log showed that the driver …"
click at [487, 275] on button "Select files" at bounding box center [474, 275] width 52 height 14
type input "C:\fakepath\16.jpg"
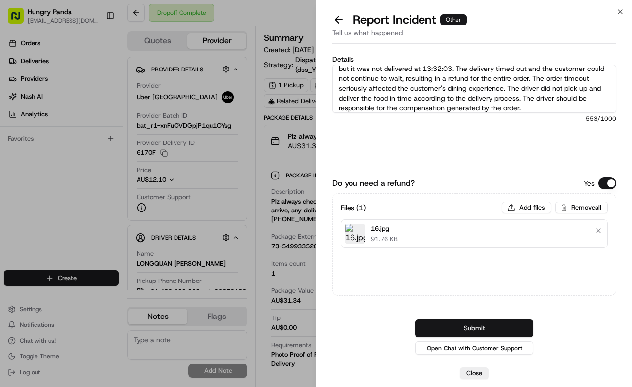
click at [523, 328] on button "Submit" at bounding box center [474, 328] width 118 height 18
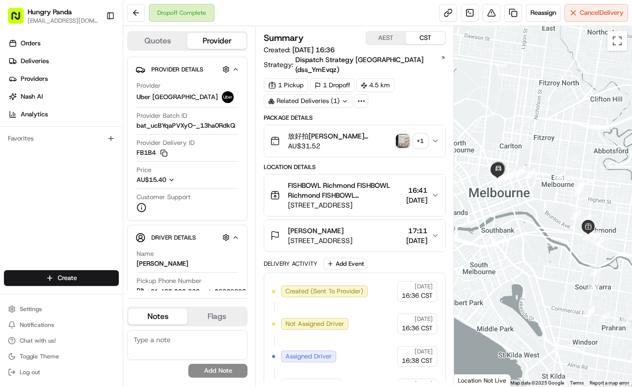
drag, startPoint x: 434, startPoint y: 134, endPoint x: 457, endPoint y: 128, distance: 23.3
click at [435, 137] on icon "button" at bounding box center [435, 141] width 8 height 8
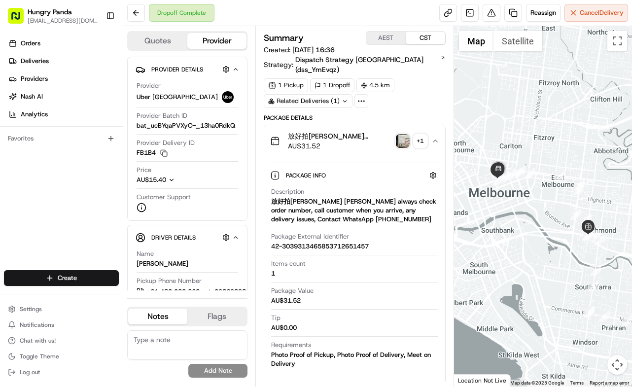
click at [404, 134] on img "button" at bounding box center [403, 141] width 14 height 14
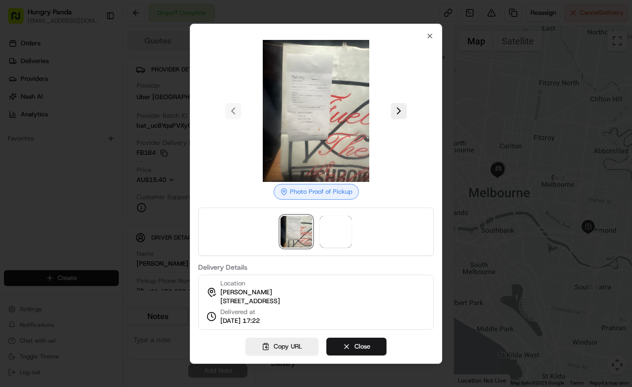
click at [404, 133] on body "Hungry Panda liurui0731@hungrypandagroup.com Toggle Sidebar Orders Deliveries P…" at bounding box center [316, 193] width 632 height 387
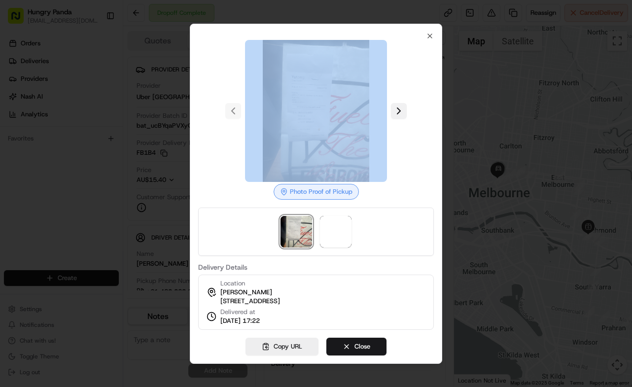
click at [402, 103] on button at bounding box center [399, 111] width 16 height 16
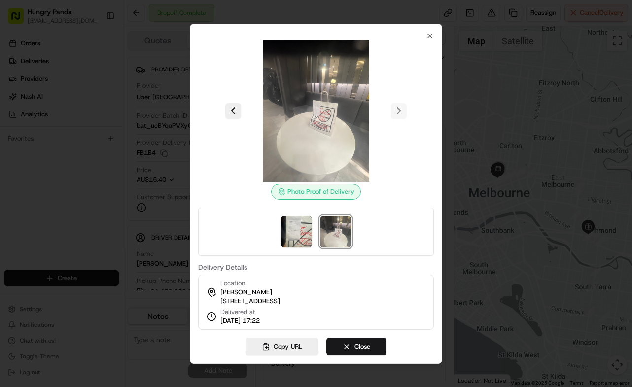
click at [458, 98] on div at bounding box center [316, 193] width 632 height 387
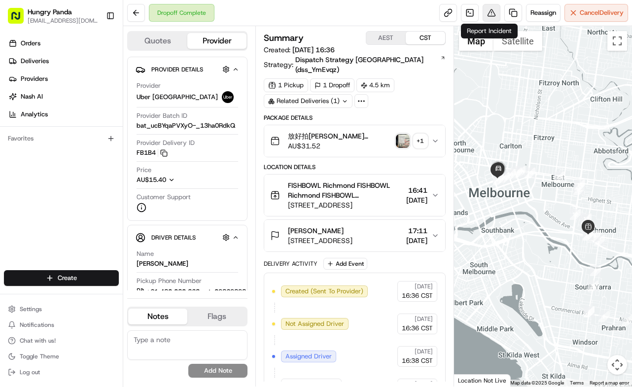
click at [486, 18] on button at bounding box center [491, 13] width 18 height 18
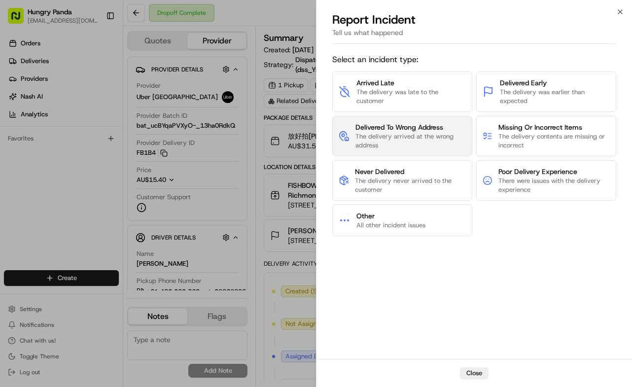
click at [415, 133] on span "The delivery arrived at the wrong address" at bounding box center [410, 141] width 110 height 18
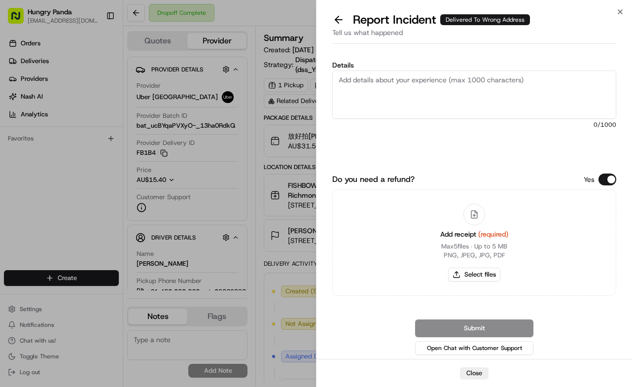
click at [460, 90] on textarea "Details" at bounding box center [474, 94] width 284 height 48
paste textarea "The customer reported that they did not receive the food, the driver lost conta…"
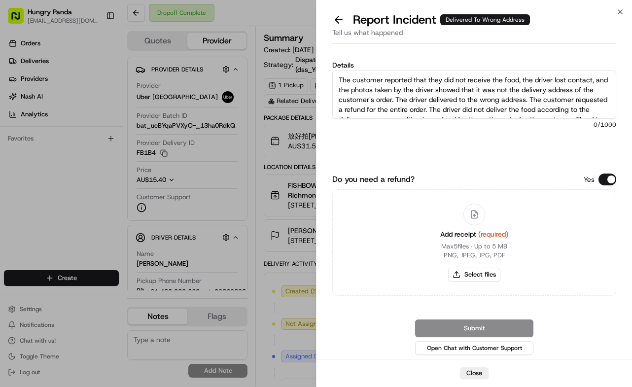
scroll to position [15, 0]
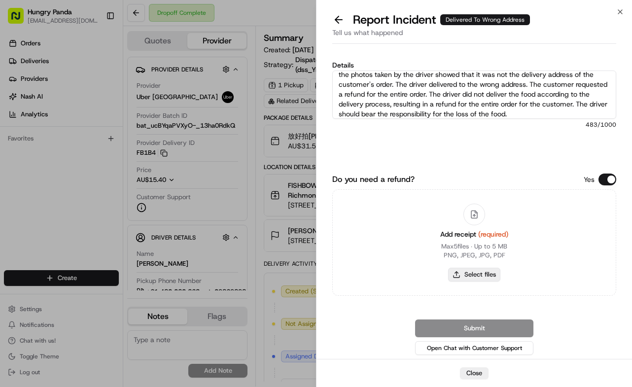
type textarea "The customer reported that they did not receive the food, the driver lost conta…"
click at [456, 272] on button "Select files" at bounding box center [474, 275] width 52 height 14
type input "C:\fakepath\17.jpg"
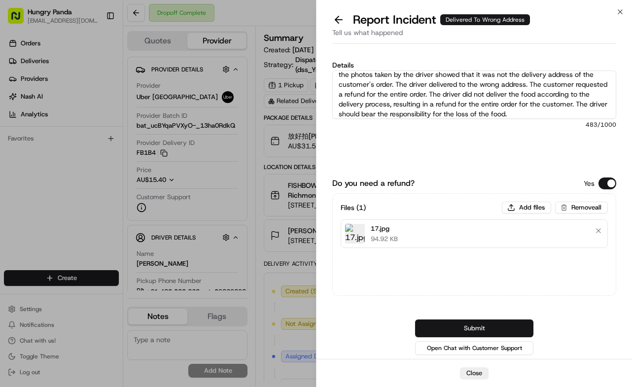
click at [481, 325] on button "Submit" at bounding box center [474, 328] width 118 height 18
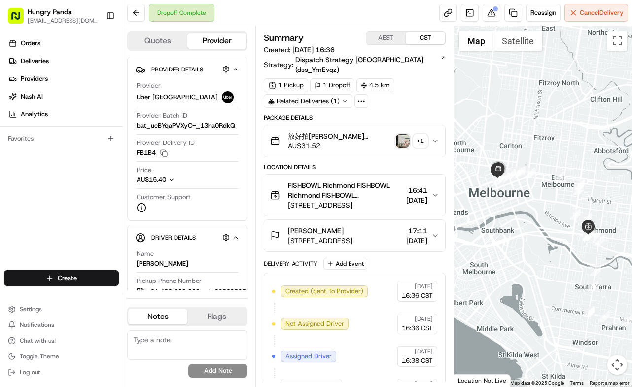
click at [436, 137] on icon "button" at bounding box center [435, 141] width 8 height 8
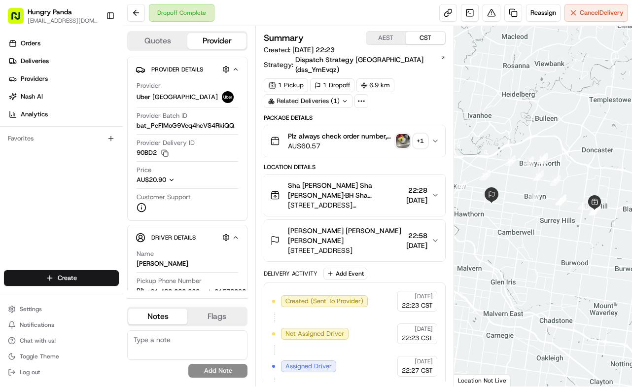
drag, startPoint x: 436, startPoint y: 132, endPoint x: 598, endPoint y: 99, distance: 164.9
click at [437, 137] on icon "button" at bounding box center [435, 141] width 8 height 8
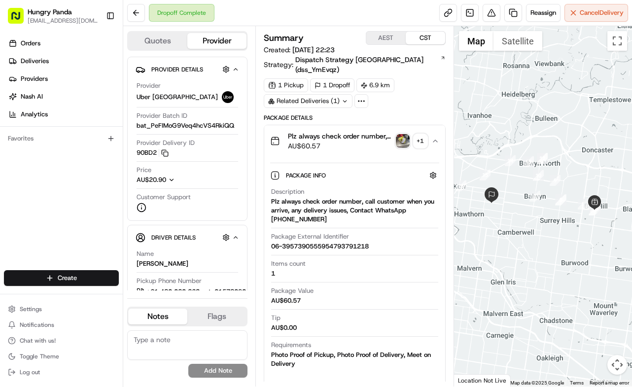
click at [121, 22] on div "Hungry Panda liurui0731@hungrypandagroup.com Toggle Sidebar" at bounding box center [61, 16] width 123 height 32
click at [401, 134] on img "button" at bounding box center [403, 141] width 14 height 14
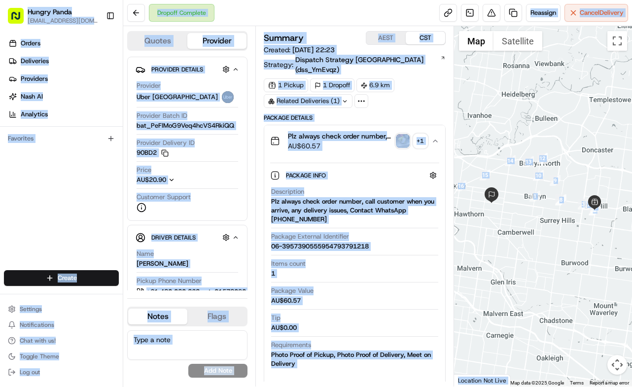
click at [401, 133] on body "Hungry Panda liurui0731@hungrypandagroup.com Toggle Sidebar Orders Deliveries P…" at bounding box center [316, 193] width 632 height 387
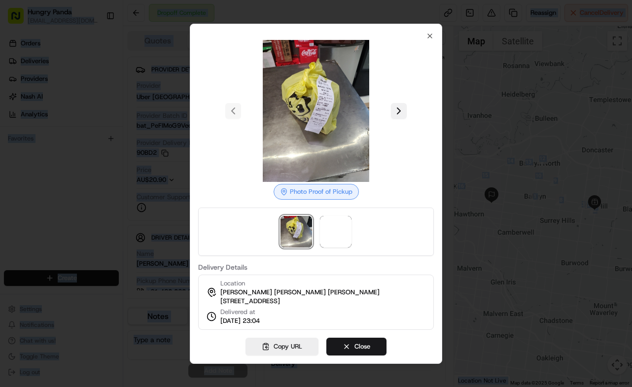
click at [401, 108] on button at bounding box center [399, 111] width 16 height 16
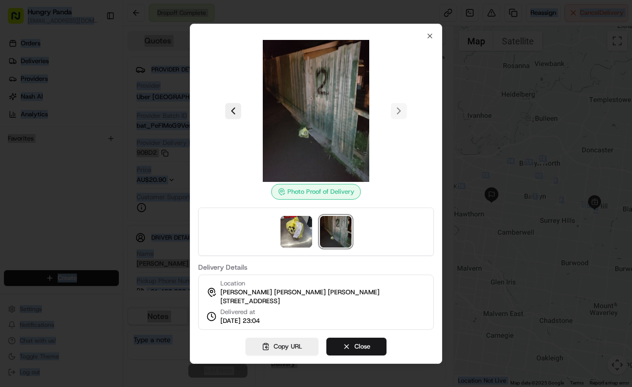
click at [495, 38] on div at bounding box center [316, 193] width 632 height 387
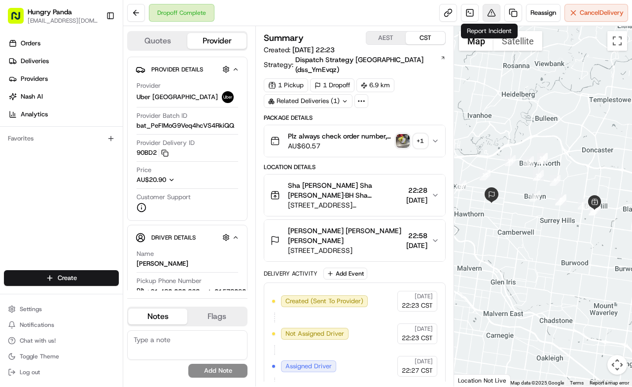
click at [491, 9] on button at bounding box center [491, 13] width 18 height 18
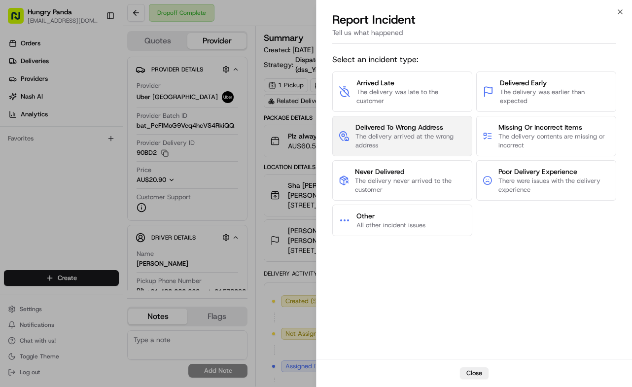
click at [387, 140] on span "The delivery arrived at the wrong address" at bounding box center [410, 141] width 110 height 18
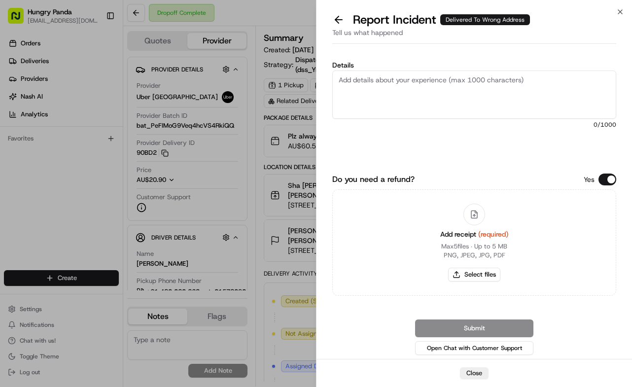
click at [418, 101] on textarea "Details" at bounding box center [474, 94] width 284 height 48
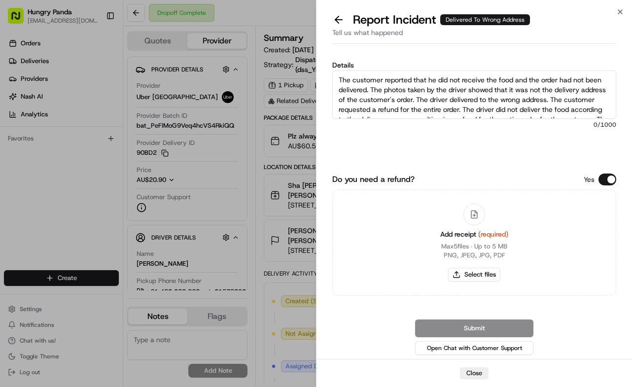
scroll to position [15, 0]
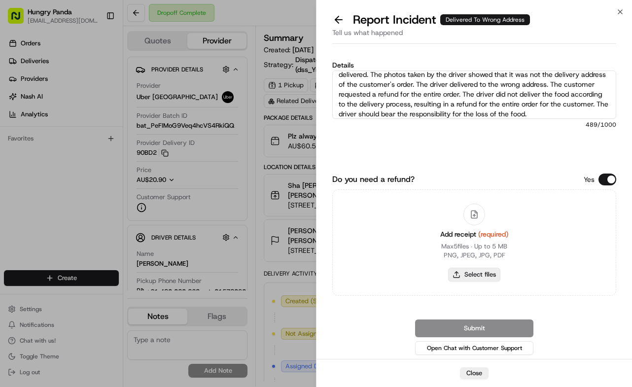
type textarea "The customer reported that he did not receive the food and the order had not be…"
click at [458, 279] on button "Select files" at bounding box center [474, 275] width 52 height 14
type input "C:\fakepath\18.jpg"
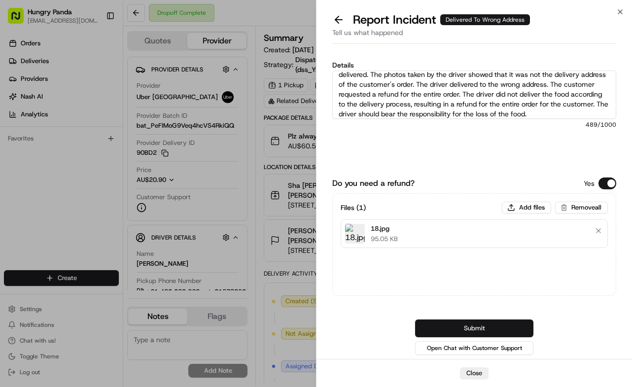
click at [478, 320] on button "Submit" at bounding box center [474, 328] width 118 height 18
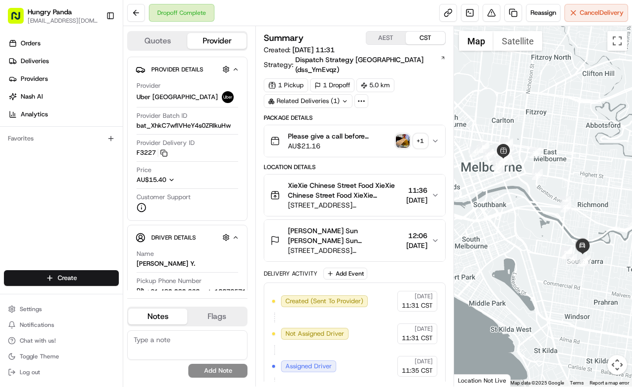
drag, startPoint x: 435, startPoint y: 132, endPoint x: 536, endPoint y: 103, distance: 105.0
click at [436, 137] on icon "button" at bounding box center [435, 141] width 8 height 8
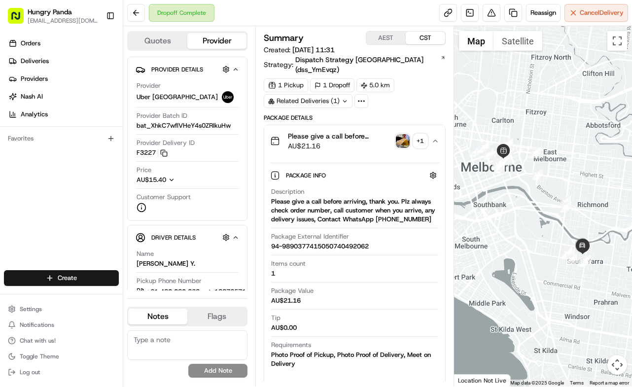
click at [408, 134] on img "button" at bounding box center [403, 141] width 14 height 14
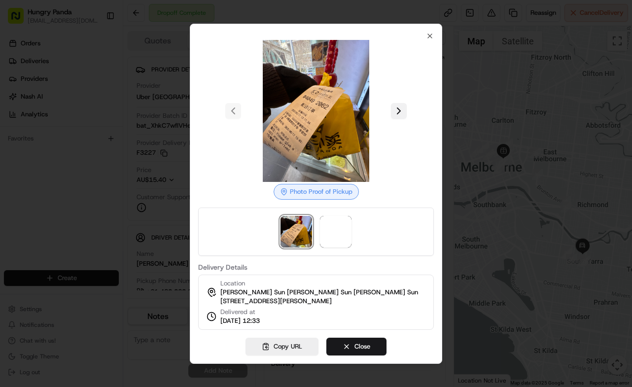
click at [400, 114] on button at bounding box center [399, 111] width 16 height 16
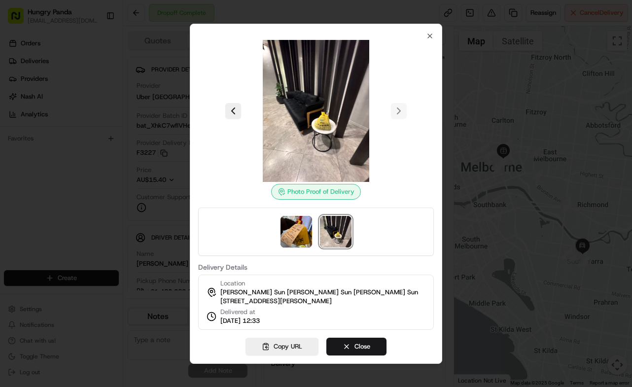
click at [513, 26] on div at bounding box center [316, 193] width 632 height 387
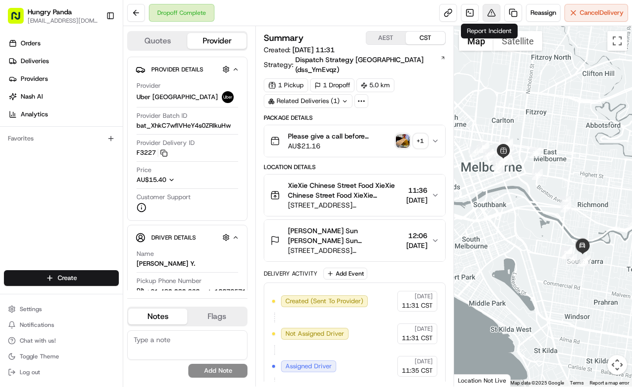
click at [489, 17] on button at bounding box center [491, 13] width 18 height 18
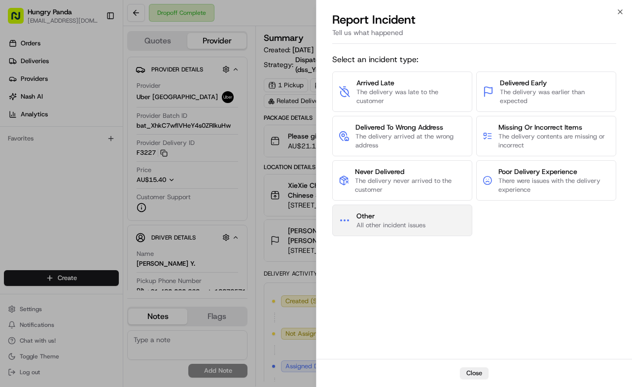
click at [401, 224] on span "All other incident issues" at bounding box center [390, 225] width 69 height 9
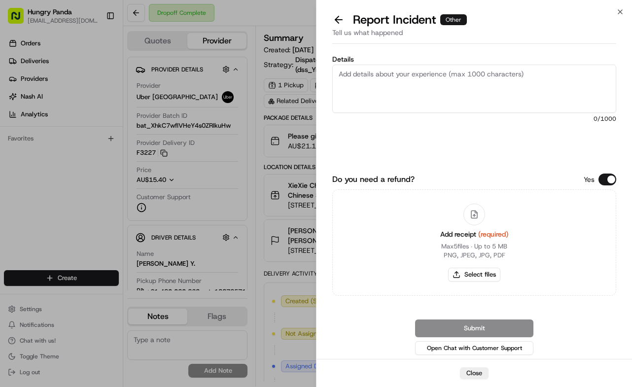
click at [462, 100] on textarea "Details" at bounding box center [474, 89] width 284 height 48
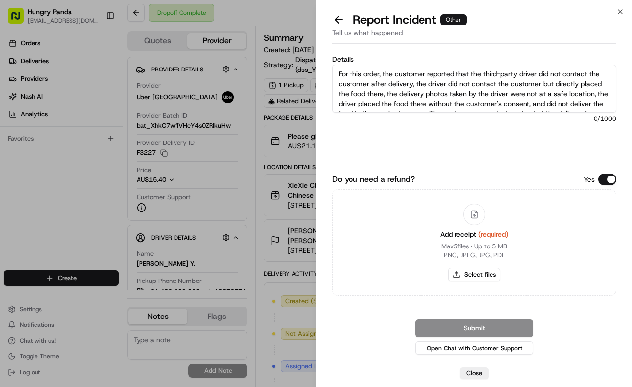
scroll to position [35, 0]
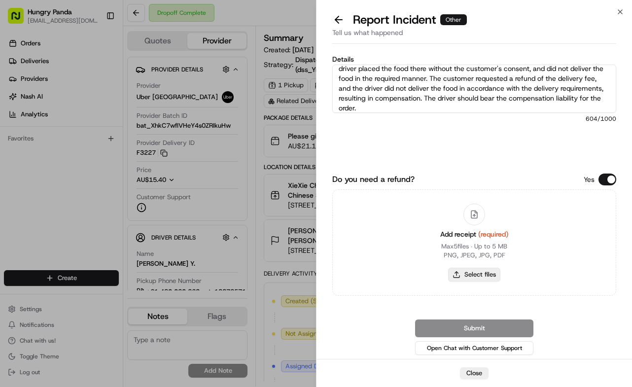
type textarea "For this order, the customer reported that the third-party driver did not conta…"
click at [472, 273] on button "Select files" at bounding box center [474, 275] width 52 height 14
type input "C:\fakepath\19.jpg"
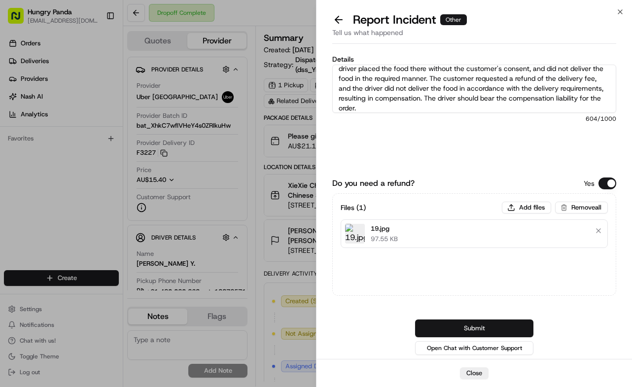
click at [517, 323] on button "Submit" at bounding box center [474, 328] width 118 height 18
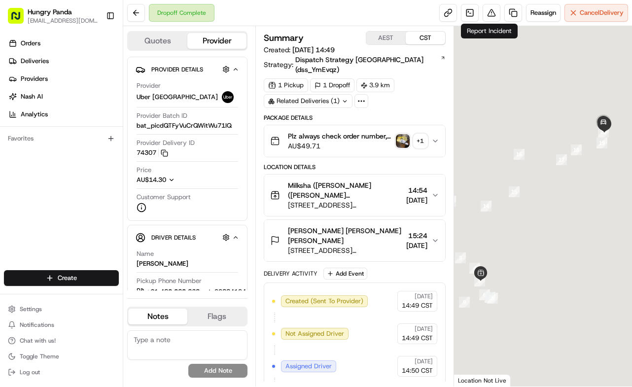
click at [430, 135] on div "Plz always check order number, call customer when you arrive, any delivery issu…" at bounding box center [350, 141] width 161 height 20
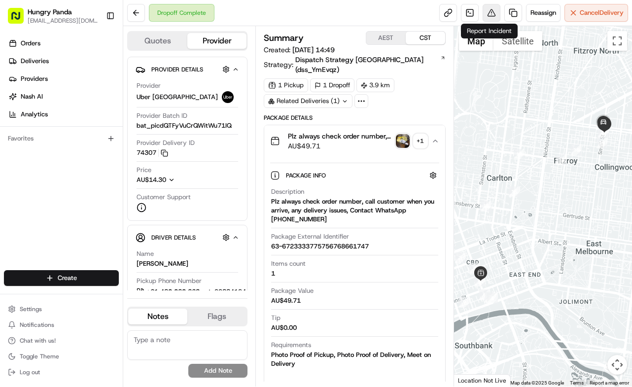
click at [488, 9] on button at bounding box center [491, 13] width 18 height 18
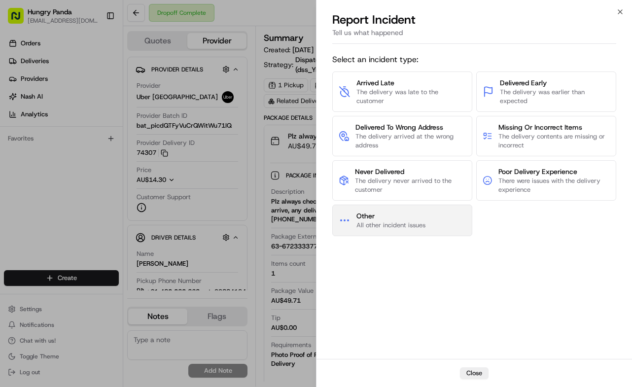
click at [403, 216] on span "Other" at bounding box center [390, 216] width 69 height 10
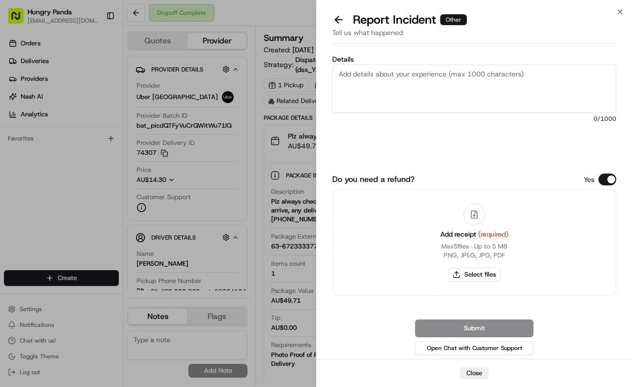
click at [452, 95] on textarea "Details" at bounding box center [474, 89] width 284 height 48
paste textarea "A customer reported that the food in their order was spilled. As shown in the p…"
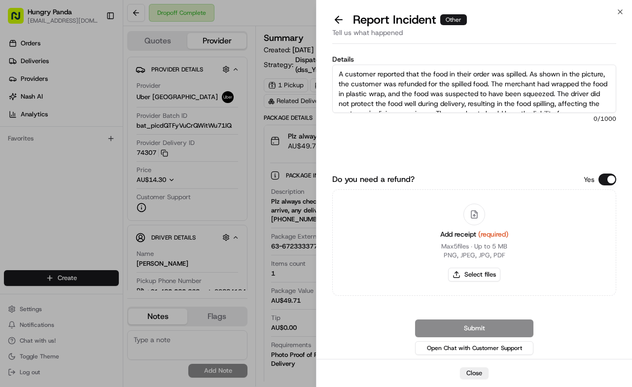
scroll to position [15, 0]
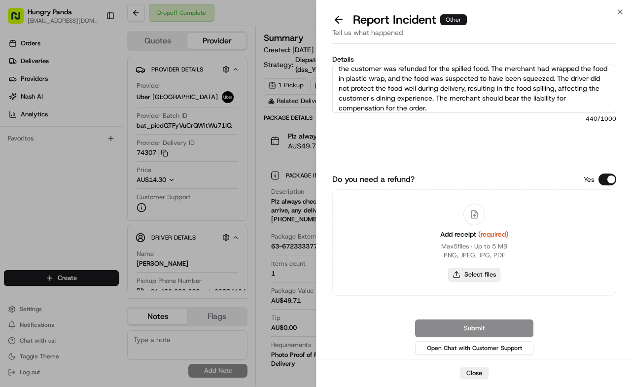
type textarea "A customer reported that the food in their order was spilled. As shown in the p…"
click at [464, 275] on button "Select files" at bounding box center [474, 275] width 52 height 14
type input "C:\fakepath\撒餐1.jpg"
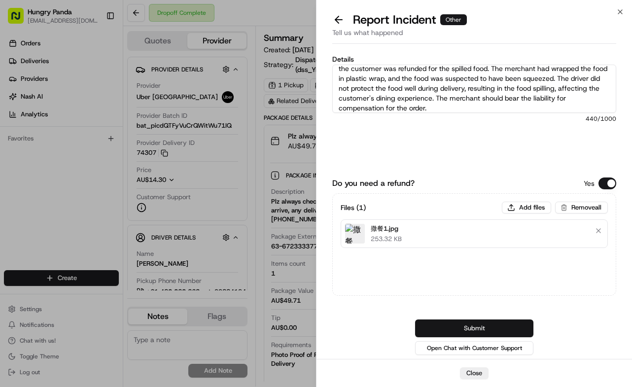
click at [511, 321] on button "Submit" at bounding box center [474, 328] width 118 height 18
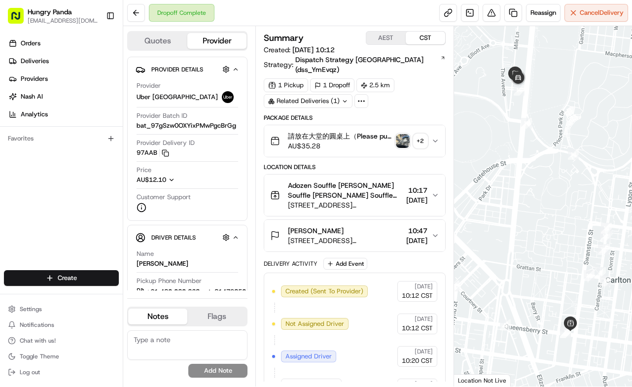
drag, startPoint x: 438, startPoint y: 137, endPoint x: 599, endPoint y: 97, distance: 165.0
click at [439, 137] on button "請放在大堂的圓桌上（Please put in on the desk in the lobby) Plz always check order number…" at bounding box center [354, 141] width 181 height 32
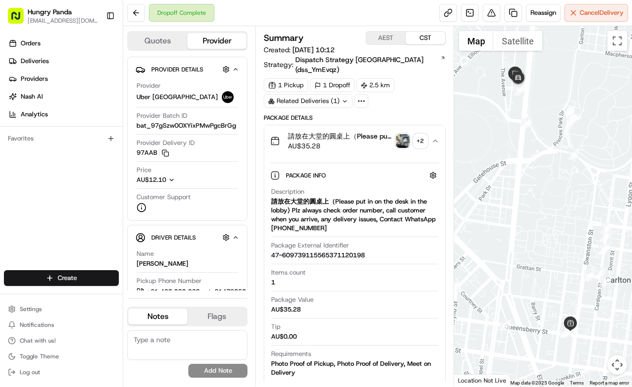
click at [403, 134] on img "button" at bounding box center [403, 141] width 14 height 14
click at [403, 129] on body "Hungry Panda [EMAIL_ADDRESS][DOMAIN_NAME] Toggle Sidebar Orders Deliveries Prov…" at bounding box center [316, 193] width 632 height 387
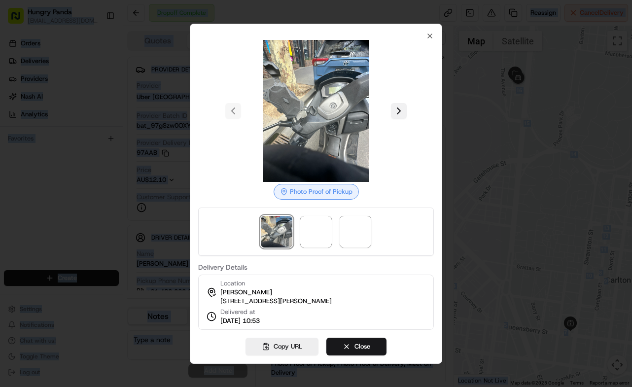
click at [403, 104] on button at bounding box center [399, 111] width 16 height 16
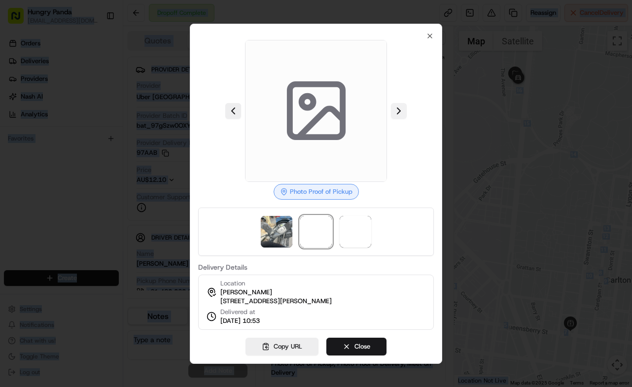
click at [403, 104] on button at bounding box center [399, 111] width 16 height 16
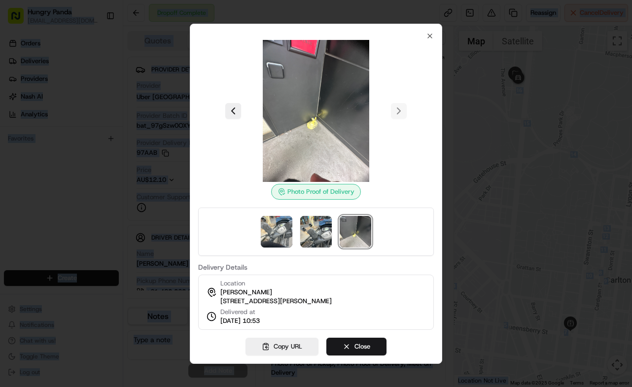
click at [461, 102] on div at bounding box center [316, 193] width 632 height 387
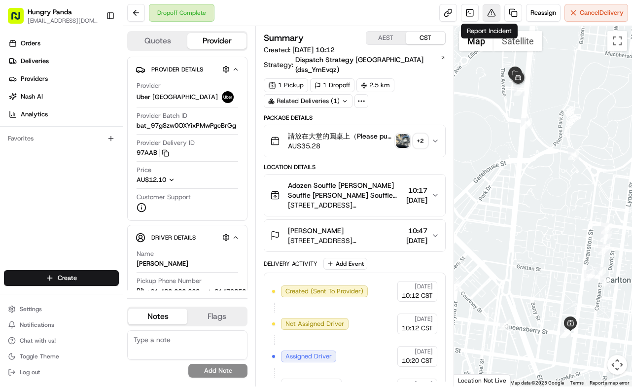
click at [488, 15] on button at bounding box center [491, 13] width 18 height 18
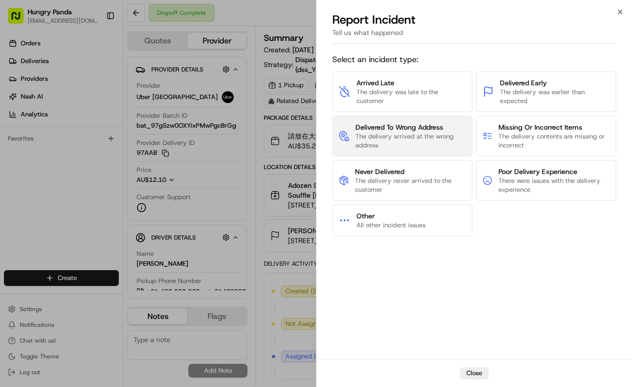
drag, startPoint x: 452, startPoint y: 149, endPoint x: 422, endPoint y: 40, distance: 112.5
click at [451, 148] on span "The delivery arrived at the wrong address" at bounding box center [410, 141] width 110 height 18
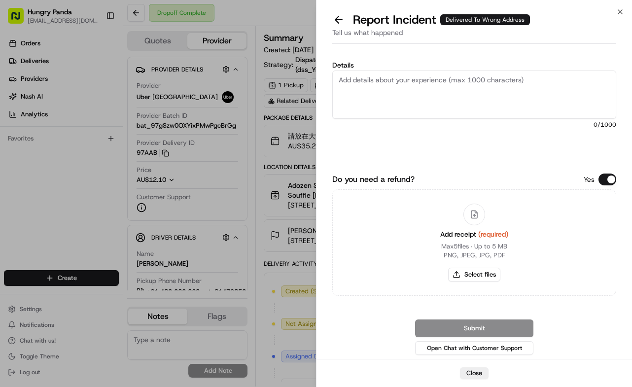
click at [470, 95] on textarea "Details" at bounding box center [474, 94] width 284 height 48
paste textarea "The customer reported that he did not receive the meal. The photos taken by the…"
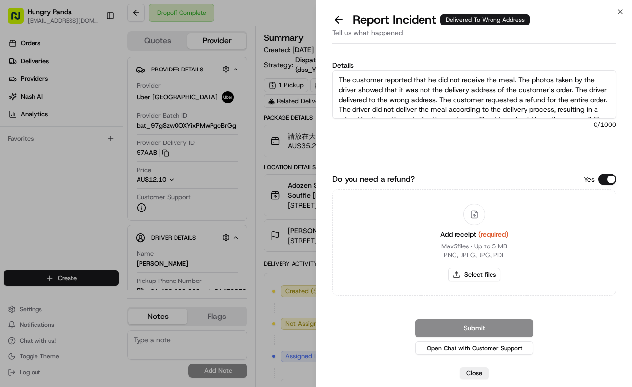
scroll to position [15, 0]
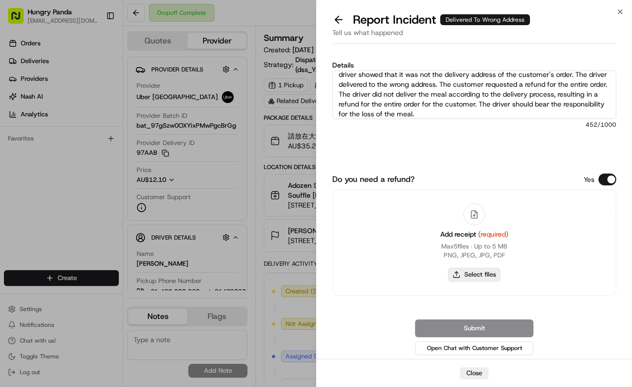
type textarea "The customer reported that he did not receive the meal. The photos taken by the…"
click at [483, 272] on button "Select files" at bounding box center [474, 275] width 52 height 14
type input "C:\fakepath\21.jpg"
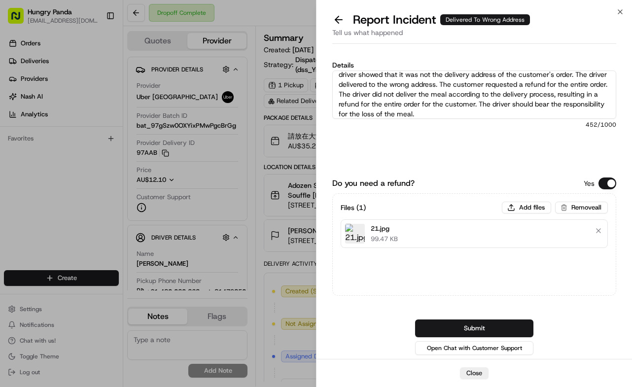
drag, startPoint x: 511, startPoint y: 324, endPoint x: 586, endPoint y: 305, distance: 76.6
click at [512, 324] on button "Submit" at bounding box center [474, 328] width 118 height 18
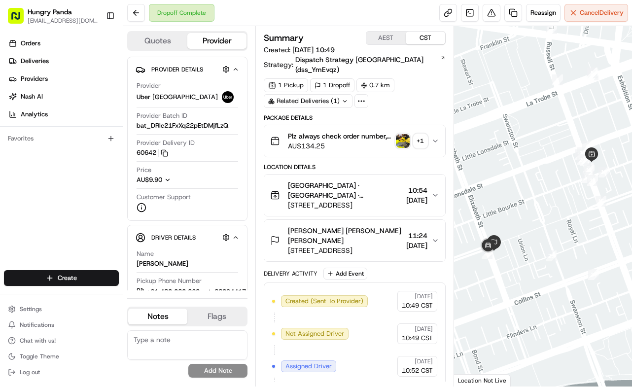
drag, startPoint x: 438, startPoint y: 122, endPoint x: 625, endPoint y: 82, distance: 190.8
click at [439, 125] on button "Plz always check order number, call customer when you arrive, any delivery issu…" at bounding box center [354, 141] width 181 height 32
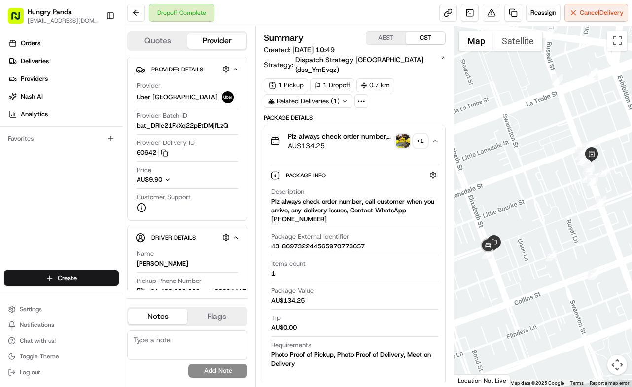
click at [402, 134] on img "button" at bounding box center [403, 141] width 14 height 14
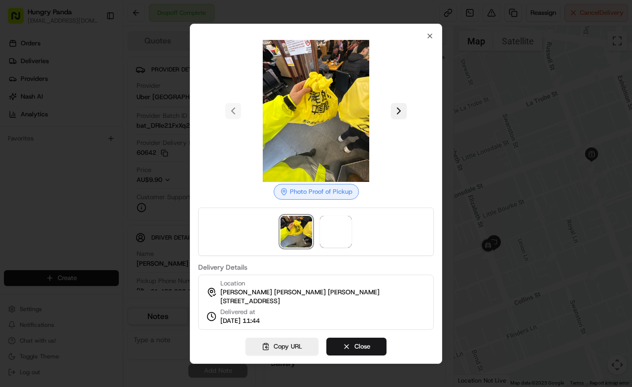
click at [402, 110] on button at bounding box center [399, 111] width 16 height 16
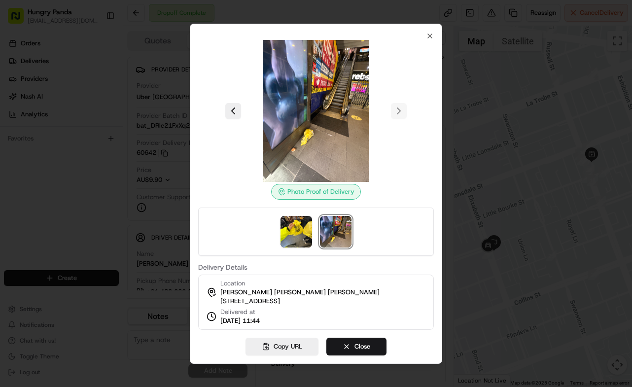
click at [489, 91] on div at bounding box center [316, 193] width 632 height 387
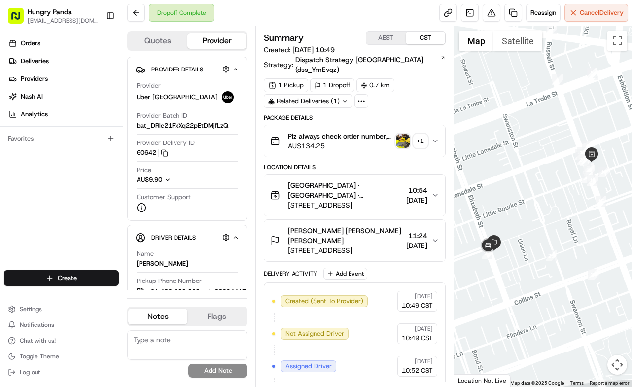
click at [404, 134] on img "button" at bounding box center [403, 141] width 14 height 14
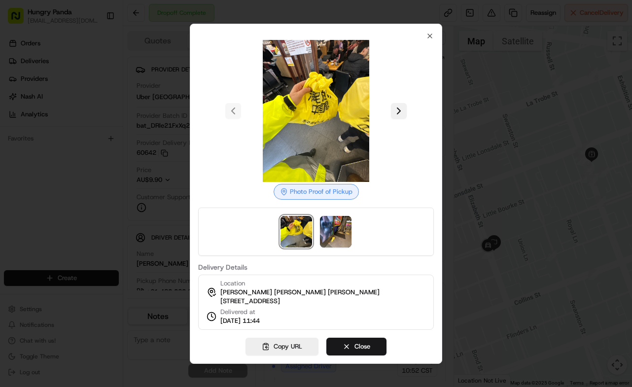
click at [395, 106] on button at bounding box center [399, 111] width 16 height 16
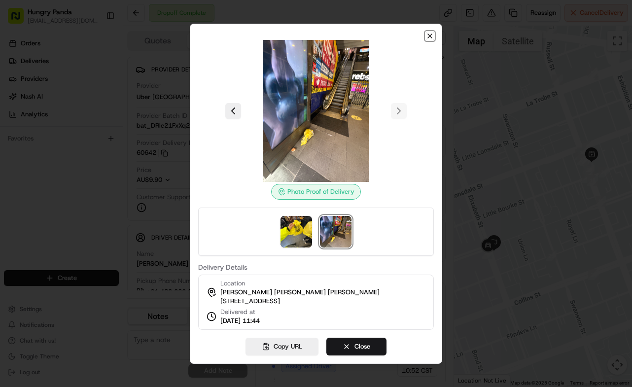
click at [429, 33] on icon "button" at bounding box center [430, 36] width 8 height 8
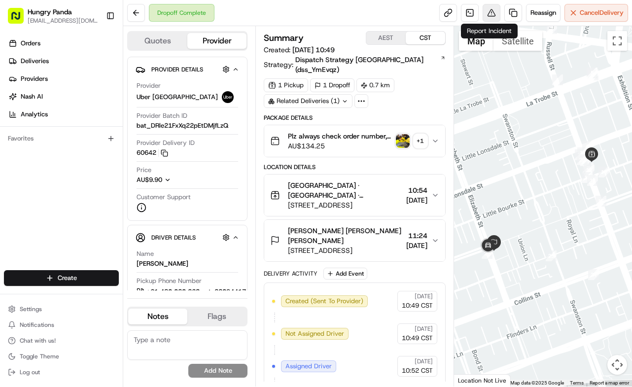
click at [490, 7] on button at bounding box center [491, 13] width 18 height 18
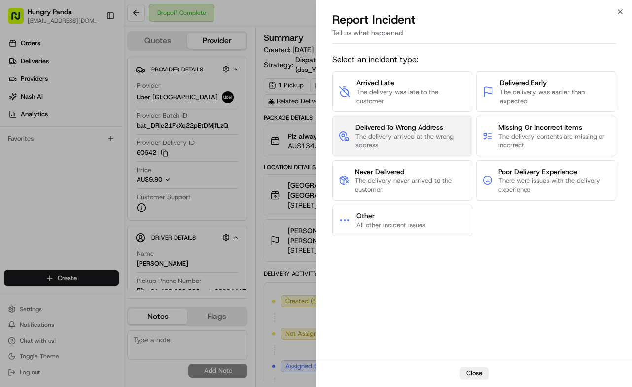
click at [429, 141] on span "The delivery arrived at the wrong address" at bounding box center [410, 141] width 110 height 18
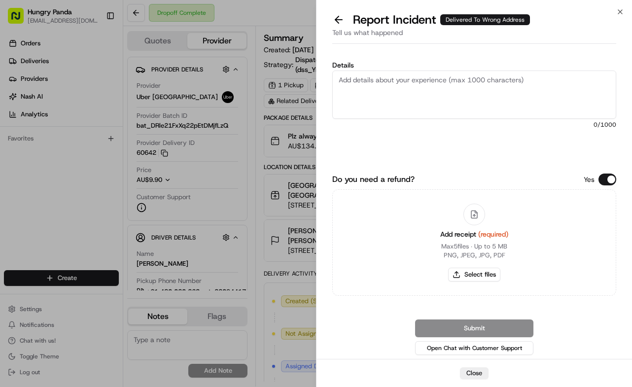
click at [466, 87] on textarea "Details" at bounding box center [474, 94] width 284 height 48
paste textarea "The customer reported that he did not receive the meal. The photos taken by the…"
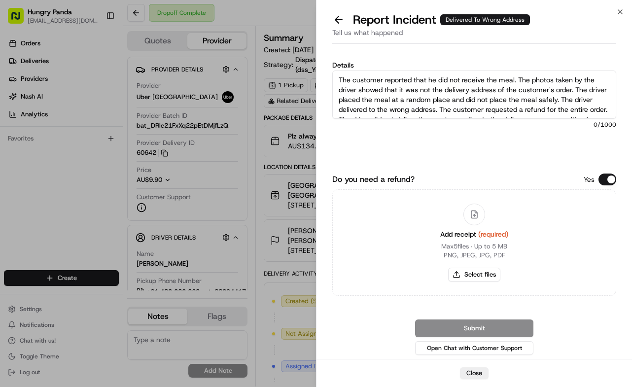
scroll to position [25, 0]
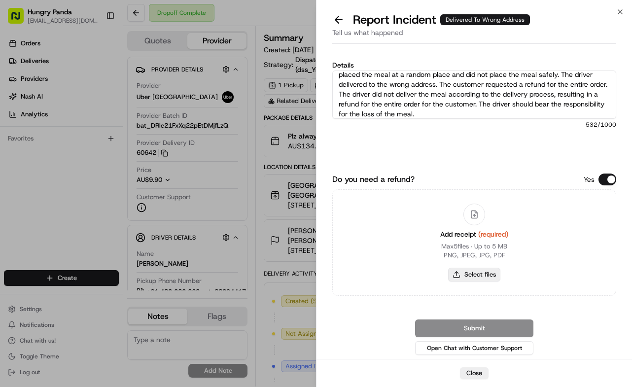
type textarea "The customer reported that he did not receive the meal. The photos taken by the…"
click at [488, 274] on button "Select files" at bounding box center [474, 275] width 52 height 14
type input "C:\fakepath\22.jpg"
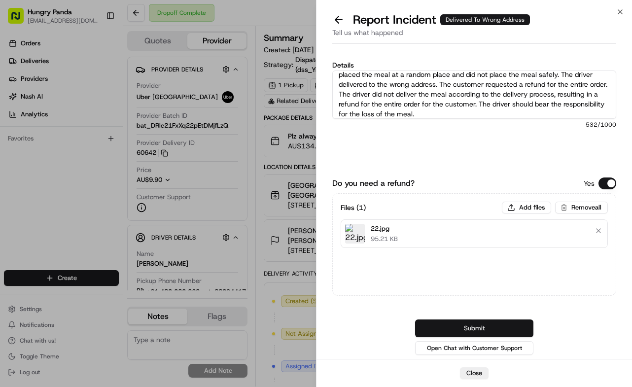
click at [507, 324] on button "Submit" at bounding box center [474, 328] width 118 height 18
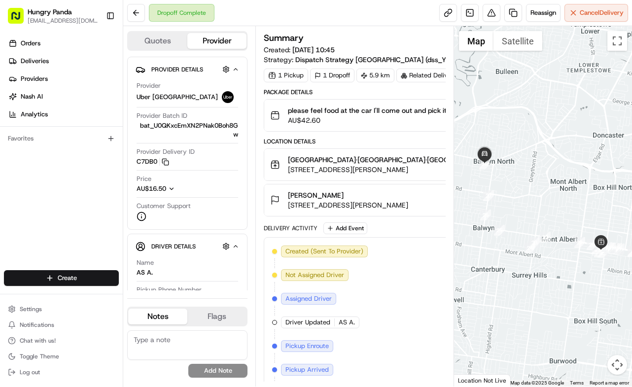
click at [575, 122] on div "+ 1" at bounding box center [582, 115] width 14 height 14
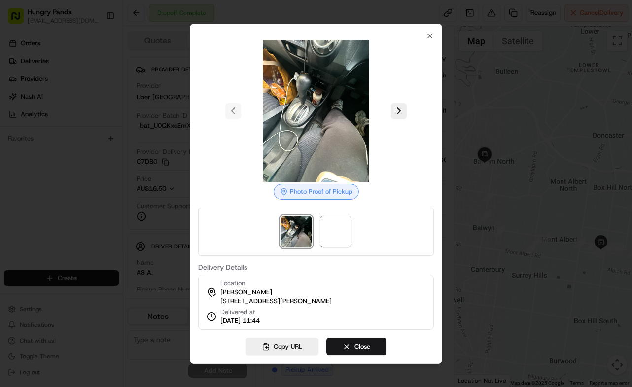
click at [447, 115] on div at bounding box center [316, 193] width 632 height 387
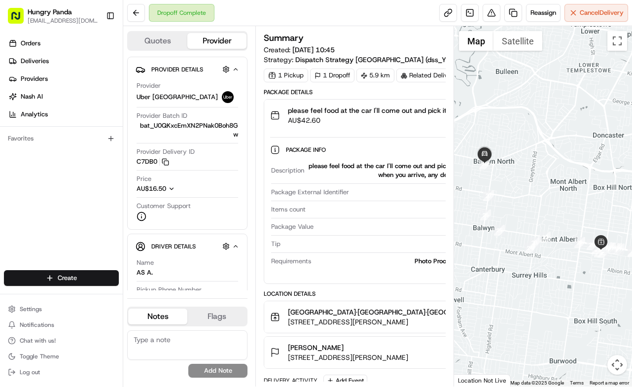
click at [558, 122] on img "button" at bounding box center [565, 115] width 14 height 14
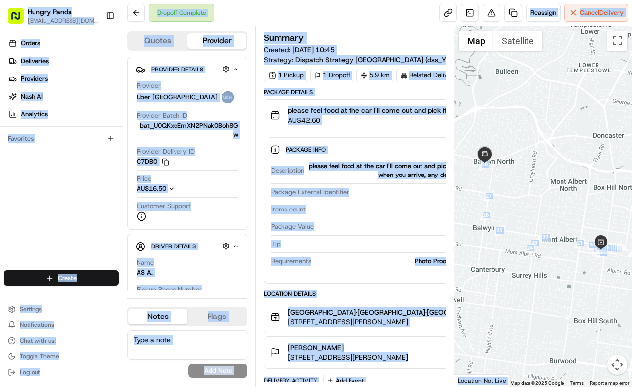
click at [397, 130] on body "Hungry Panda [EMAIL_ADDRESS][DOMAIN_NAME] Toggle Sidebar Orders Deliveries Prov…" at bounding box center [316, 193] width 632 height 387
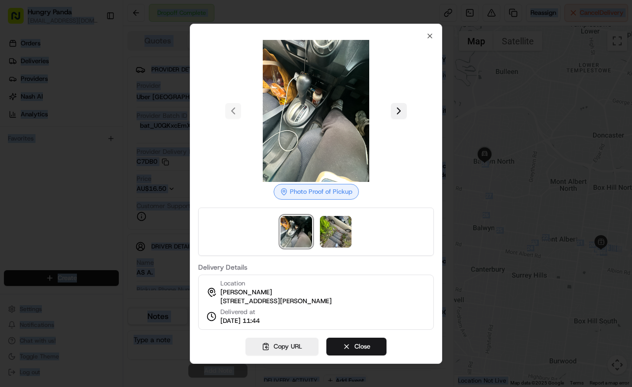
click at [401, 103] on button at bounding box center [399, 111] width 16 height 16
click at [514, 130] on div at bounding box center [316, 193] width 632 height 387
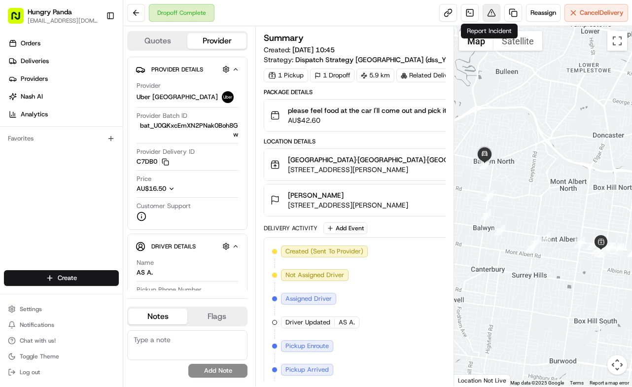
click at [492, 10] on button at bounding box center [491, 13] width 18 height 18
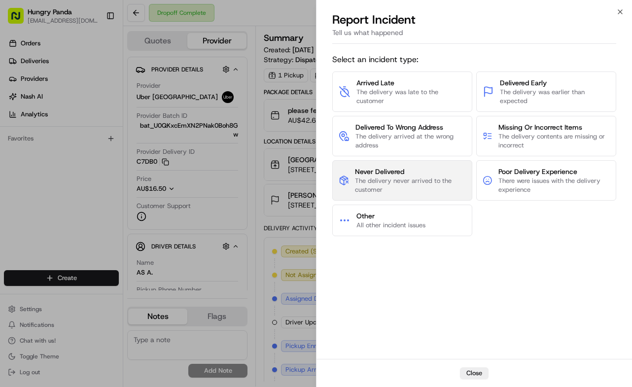
click at [413, 194] on button "Never Delivered The delivery never arrived to the customer" at bounding box center [402, 180] width 140 height 40
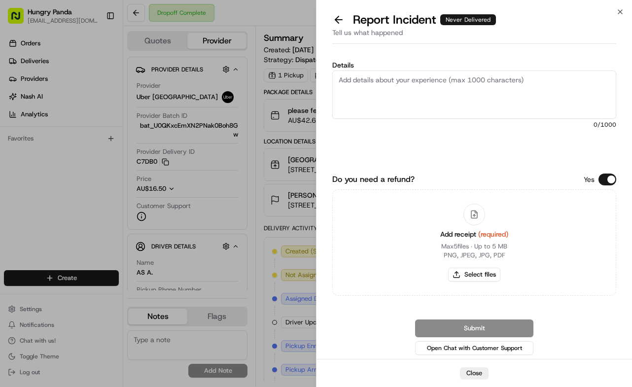
click at [446, 111] on textarea "Details" at bounding box center [474, 94] width 284 height 48
paste textarea "The customer reported that they did not receive the meal. After checking the sy…"
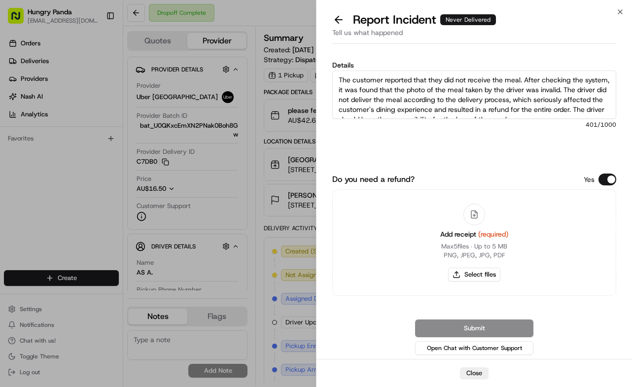
scroll to position [5, 0]
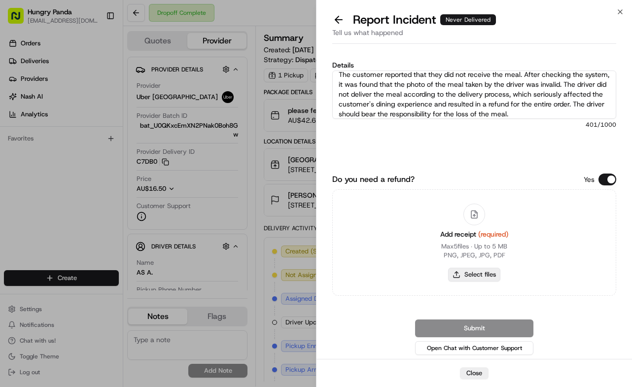
type textarea "The customer reported that they did not receive the meal. After checking the sy…"
click at [492, 275] on button "Select files" at bounding box center [474, 275] width 52 height 14
type input "C:\fakepath\23.jpg"
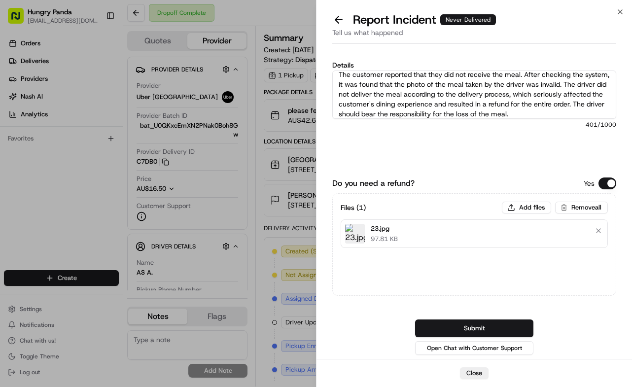
click at [509, 318] on div "Do you need a refund? Yes Files ( 1 ) Add files Remove all 23.jpg 97.81 KB Subm…" at bounding box center [474, 266] width 284 height 179
drag, startPoint x: 508, startPoint y: 320, endPoint x: 619, endPoint y: 316, distance: 110.4
click at [508, 321] on button "Submit" at bounding box center [474, 328] width 118 height 18
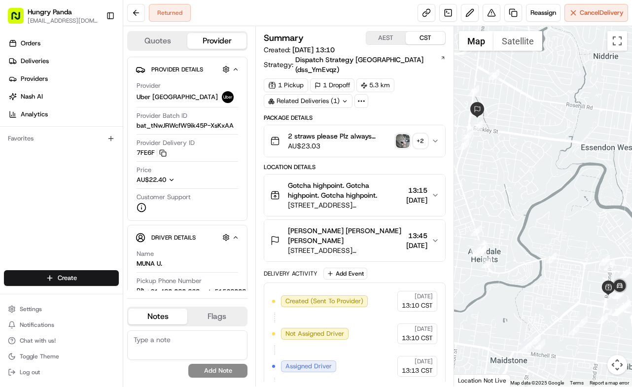
click at [431, 137] on icon "button" at bounding box center [435, 141] width 8 height 8
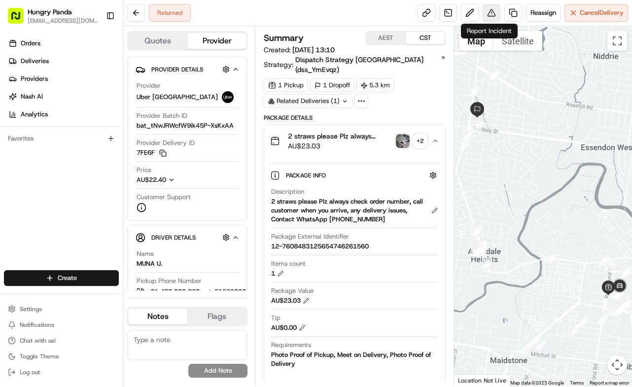
click at [491, 11] on button at bounding box center [491, 13] width 18 height 18
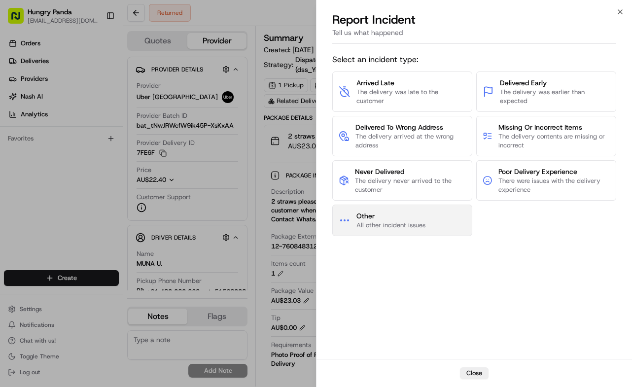
click at [420, 210] on button "Other All other incident issues" at bounding box center [402, 220] width 140 height 32
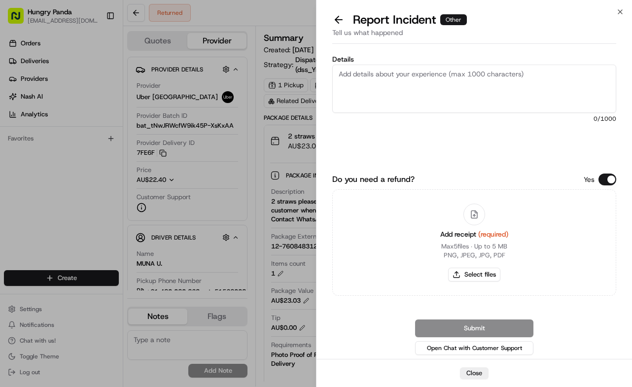
click at [440, 118] on span "0 /1000" at bounding box center [474, 119] width 284 height 8
click at [453, 84] on textarea "Details" at bounding box center [474, 89] width 284 height 48
paste textarea "The order delivery was seriously overdue. The order log showed that the merchan…"
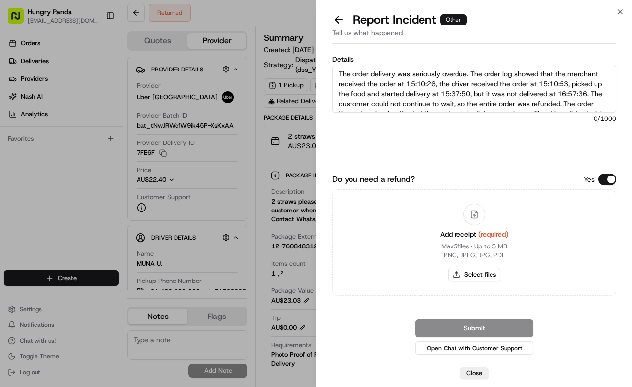
scroll to position [25, 0]
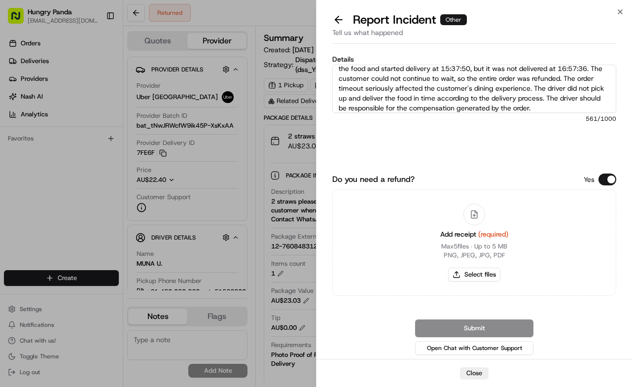
type textarea "The order delivery was seriously overdue. The order log showed that the merchan…"
click at [481, 267] on div "Add receipt (required) Max 5 files ∙ Up to 5 MB PNG, JPEG, JPG, PDF Select files" at bounding box center [474, 243] width 84 height 90
click at [451, 271] on button "Select files" at bounding box center [474, 275] width 52 height 14
type input "C:\fakepath\24.jpg"
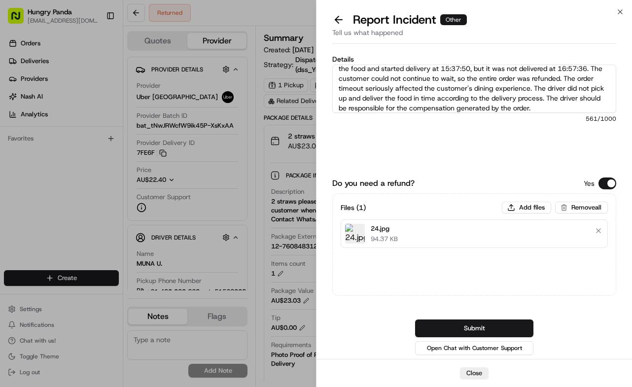
drag, startPoint x: 504, startPoint y: 326, endPoint x: 507, endPoint y: 316, distance: 9.8
click at [503, 326] on button "Submit" at bounding box center [474, 328] width 118 height 18
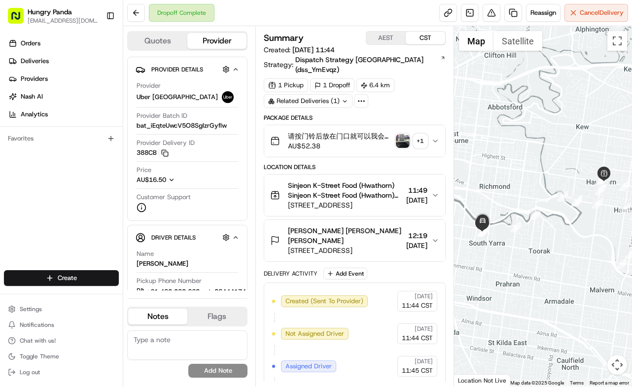
click at [438, 137] on icon "button" at bounding box center [435, 141] width 8 height 8
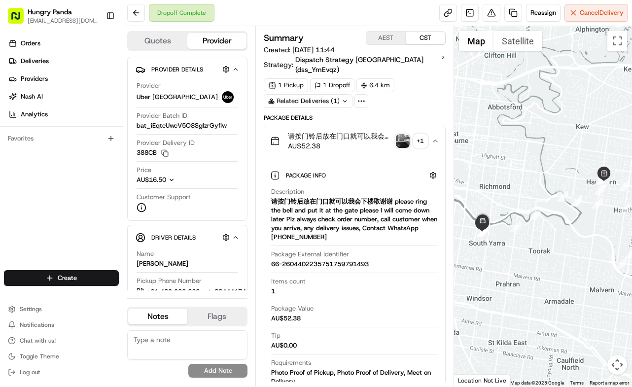
click at [399, 134] on img "button" at bounding box center [403, 141] width 14 height 14
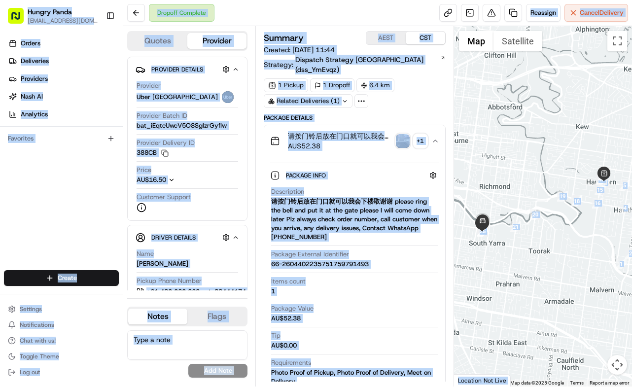
click at [399, 128] on body "Hungry Panda [EMAIL_ADDRESS][DOMAIN_NAME] Toggle Sidebar Orders Deliveries Prov…" at bounding box center [316, 193] width 632 height 387
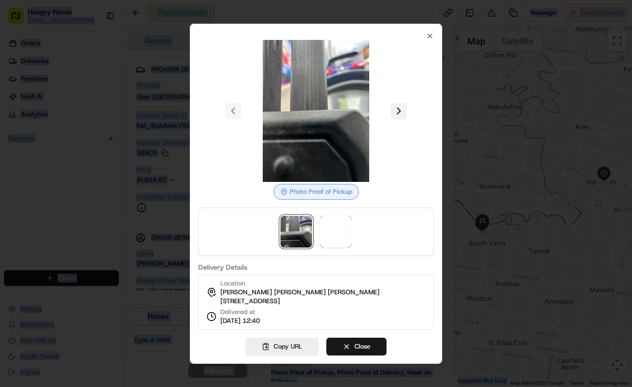
click at [400, 109] on button at bounding box center [399, 111] width 16 height 16
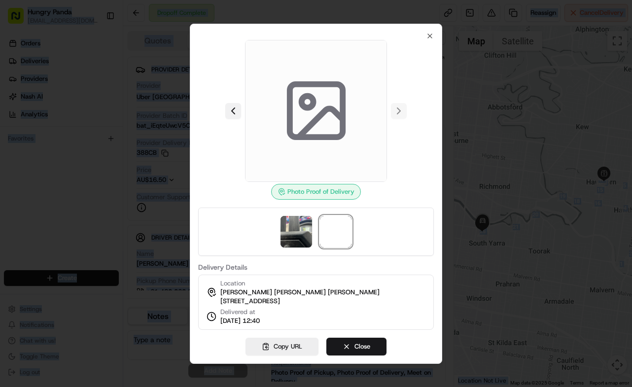
click at [233, 105] on button at bounding box center [233, 111] width 16 height 16
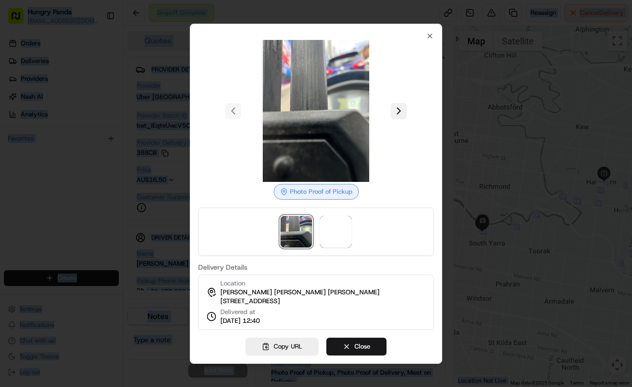
click at [399, 106] on button at bounding box center [399, 111] width 16 height 16
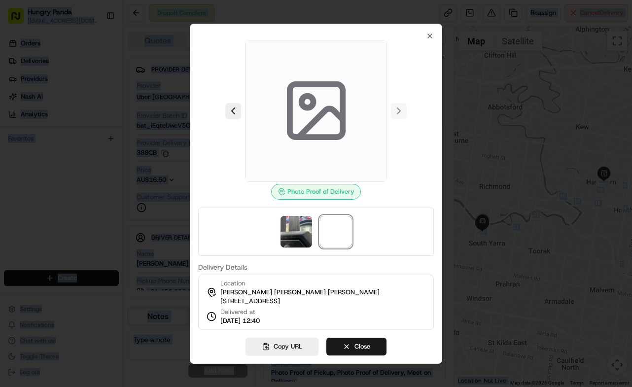
click at [472, 103] on div at bounding box center [316, 193] width 632 height 387
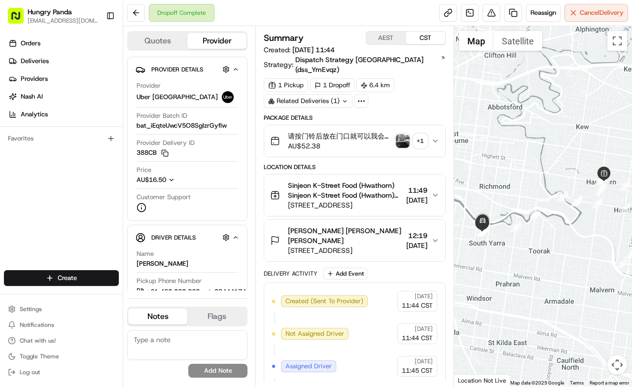
click at [398, 134] on img "button" at bounding box center [403, 141] width 14 height 14
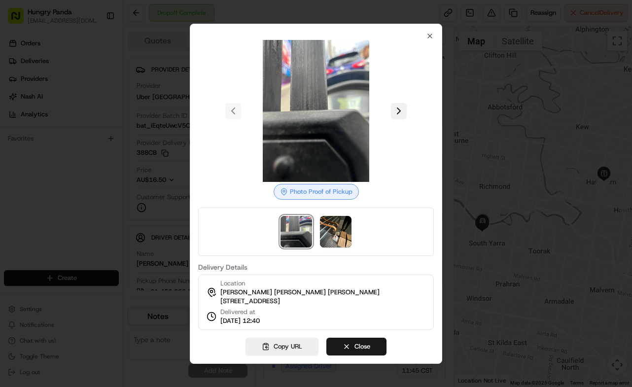
click at [393, 103] on button at bounding box center [399, 111] width 16 height 16
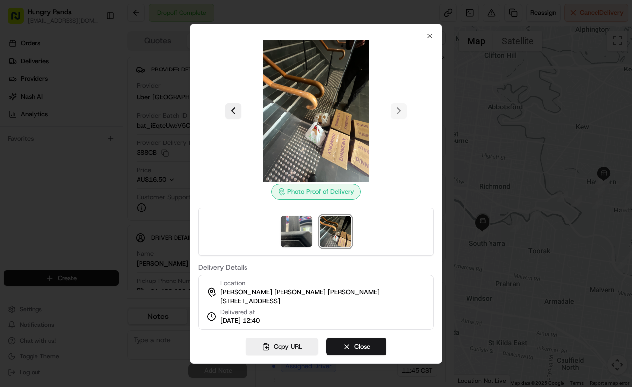
click at [490, 94] on div at bounding box center [316, 193] width 632 height 387
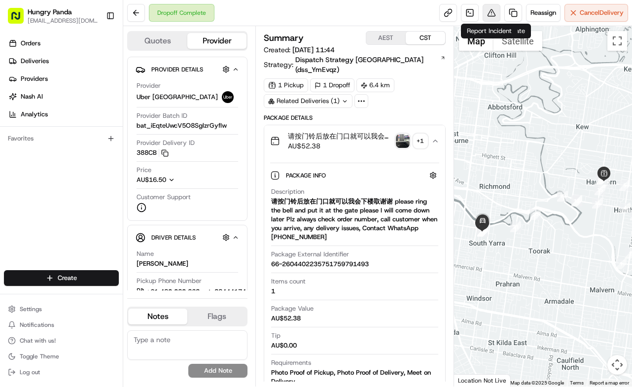
click at [487, 11] on button at bounding box center [491, 13] width 18 height 18
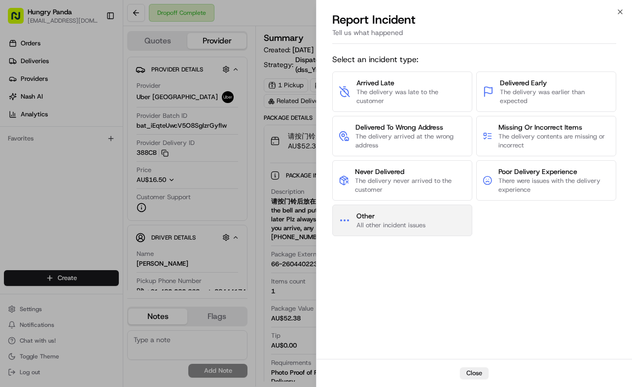
click at [381, 221] on span "All other incident issues" at bounding box center [390, 225] width 69 height 9
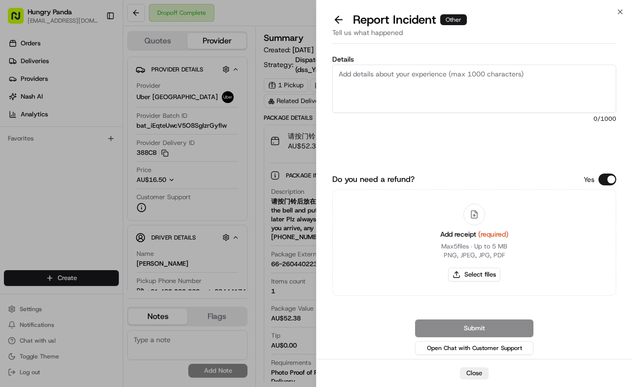
click at [445, 96] on textarea "Details" at bounding box center [474, 89] width 284 height 48
click at [339, 20] on button at bounding box center [338, 20] width 21 height 14
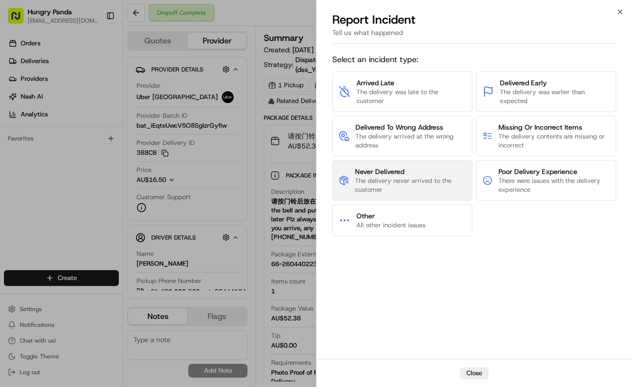
click at [406, 186] on span "The delivery never arrived to the customer" at bounding box center [410, 185] width 111 height 18
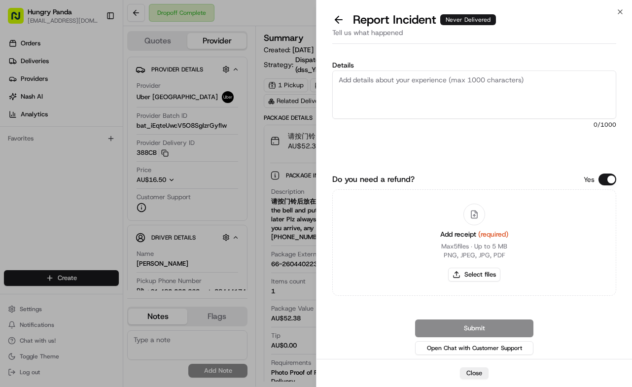
click at [422, 103] on textarea "Details" at bounding box center [474, 94] width 284 height 48
paste textarea "For this order, the customer reported that they did not receive the food. It wa…"
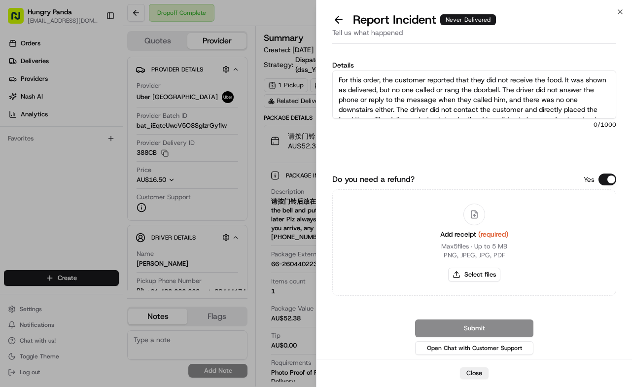
scroll to position [55, 0]
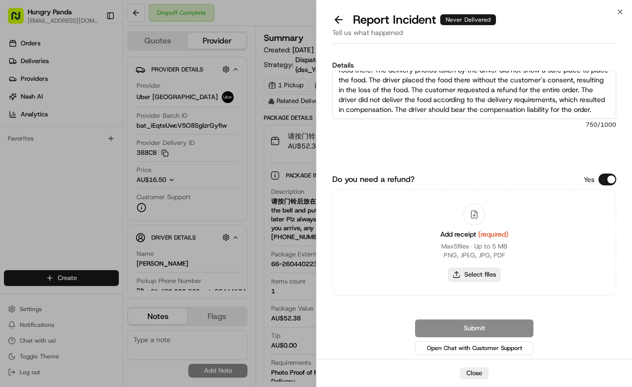
type textarea "For this order, the customer reported that they did not receive the food. It wa…"
click at [470, 273] on button "Select files" at bounding box center [474, 275] width 52 height 14
type input "C:\fakepath\25.jpg"
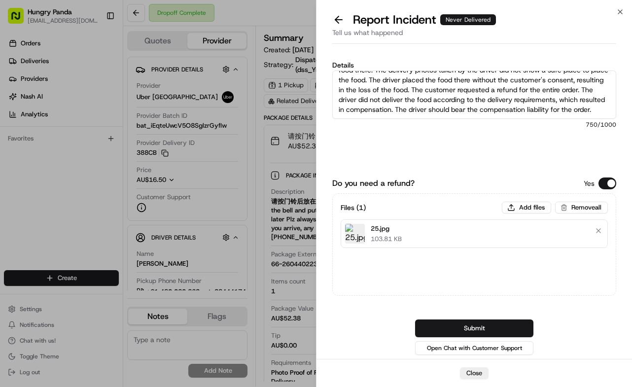
click at [510, 161] on div "Details For this order, the customer reported that they did not receive the foo…" at bounding box center [474, 115] width 284 height 106
click at [511, 321] on button "Submit" at bounding box center [474, 328] width 118 height 18
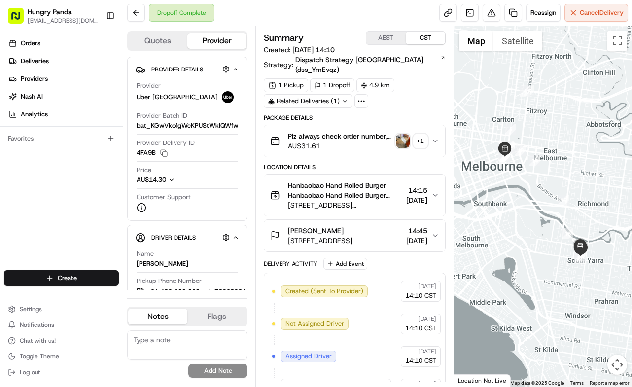
click at [444, 125] on button "Plz always check order number, call customer when you arrive, any delivery issu…" at bounding box center [354, 141] width 181 height 32
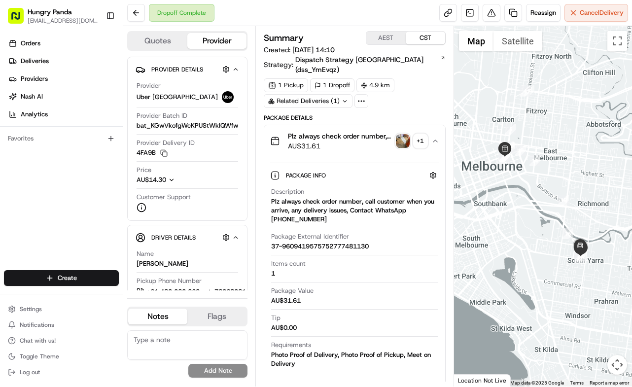
click at [407, 134] on img "button" at bounding box center [403, 141] width 14 height 14
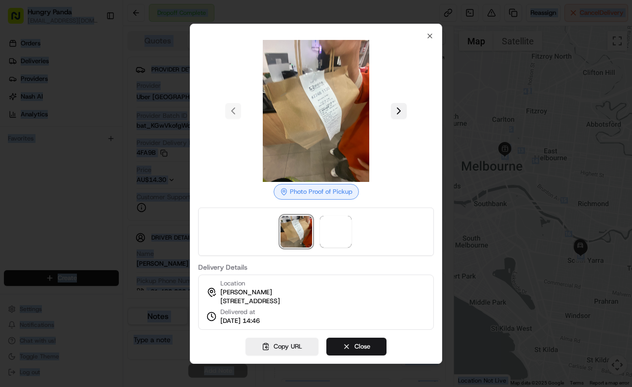
click at [399, 106] on button at bounding box center [399, 111] width 16 height 16
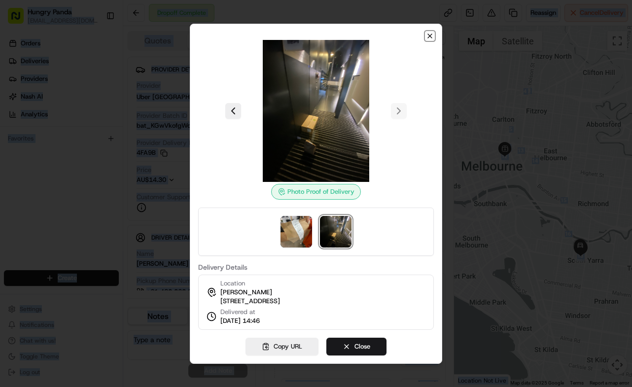
click at [430, 34] on icon "button" at bounding box center [430, 36] width 4 height 4
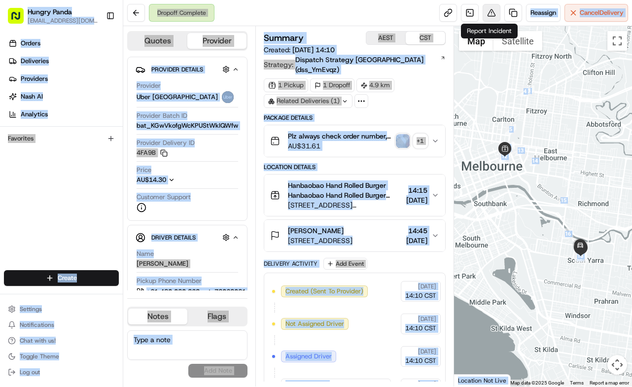
click at [492, 13] on button at bounding box center [491, 13] width 18 height 18
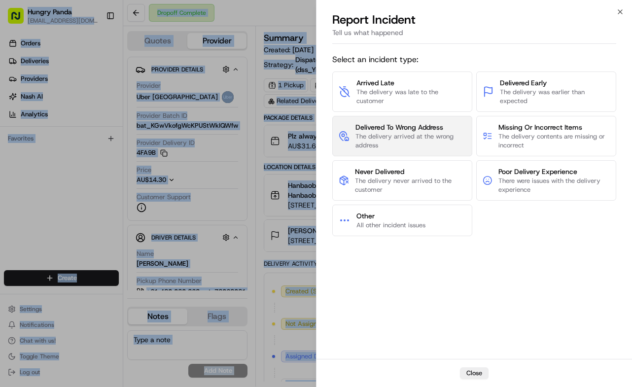
click at [416, 138] on span "The delivery arrived at the wrong address" at bounding box center [410, 141] width 110 height 18
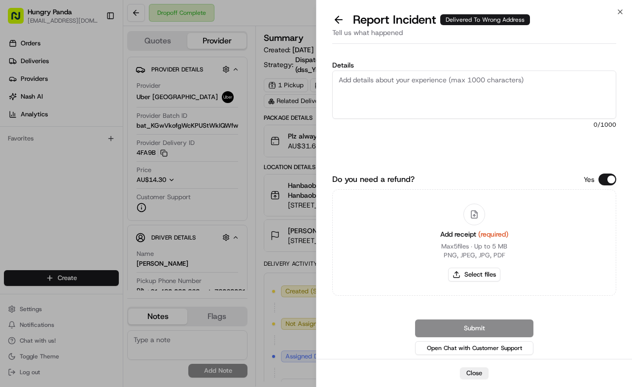
click at [465, 109] on textarea "Details" at bounding box center [474, 94] width 284 height 48
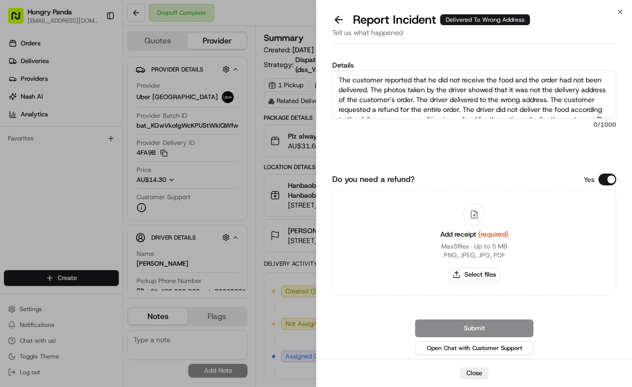
scroll to position [15, 0]
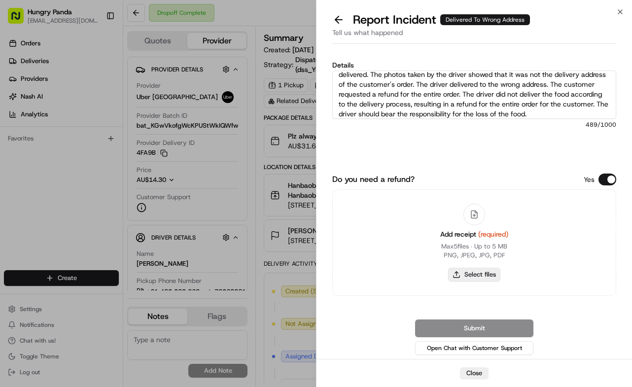
type textarea "The customer reported that he did not receive the food and the order had not be…"
click at [490, 276] on button "Select files" at bounding box center [474, 275] width 52 height 14
type input "C:\fakepath\26.jpg"
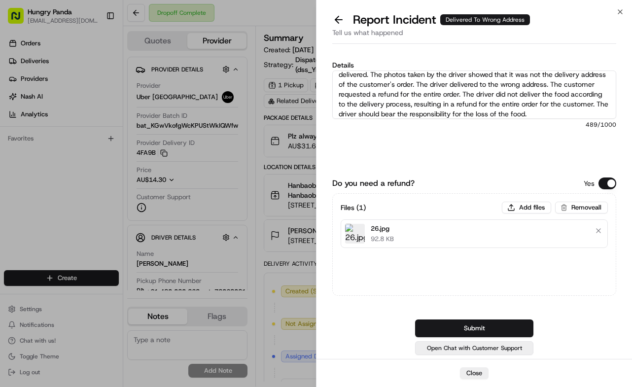
click at [478, 341] on button "Open Chat with Customer Support" at bounding box center [474, 348] width 118 height 14
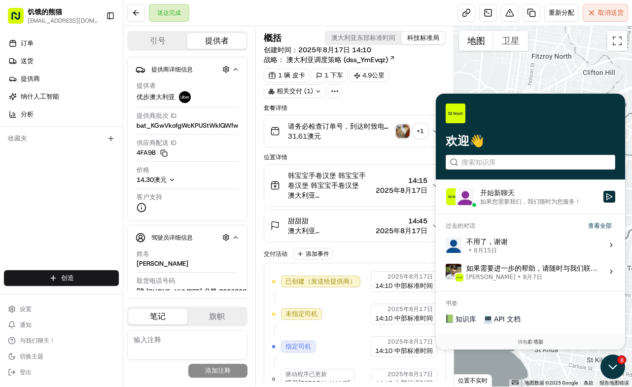
click at [614, 365] on icon "开放客户支持" at bounding box center [612, 366] width 25 height 25
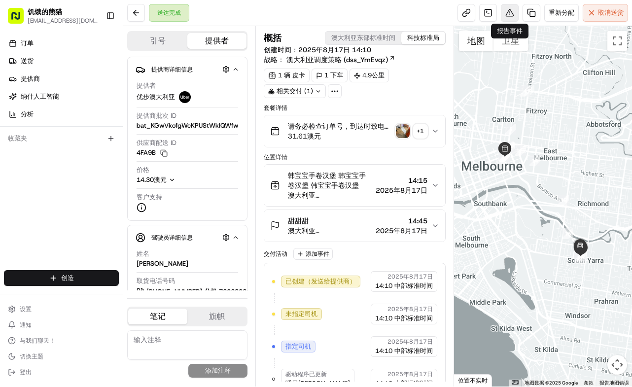
click at [505, 15] on button at bounding box center [510, 13] width 18 height 18
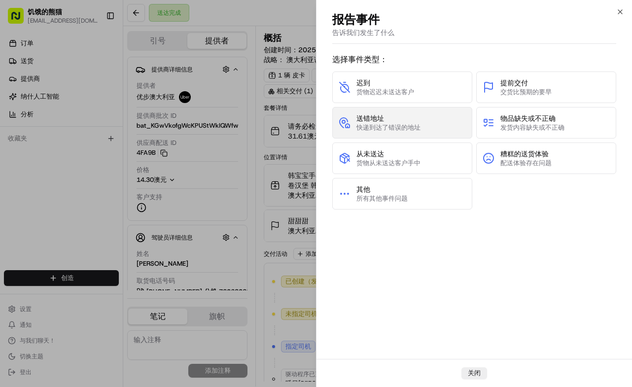
click at [419, 126] on font "快递到达了错误的地址" at bounding box center [388, 127] width 64 height 8
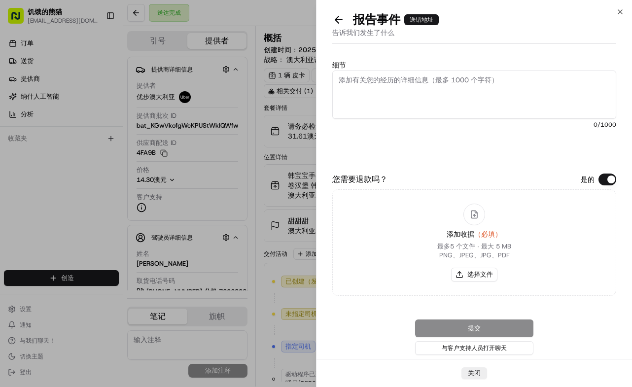
click at [484, 99] on textarea "细节" at bounding box center [474, 94] width 284 height 48
paste textarea "The customer reported that he did not receive the food and the order had not be…"
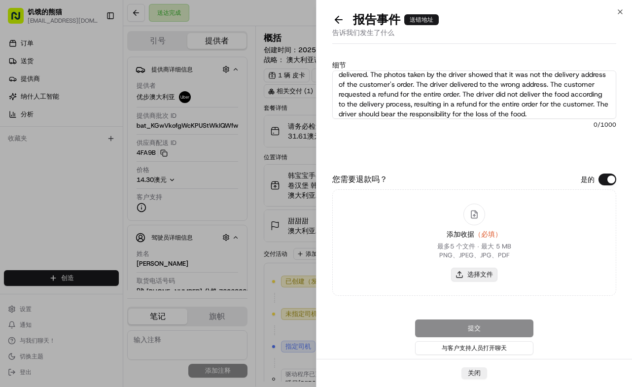
type textarea "The customer reported that he did not receive the food and the order had not be…"
click at [474, 273] on font "选择文件" at bounding box center [480, 274] width 26 height 8
type input "C:\fakepath\26.jpg"
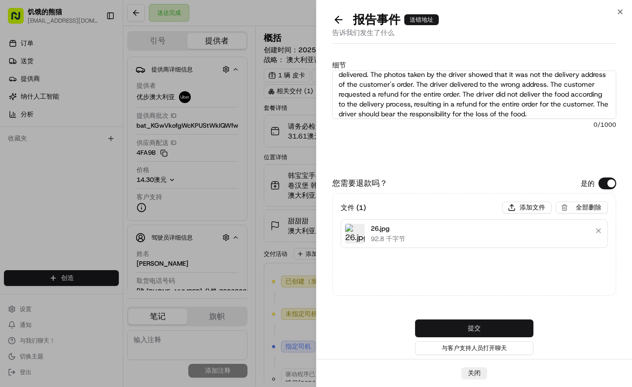
click at [511, 326] on button "提交" at bounding box center [474, 328] width 118 height 18
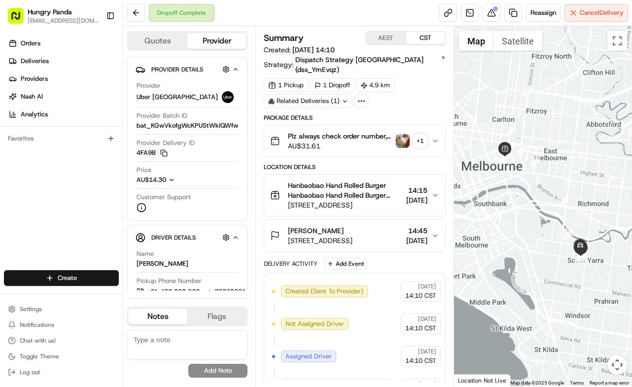
click at [421, 84] on div "1 Pickup 1 Dropoff 4.9 km Related Deliveries (1)" at bounding box center [355, 93] width 182 height 30
click at [490, 13] on button at bounding box center [491, 13] width 18 height 18
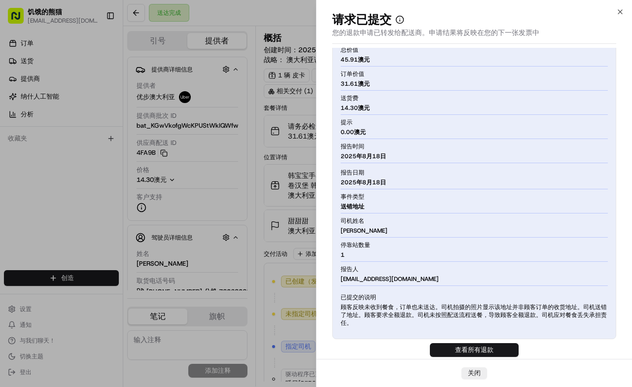
scroll to position [32, 0]
